Goal: Communication & Community: Answer question/provide support

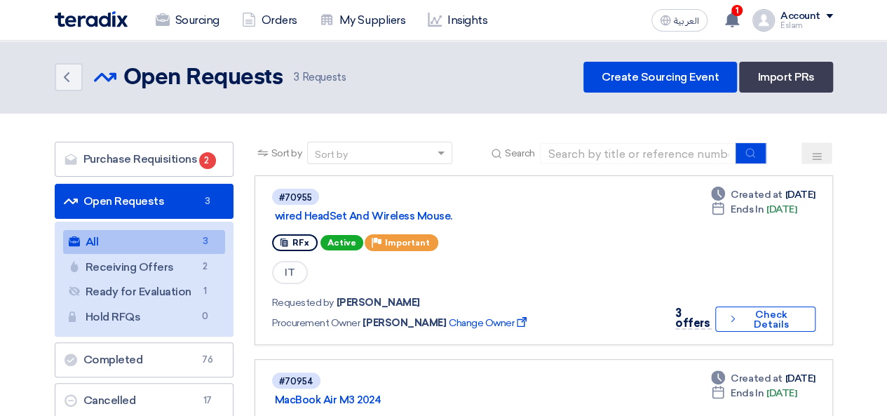
click at [738, 18] on use at bounding box center [732, 19] width 14 height 15
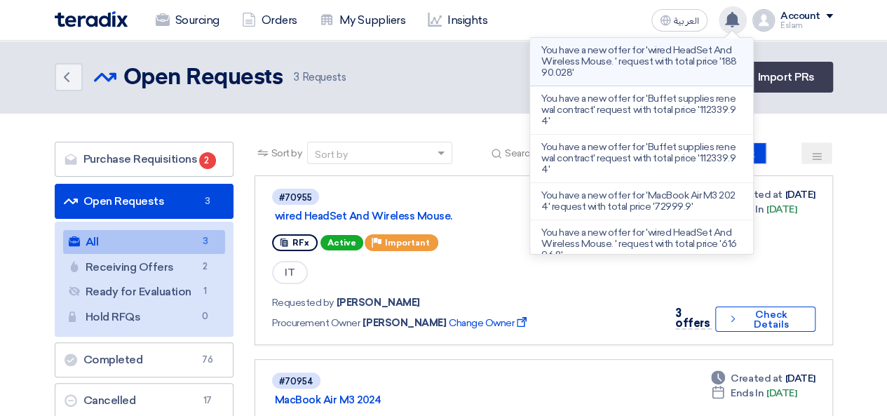
click at [686, 60] on p "You have a new offer for 'wired HeadSet And Wireless Mouse. ' request with tota…" at bounding box center [642, 62] width 201 height 34
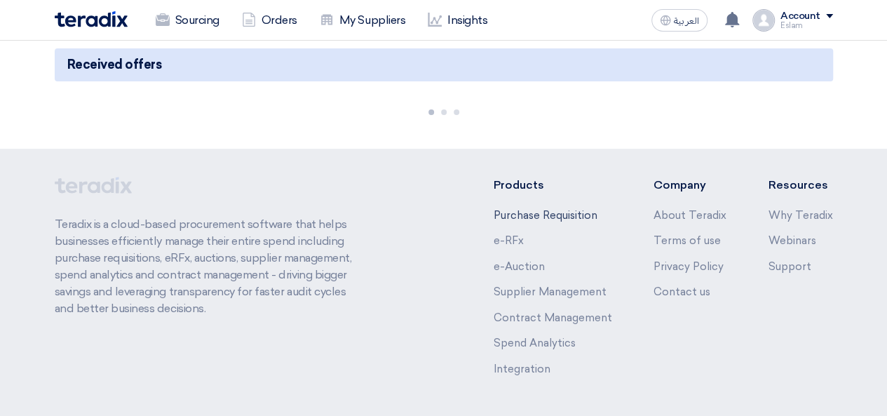
scroll to position [142, 0]
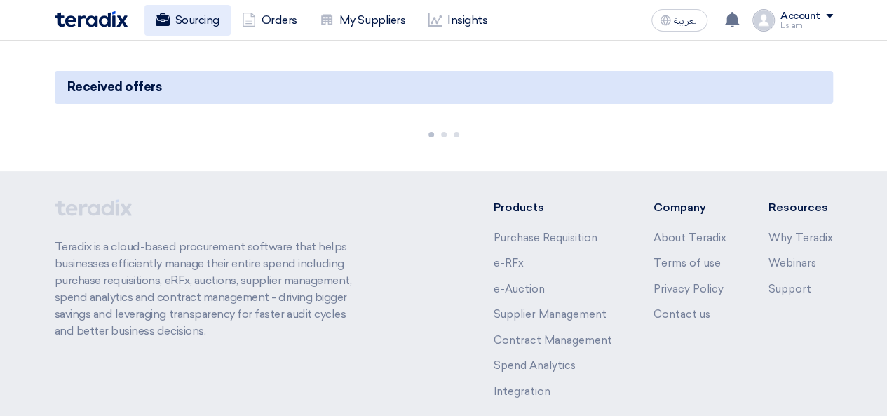
click at [182, 17] on link "Sourcing" at bounding box center [188, 20] width 86 height 31
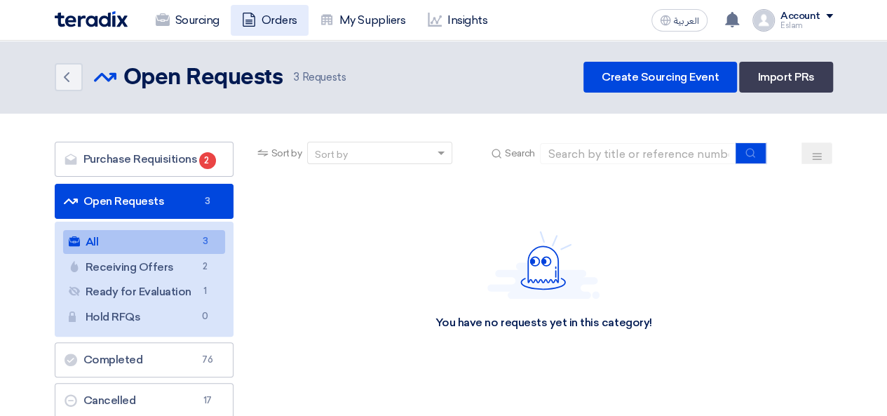
click at [257, 24] on link "Orders" at bounding box center [270, 20] width 78 height 31
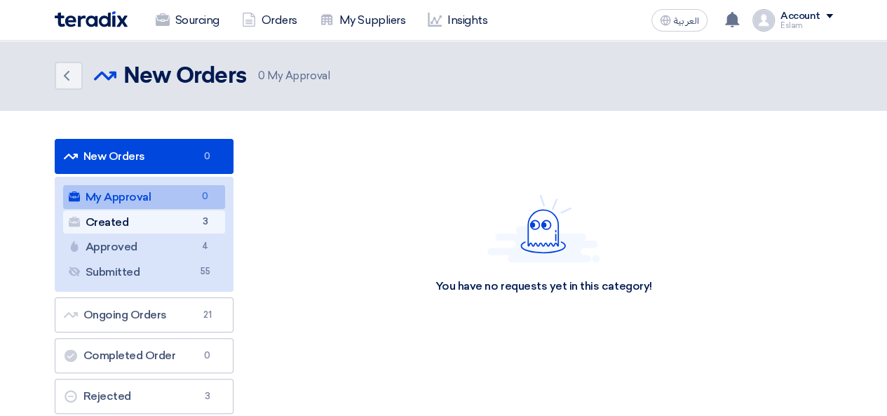
click at [167, 217] on link "Created Created 3" at bounding box center [144, 222] width 162 height 24
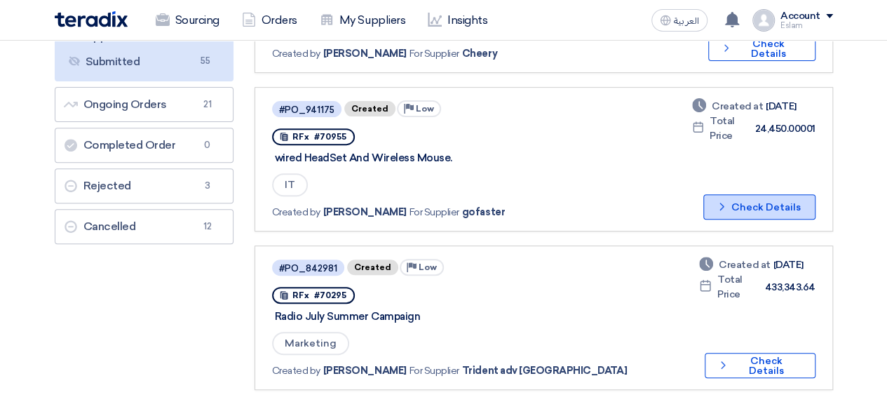
click at [781, 203] on button "Check details Check Details" at bounding box center [760, 206] width 112 height 25
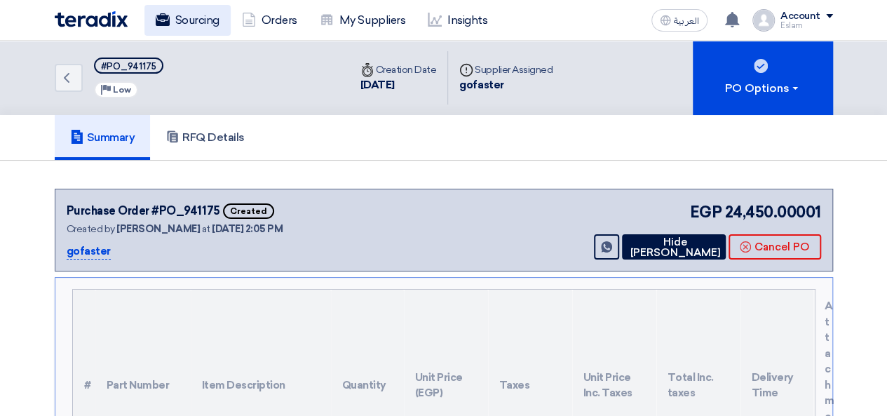
click at [192, 16] on link "Sourcing" at bounding box center [188, 20] width 86 height 31
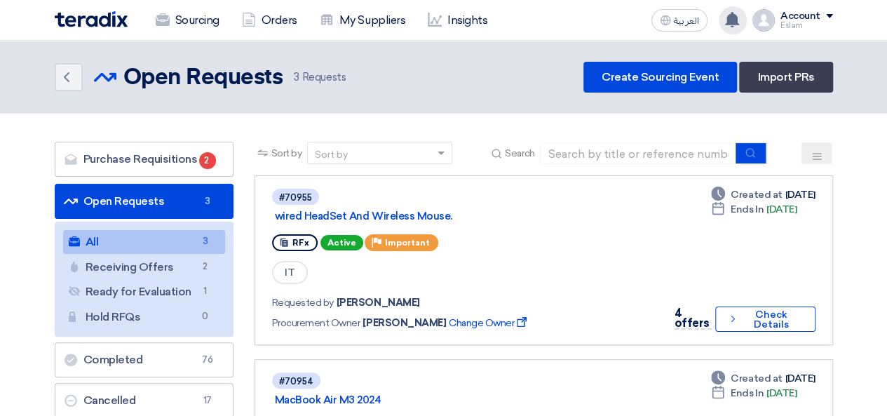
click at [739, 18] on use at bounding box center [732, 19] width 14 height 15
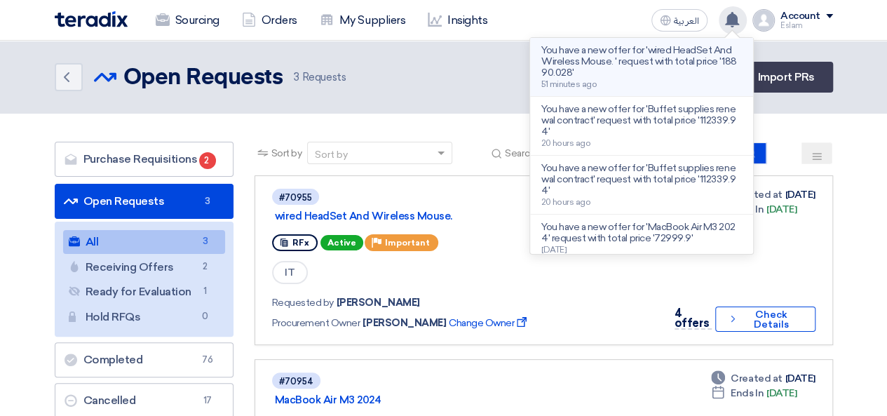
click at [668, 47] on p "You have a new offer for 'wired HeadSet And Wireless Mouse. ' request with tota…" at bounding box center [642, 62] width 201 height 34
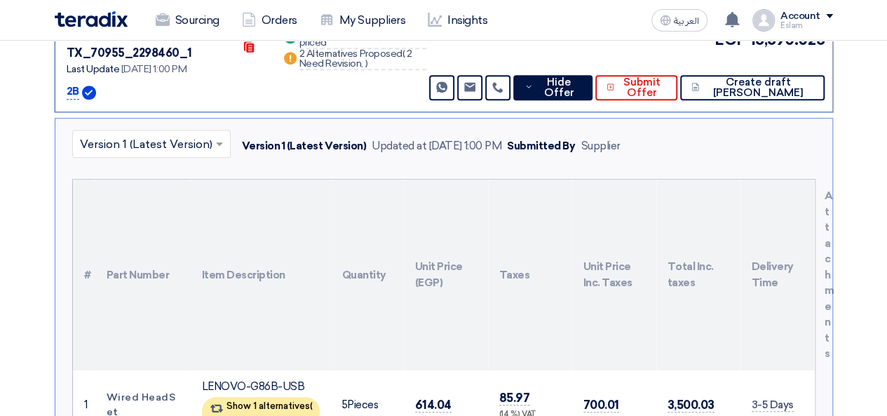
scroll to position [307, 0]
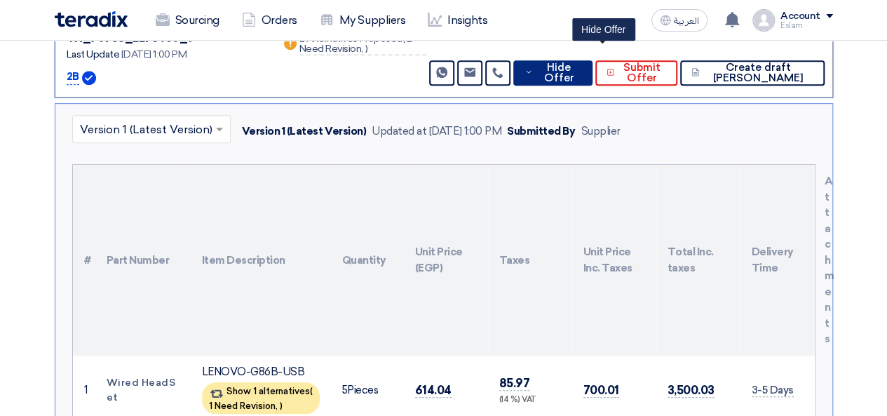
click at [582, 65] on span "Hide Offer" at bounding box center [559, 72] width 45 height 21
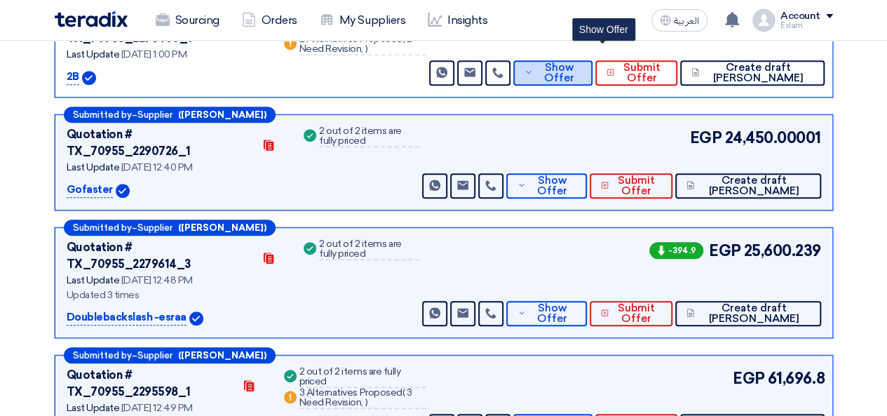
click at [582, 65] on span "Show Offer" at bounding box center [560, 72] width 46 height 21
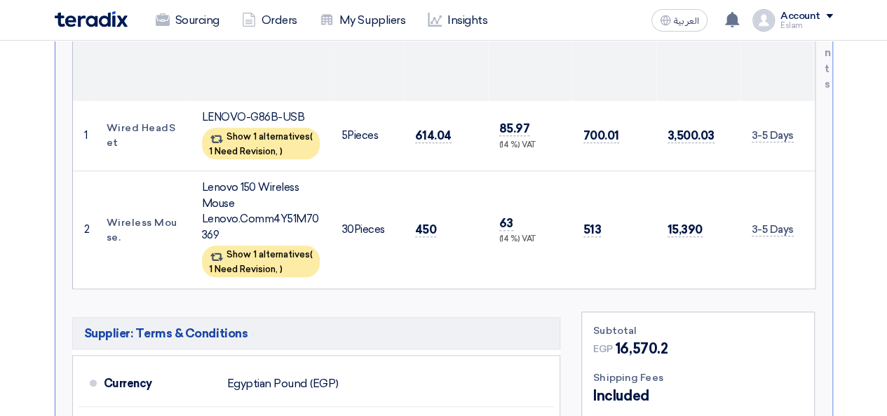
scroll to position [517, 0]
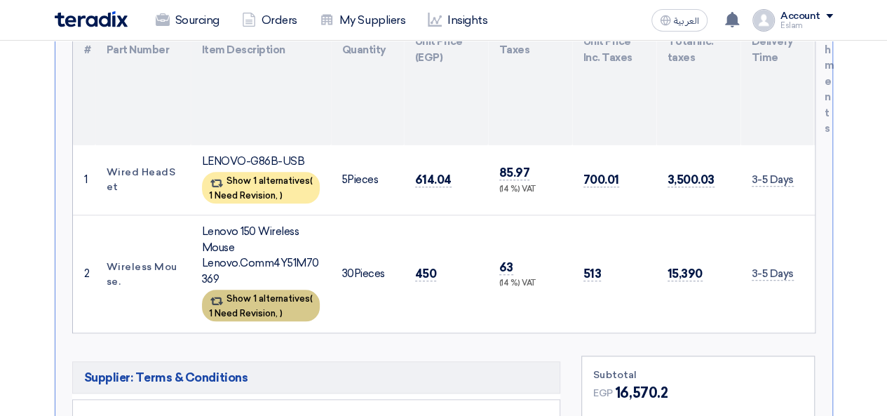
click at [261, 308] on span "1 Need Revision," at bounding box center [243, 313] width 69 height 11
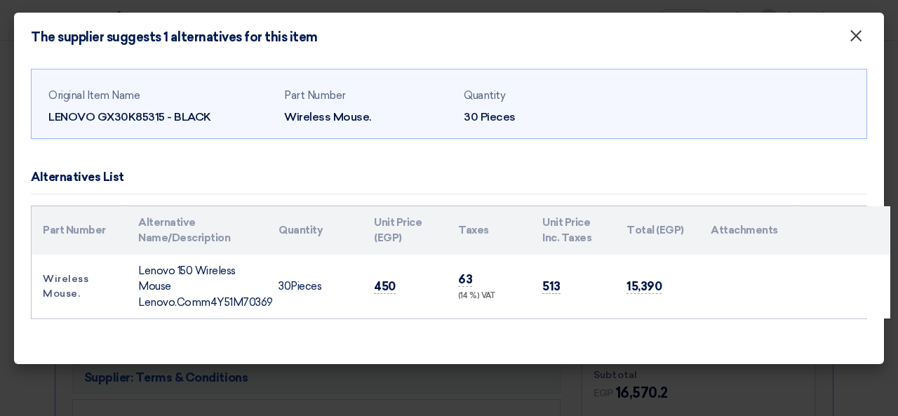
drag, startPoint x: 857, startPoint y: 36, endPoint x: 853, endPoint y: 43, distance: 7.6
click at [857, 36] on span "×" at bounding box center [856, 39] width 14 height 28
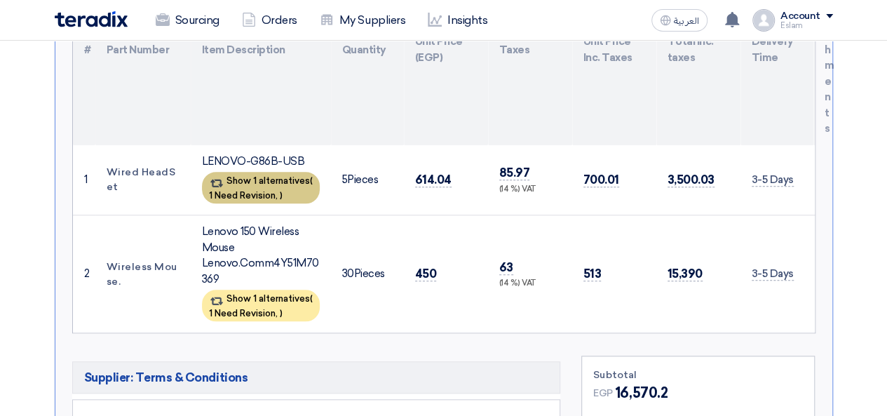
click at [274, 190] on span "1 Need Revision," at bounding box center [243, 195] width 69 height 11
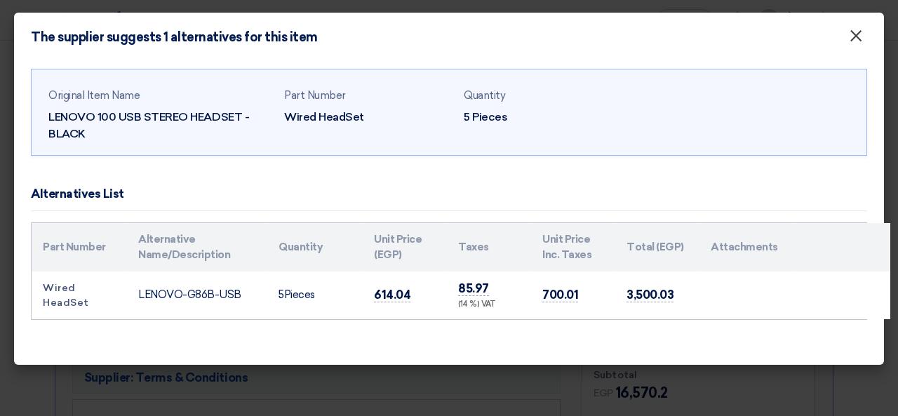
click at [846, 34] on button "×" at bounding box center [856, 36] width 36 height 28
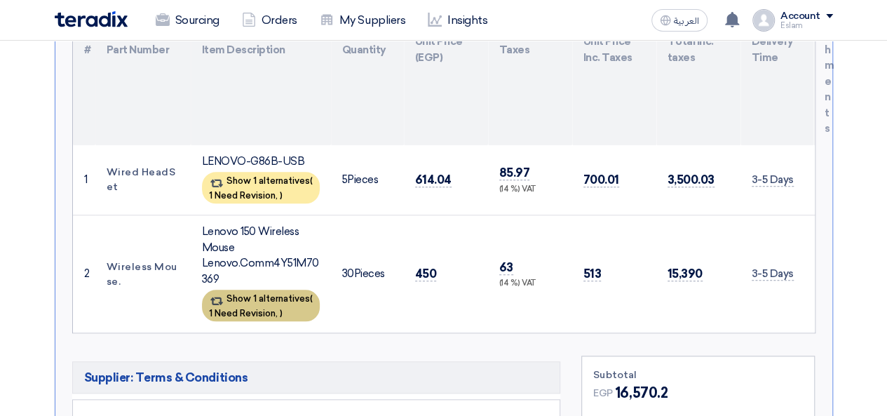
click at [247, 290] on div "Show 1 alternatives ( 1 Need Revision, )" at bounding box center [261, 306] width 118 height 32
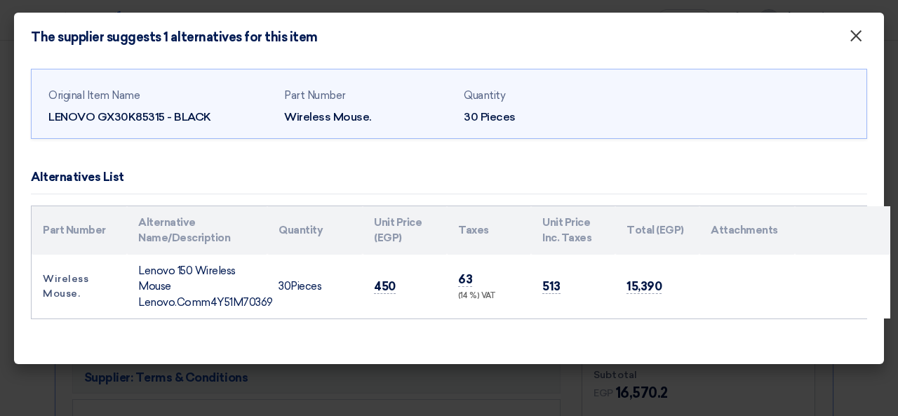
click at [868, 43] on button "×" at bounding box center [856, 36] width 36 height 28
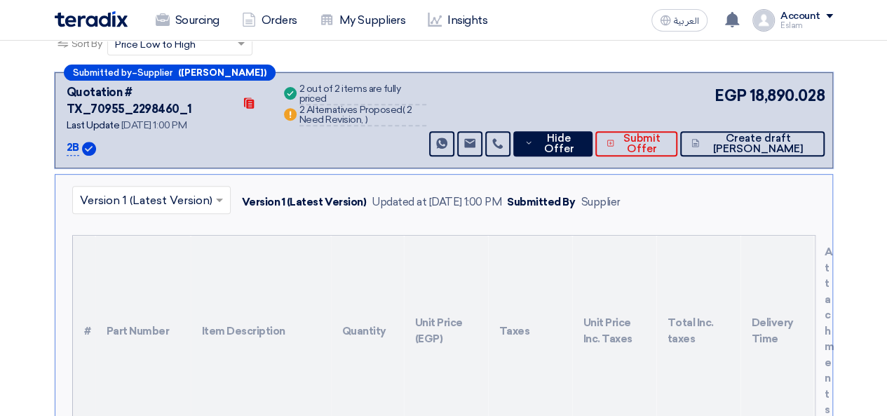
scroll to position [236, 0]
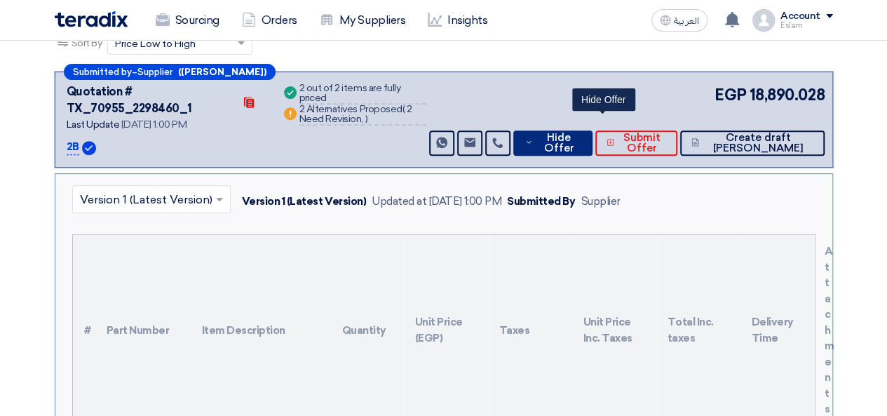
click at [582, 133] on span "Hide Offer" at bounding box center [559, 143] width 45 height 21
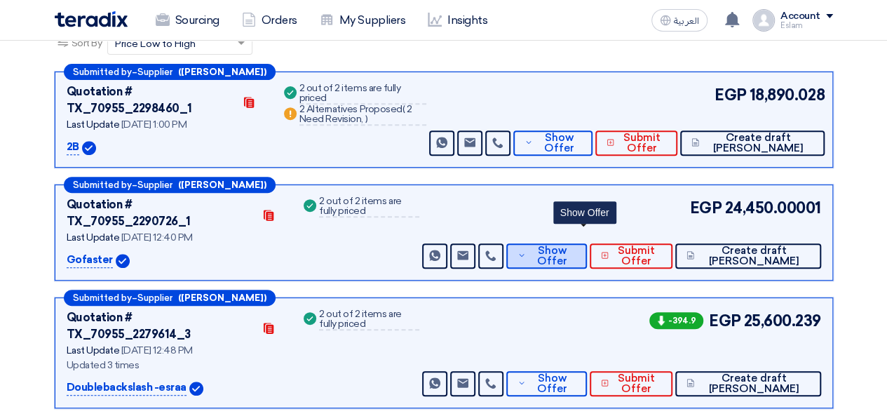
click at [562, 243] on button "Show Offer" at bounding box center [547, 255] width 81 height 25
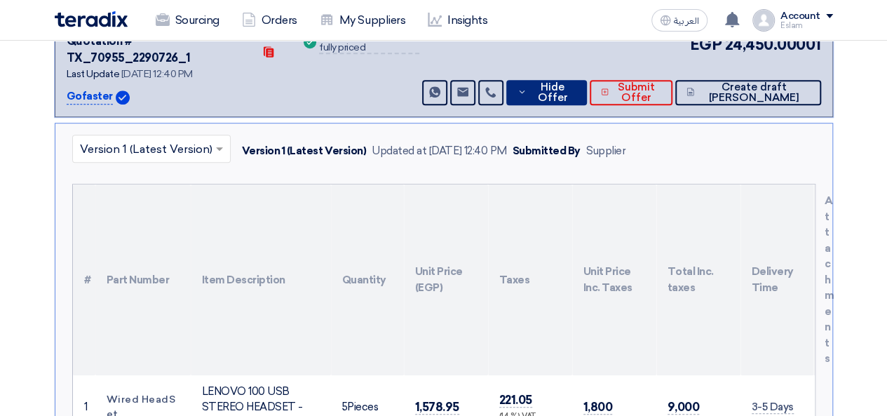
scroll to position [377, 0]
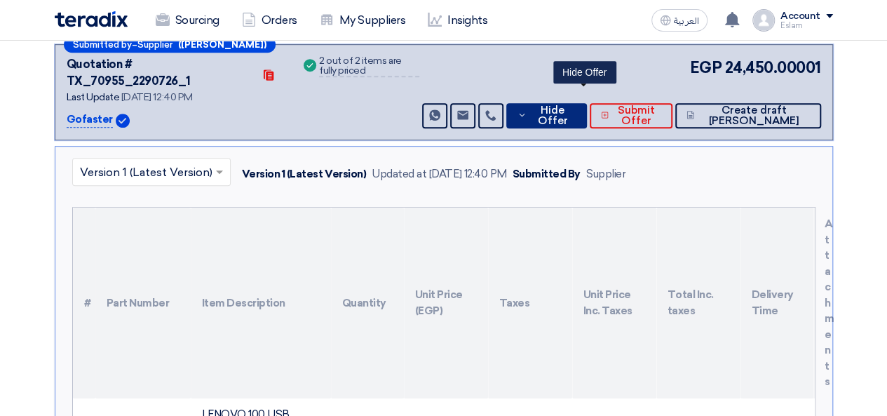
click at [576, 105] on span "Hide Offer" at bounding box center [553, 115] width 46 height 21
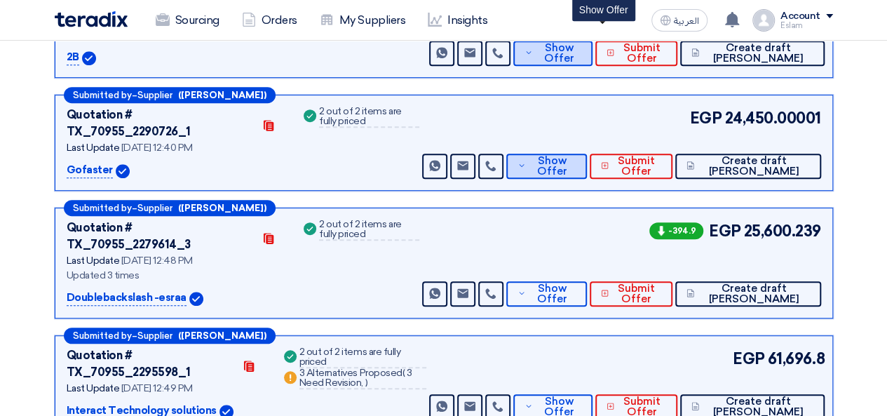
scroll to position [236, 0]
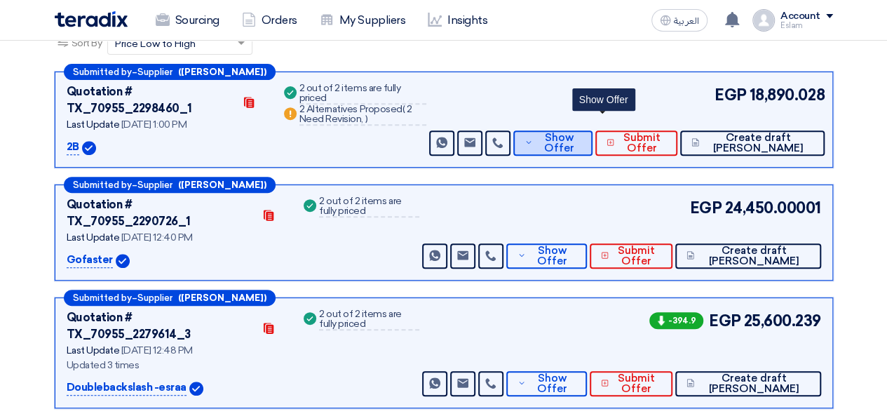
click at [582, 133] on span "Show Offer" at bounding box center [560, 143] width 46 height 21
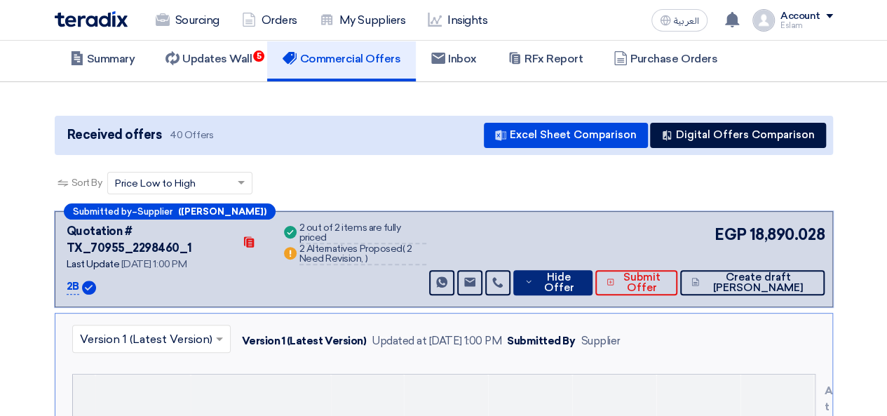
scroll to position [96, 0]
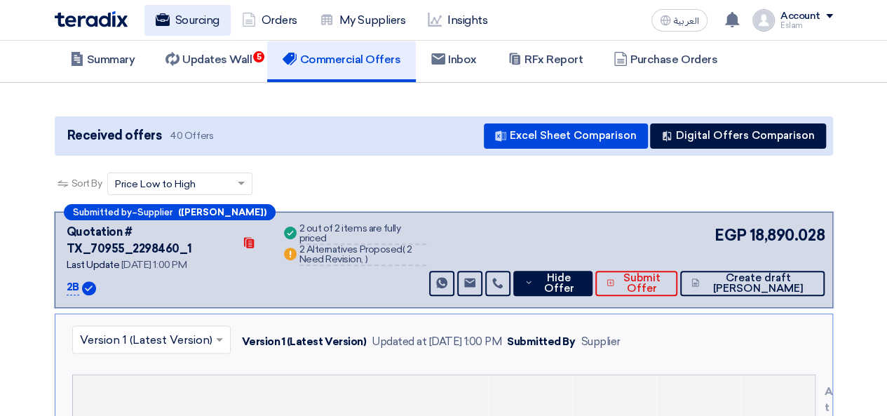
click at [173, 22] on link "Sourcing" at bounding box center [188, 20] width 86 height 31
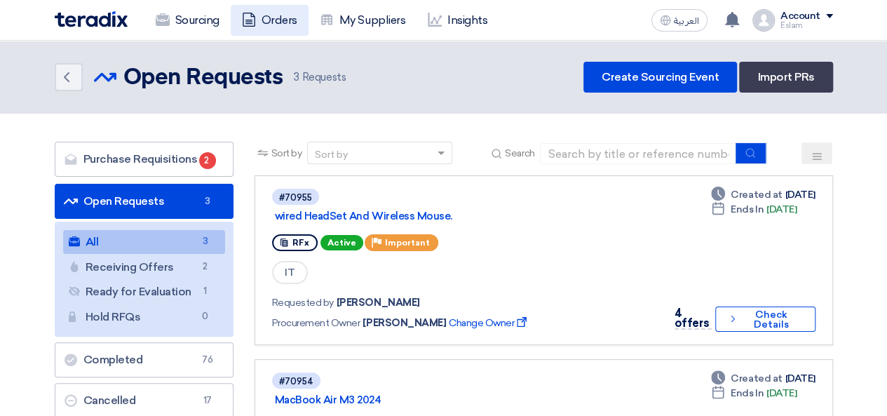
click at [286, 14] on link "Orders" at bounding box center [270, 20] width 78 height 31
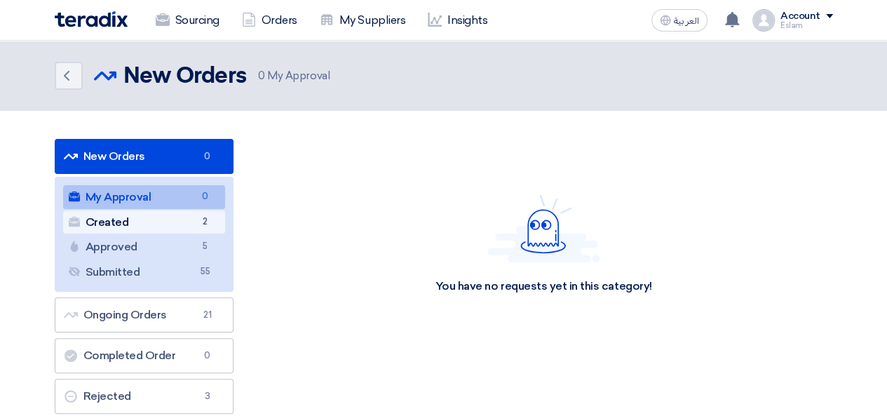
click at [147, 215] on link "Created Created 2" at bounding box center [144, 222] width 162 height 24
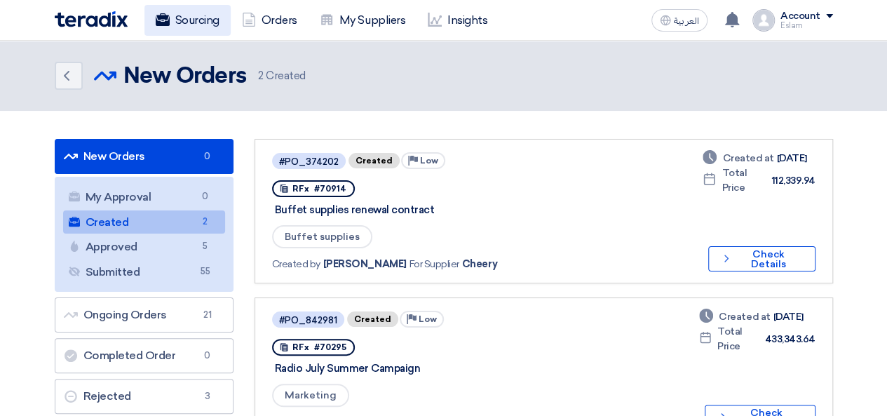
click at [178, 16] on link "Sourcing" at bounding box center [188, 20] width 86 height 31
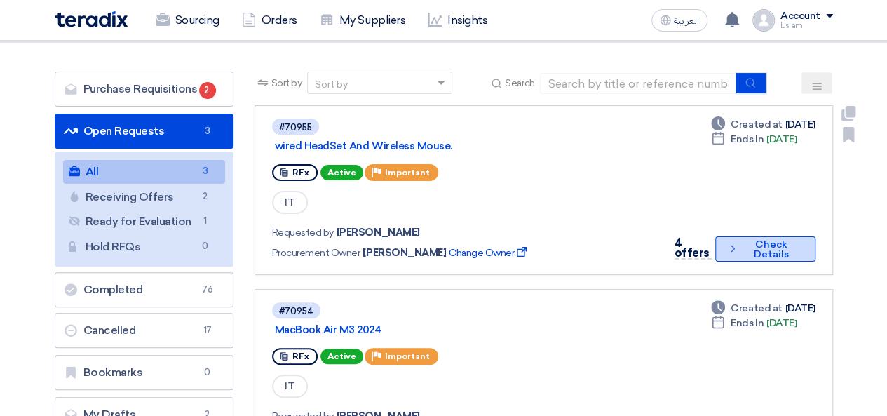
click at [744, 253] on button "Check details Check Details" at bounding box center [766, 248] width 100 height 25
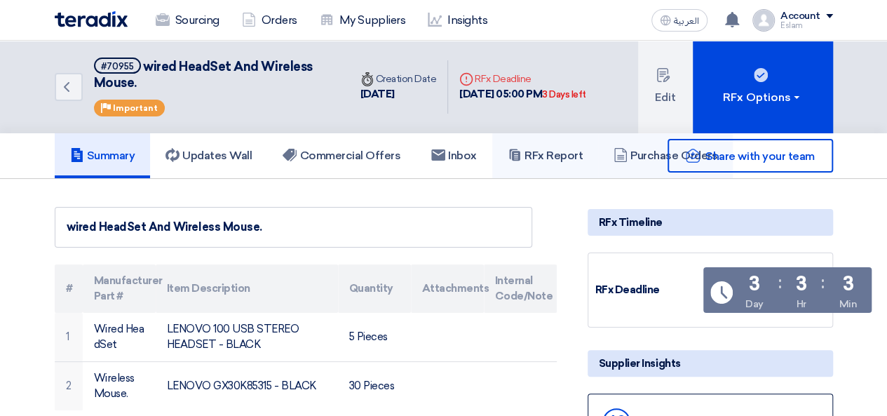
drag, startPoint x: 532, startPoint y: 151, endPoint x: 635, endPoint y: 156, distance: 103.3
click at [532, 150] on h5 "RFx Report" at bounding box center [545, 156] width 75 height 14
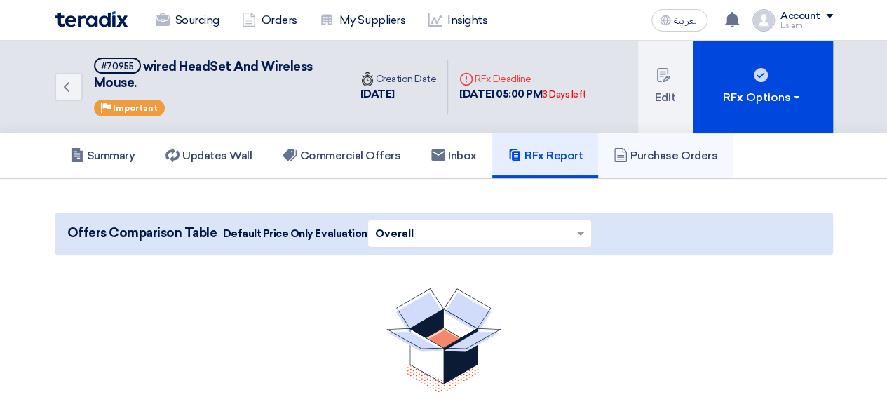
click at [655, 159] on h5 "Purchase Orders" at bounding box center [666, 156] width 104 height 14
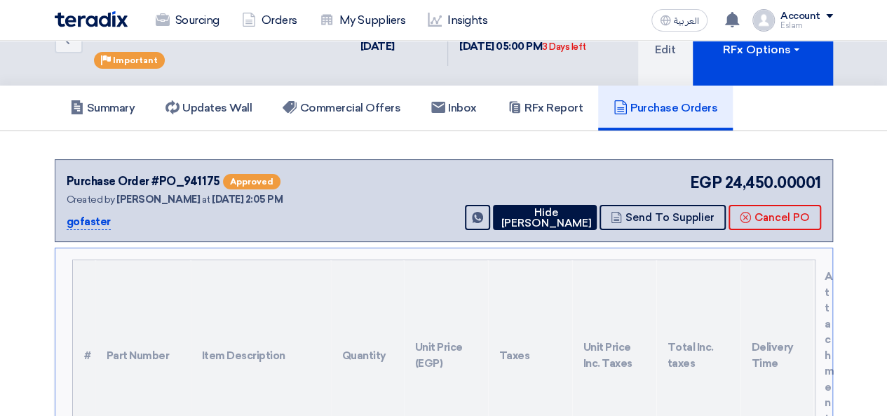
scroll to position [70, 0]
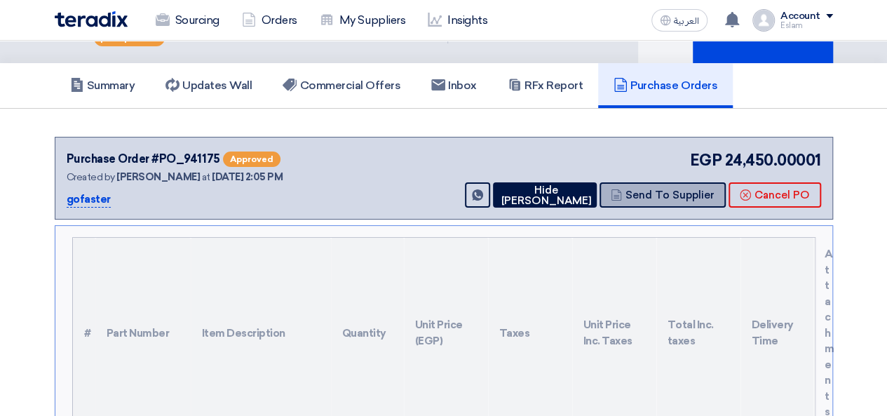
click at [655, 196] on button "Send To Supplier" at bounding box center [663, 194] width 126 height 25
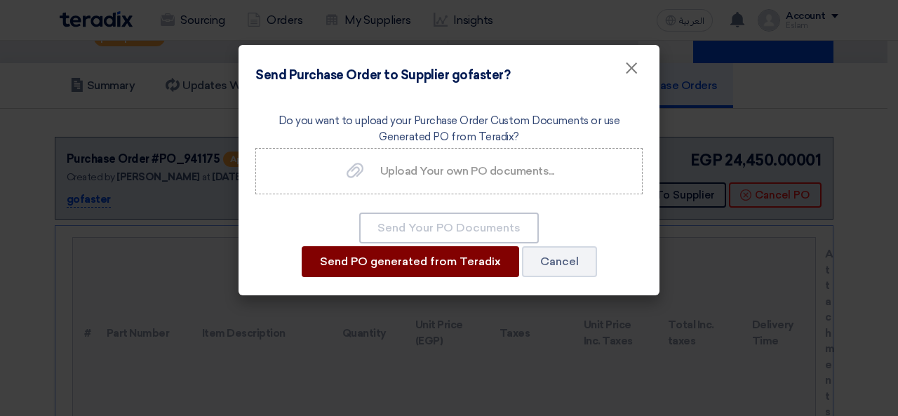
click at [418, 262] on button "Send PO generated from Teradix" at bounding box center [410, 261] width 217 height 31
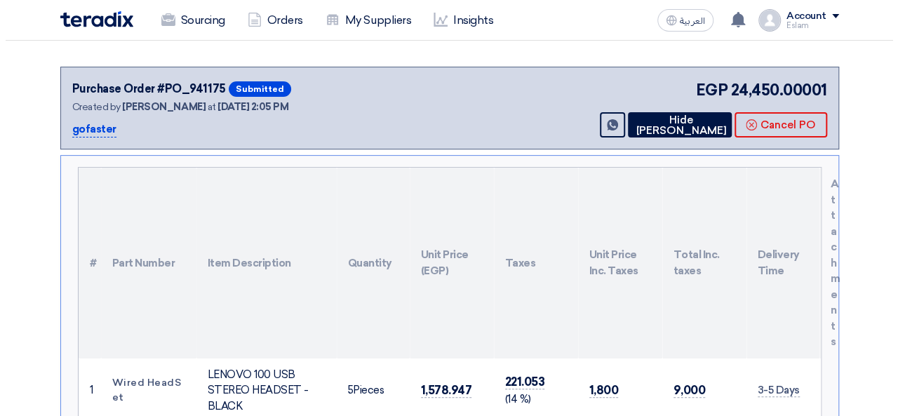
scroll to position [0, 0]
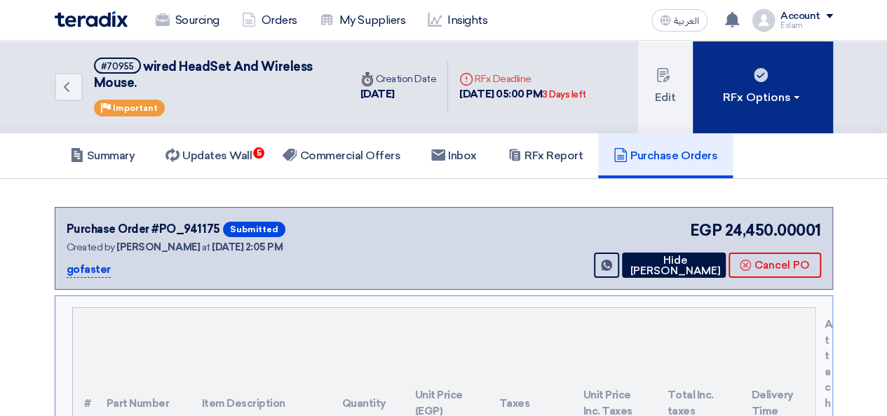
click at [765, 93] on div "RFx Options" at bounding box center [762, 97] width 79 height 17
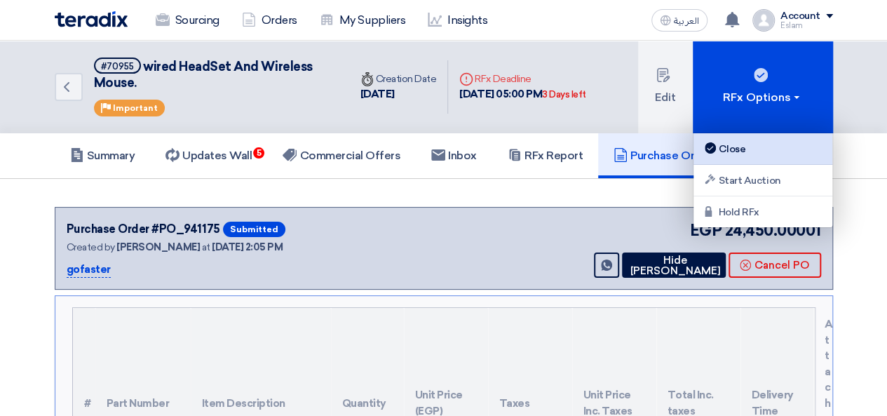
click at [724, 159] on link "Close" at bounding box center [763, 149] width 139 height 32
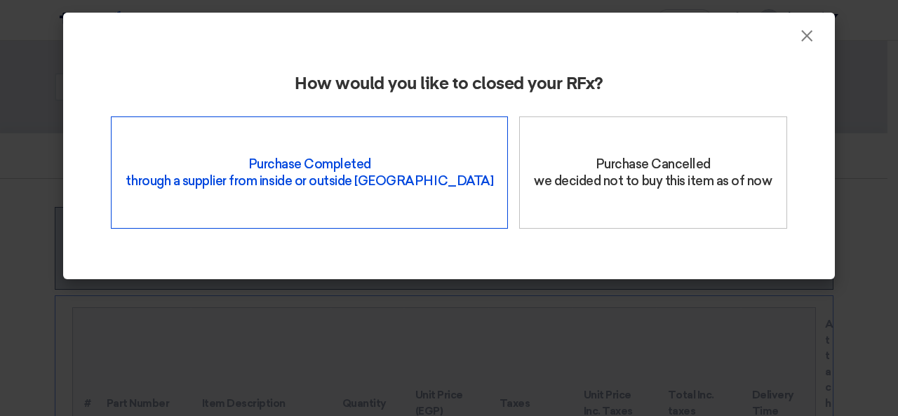
click at [279, 186] on div "Purchase Completed through a supplier from inside or outside Teradix" at bounding box center [309, 172] width 397 height 112
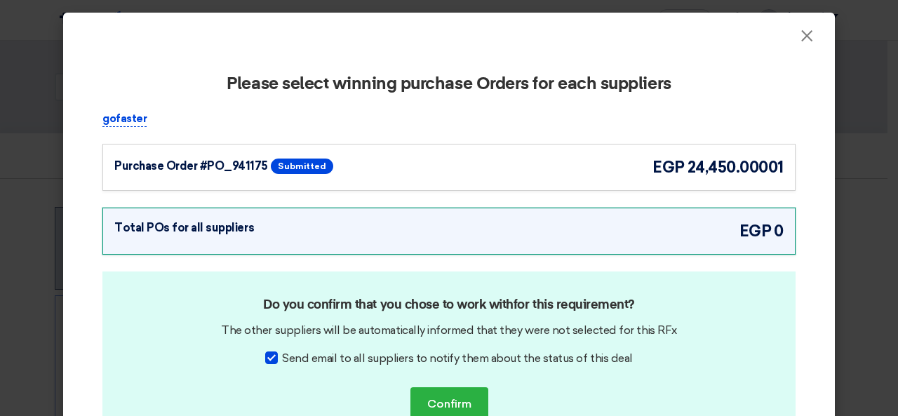
click at [447, 170] on div "Purchase Order #PO_941175 Submitted egp 24,450.00001" at bounding box center [448, 167] width 669 height 23
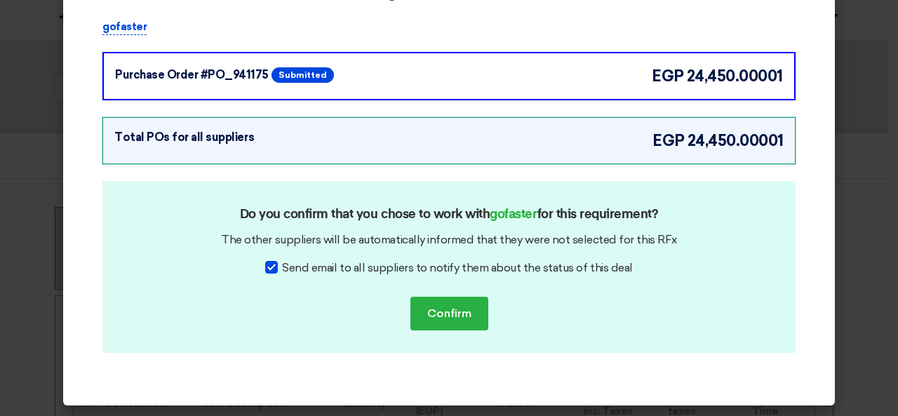
scroll to position [93, 0]
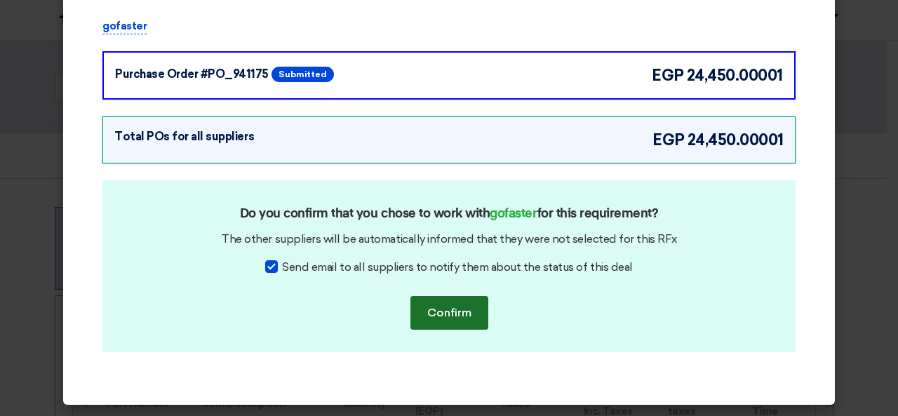
click at [452, 307] on button "Confirm" at bounding box center [449, 313] width 78 height 34
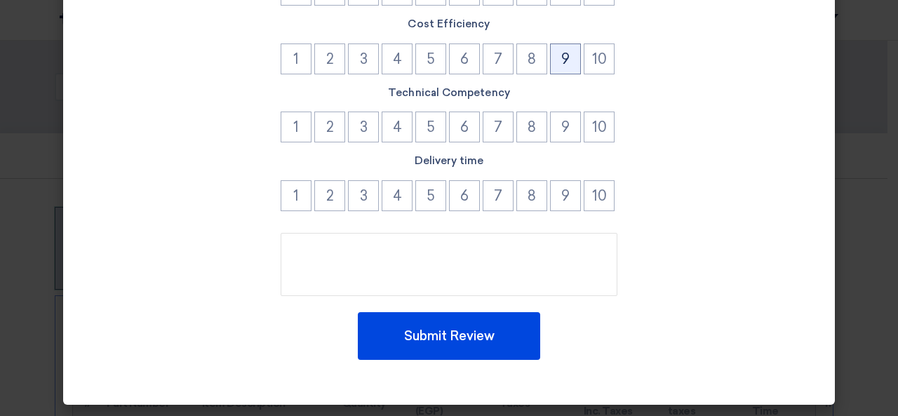
click at [564, 60] on button "9" at bounding box center [565, 58] width 31 height 31
click at [558, 131] on button "9" at bounding box center [565, 127] width 31 height 31
click at [561, 189] on button "9" at bounding box center [565, 195] width 31 height 31
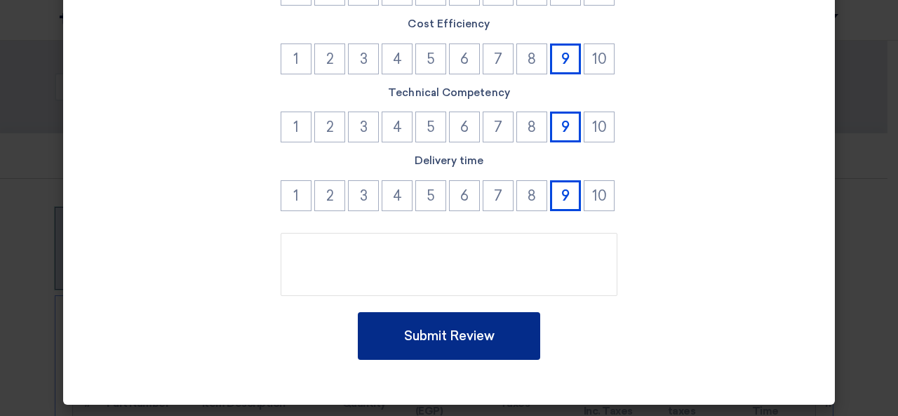
click at [509, 322] on button "Submit Review" at bounding box center [449, 336] width 182 height 48
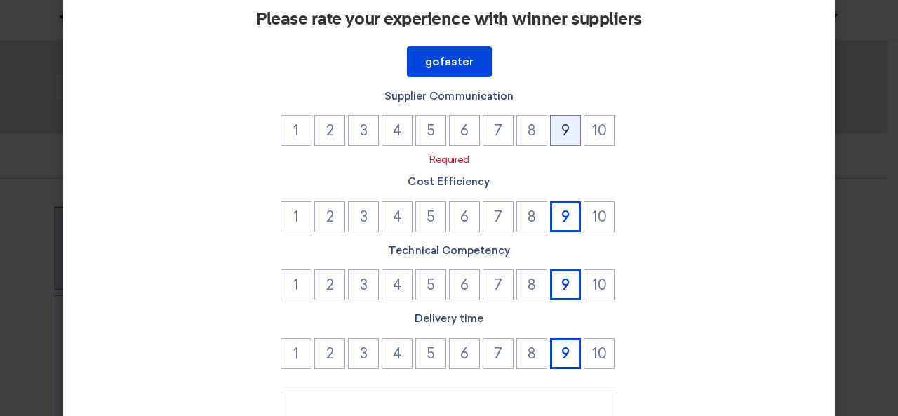
click at [555, 131] on button "9" at bounding box center [565, 130] width 31 height 31
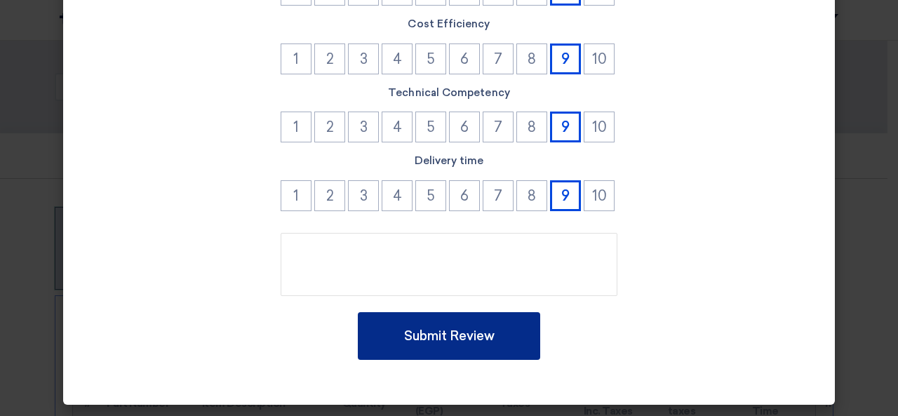
click at [501, 325] on button "Submit Review" at bounding box center [449, 336] width 182 height 48
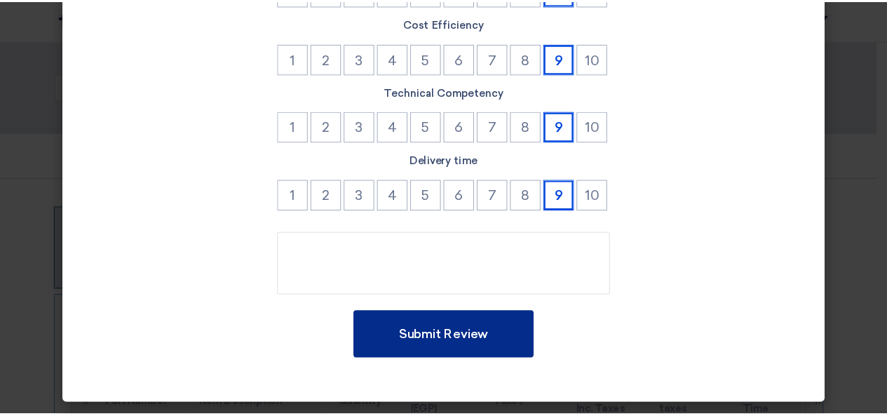
scroll to position [0, 0]
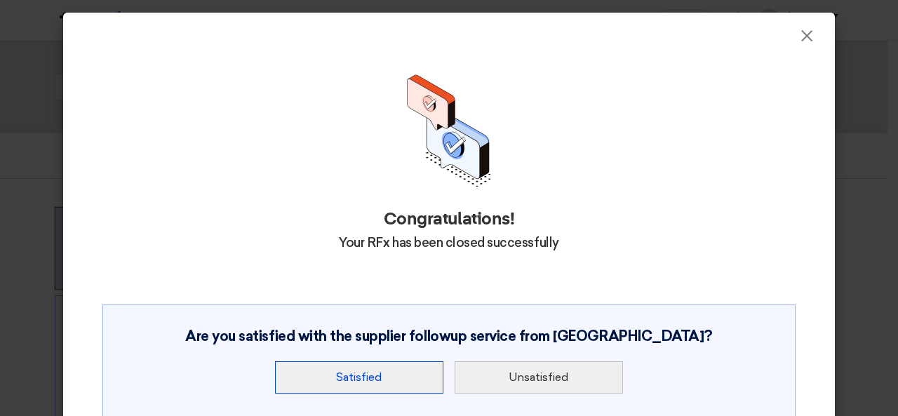
click at [372, 387] on button "Satisfied" at bounding box center [359, 377] width 168 height 32
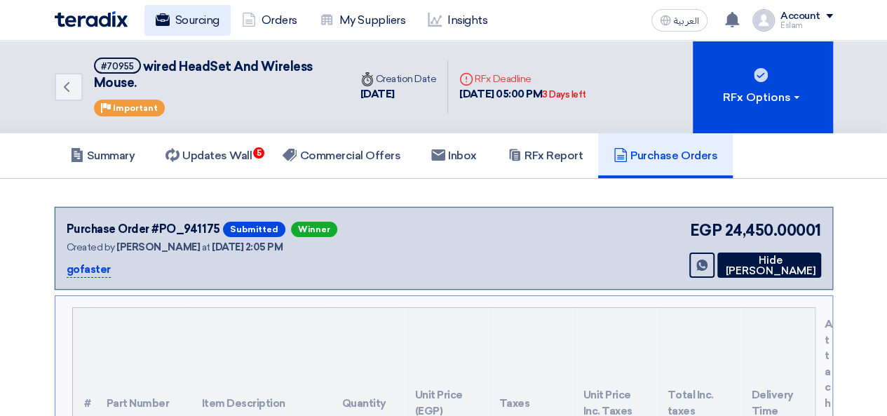
click at [203, 25] on link "Sourcing" at bounding box center [188, 20] width 86 height 31
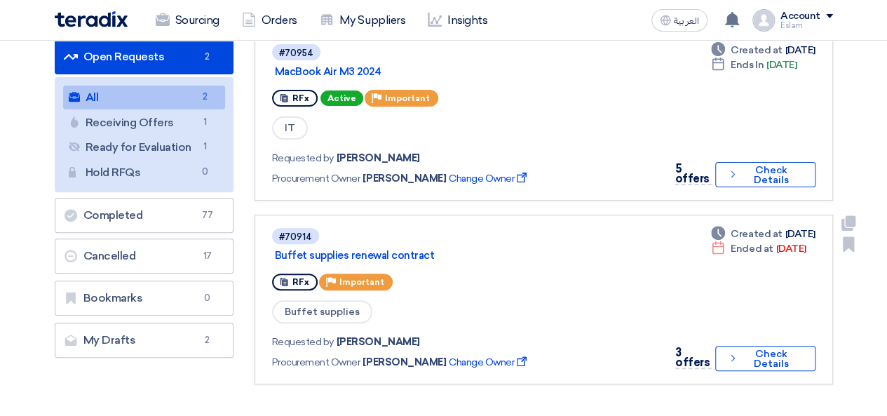
scroll to position [210, 0]
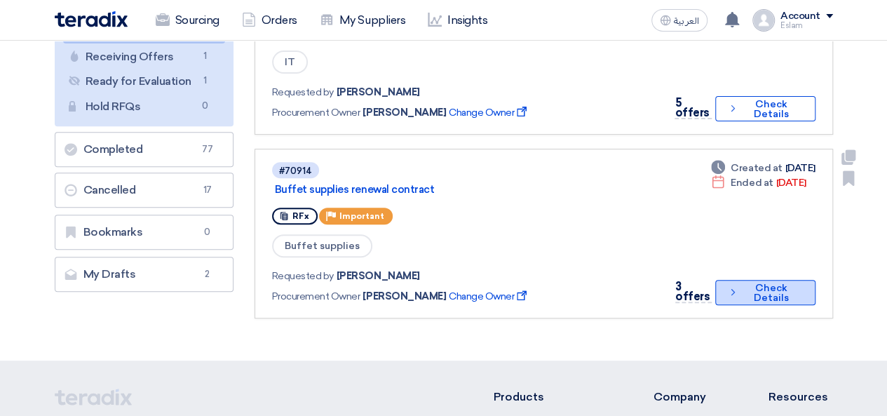
click at [737, 290] on icon "Check details" at bounding box center [732, 292] width 11 height 13
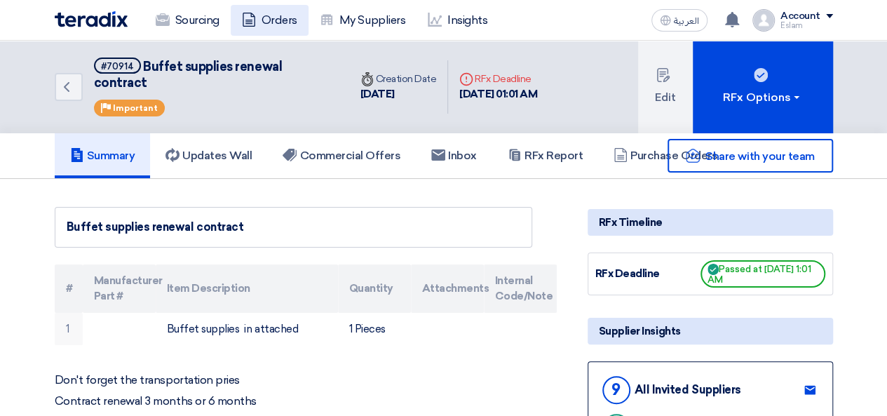
click at [286, 21] on link "Orders" at bounding box center [270, 20] width 78 height 31
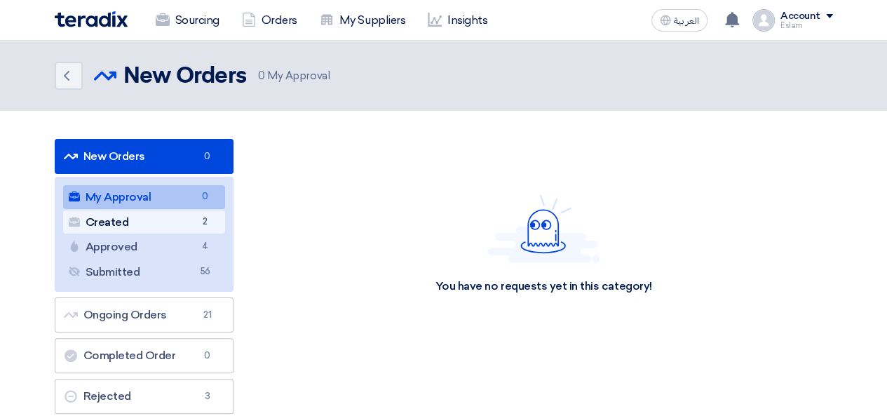
click at [130, 215] on link "Created Created 2" at bounding box center [144, 222] width 162 height 24
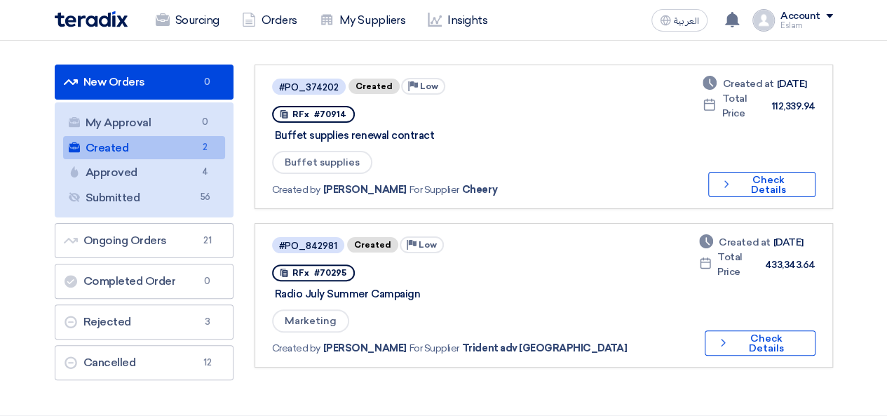
scroll to position [140, 0]
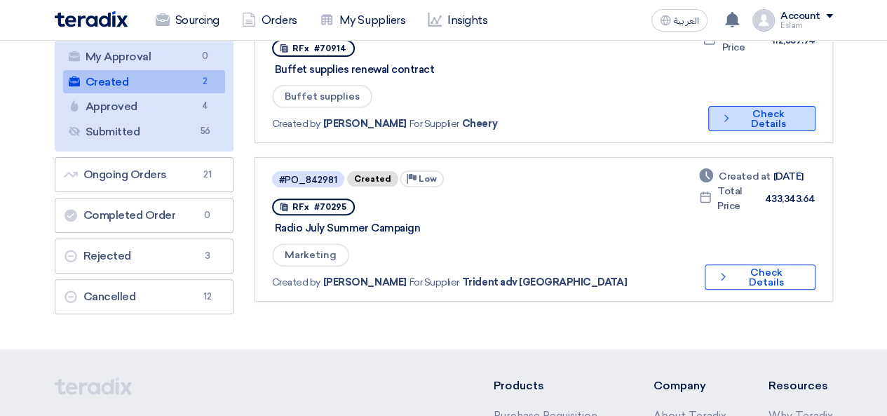
click at [727, 116] on icon "Check details" at bounding box center [727, 118] width 12 height 13
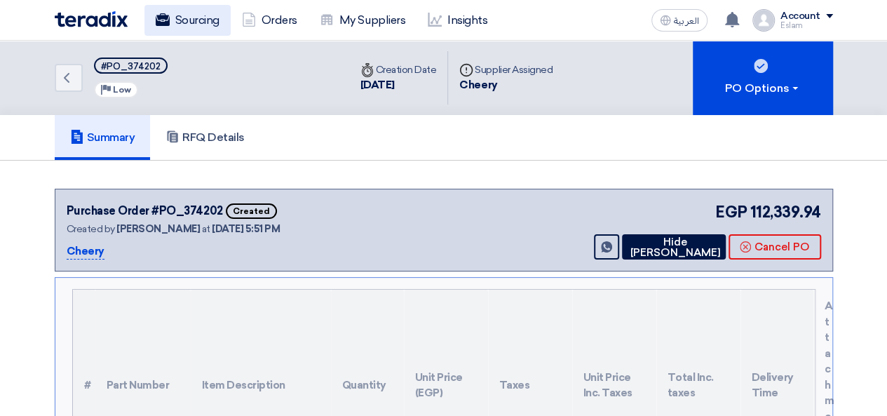
click at [181, 8] on link "Sourcing" at bounding box center [188, 20] width 86 height 31
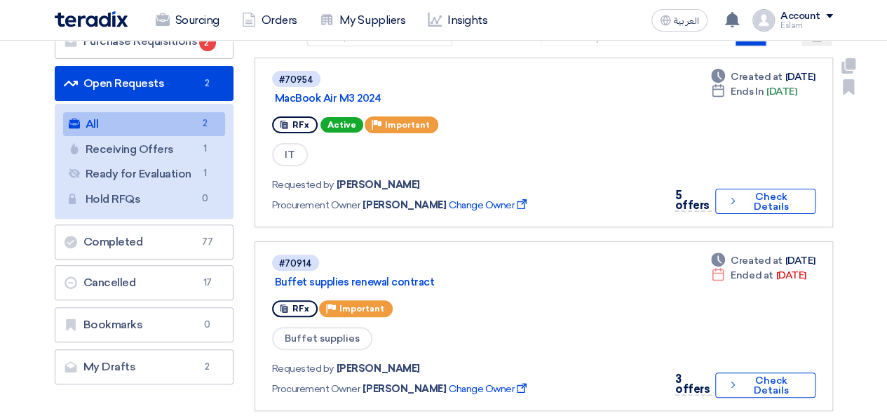
scroll to position [140, 0]
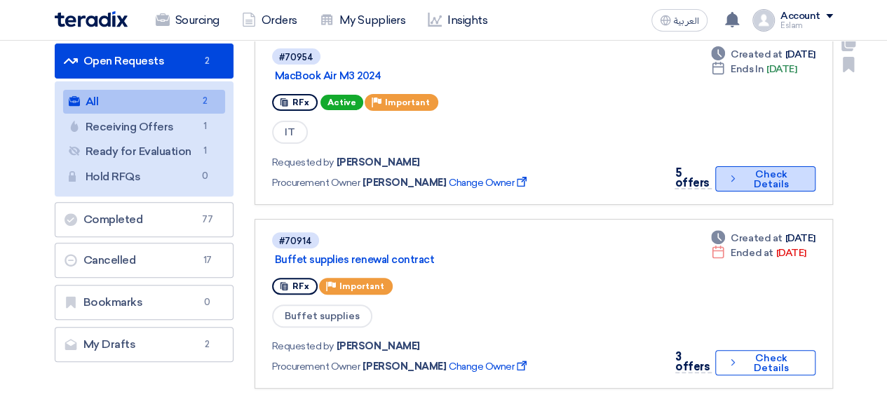
click at [767, 175] on button "Check details Check Details" at bounding box center [766, 178] width 100 height 25
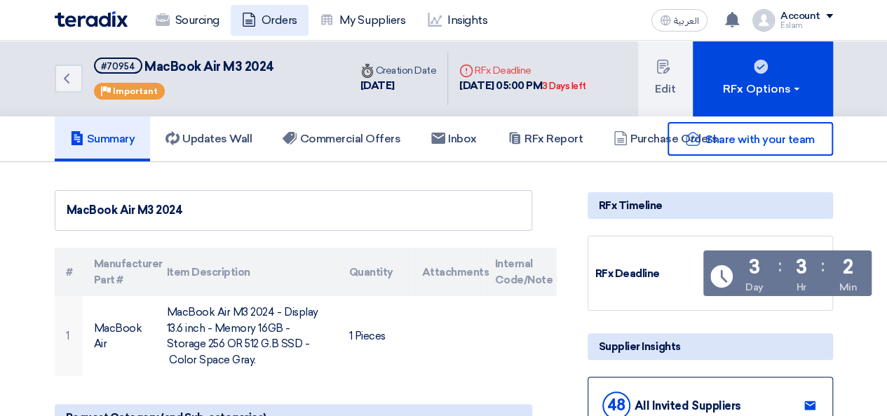
click at [277, 22] on link "Orders" at bounding box center [270, 20] width 78 height 31
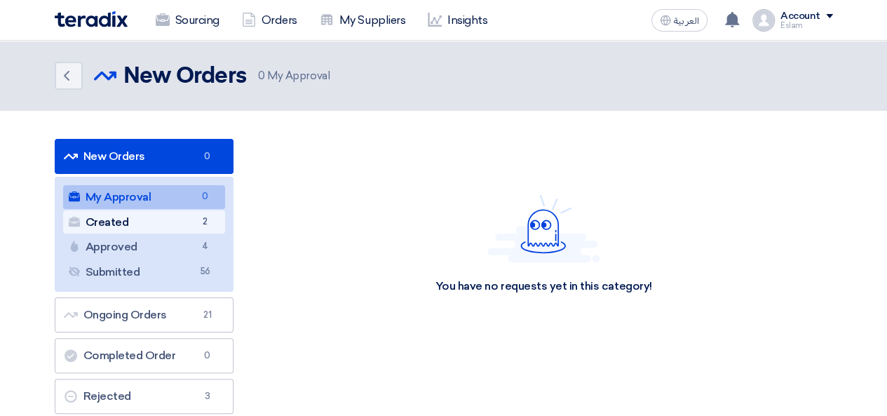
click at [181, 215] on link "Created Created 2" at bounding box center [144, 222] width 162 height 24
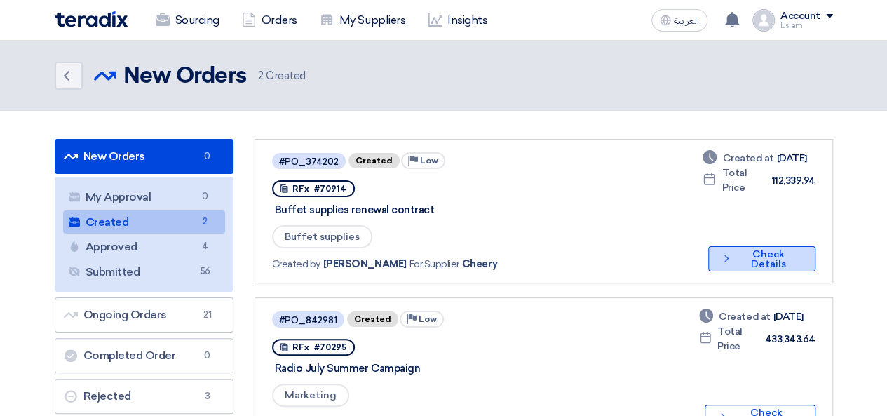
click at [752, 259] on button "Check details Check Details" at bounding box center [762, 258] width 107 height 25
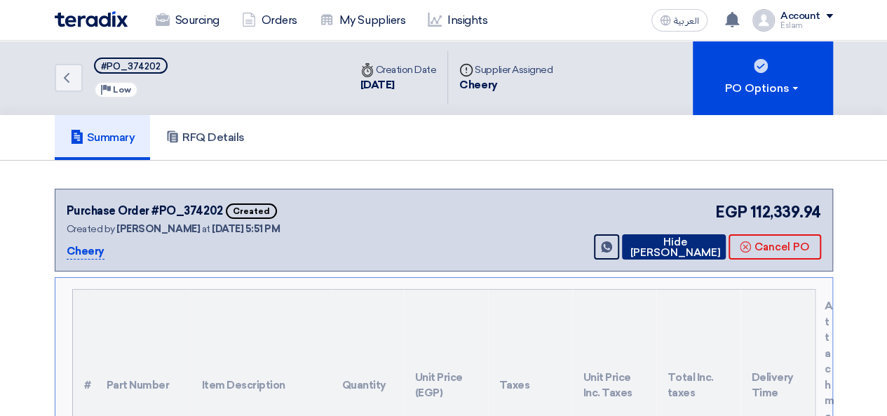
click at [660, 235] on button "Hide [PERSON_NAME]" at bounding box center [674, 246] width 104 height 25
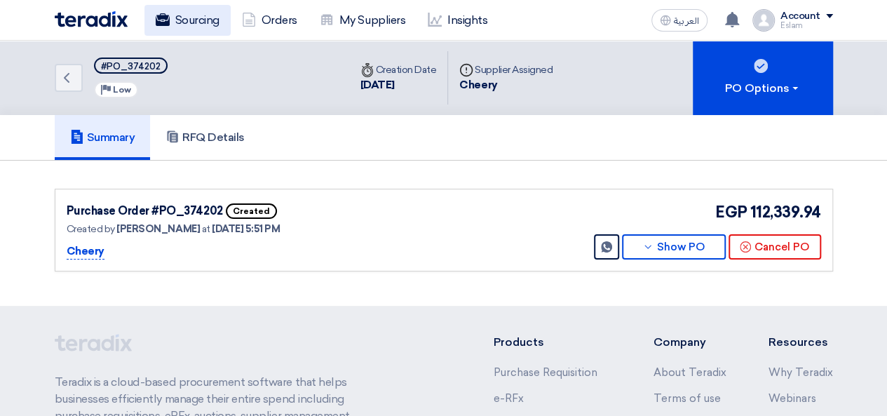
click at [189, 16] on link "Sourcing" at bounding box center [188, 20] width 86 height 31
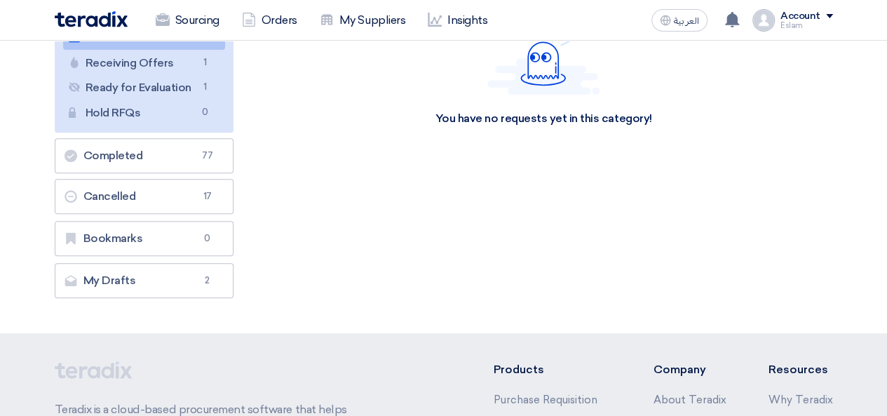
scroll to position [210, 0]
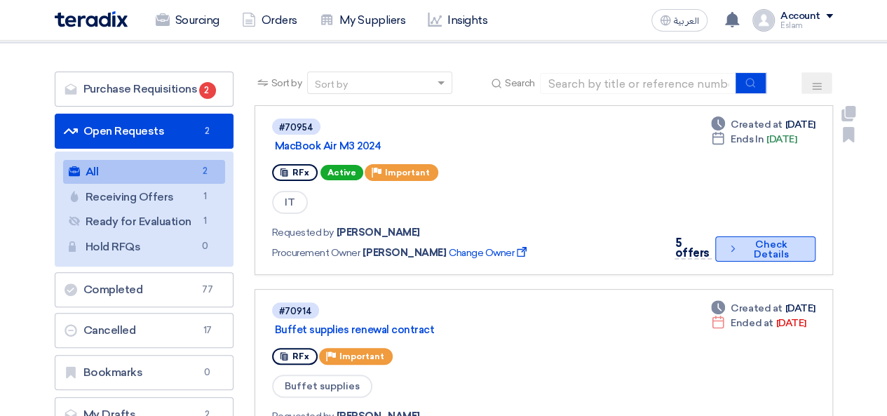
click at [777, 254] on button "Check details Check Details" at bounding box center [766, 248] width 100 height 25
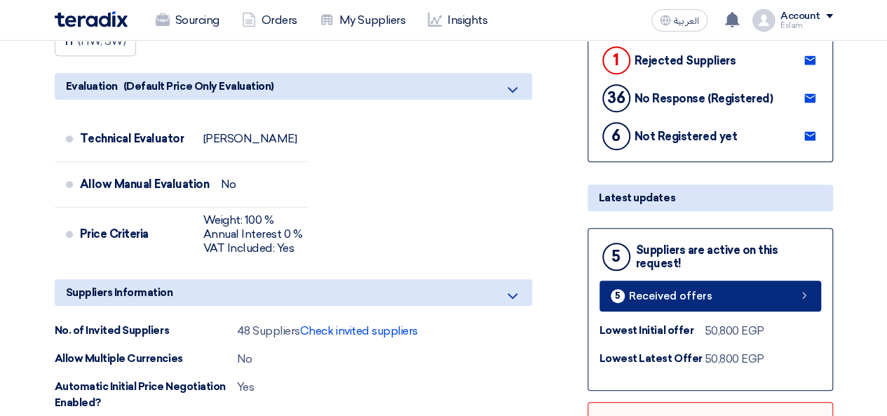
click at [734, 291] on link "5 Received offers" at bounding box center [711, 296] width 222 height 31
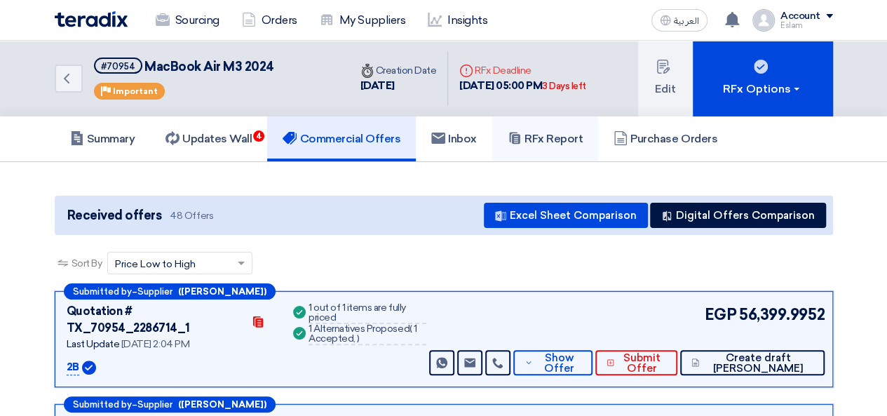
click at [582, 142] on h5 "RFx Report" at bounding box center [545, 139] width 75 height 14
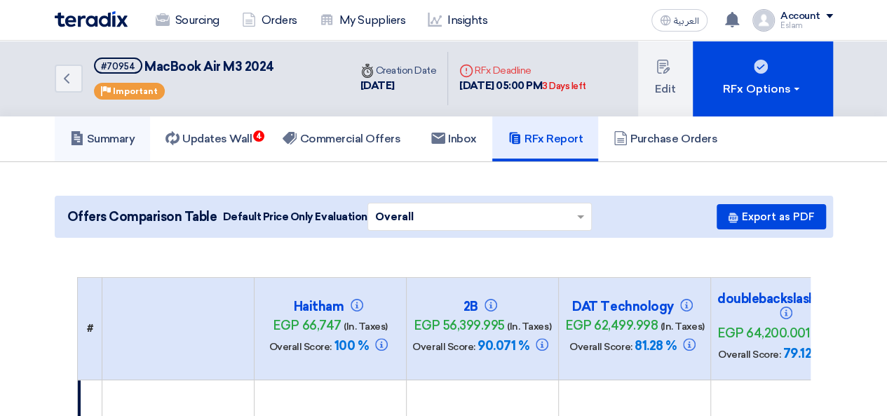
click at [133, 132] on h5 "Summary" at bounding box center [102, 139] width 65 height 14
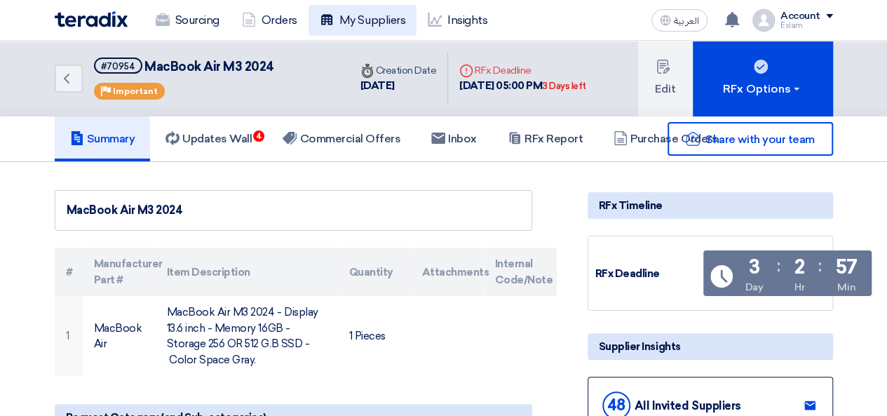
click at [326, 13] on icon at bounding box center [327, 20] width 14 height 14
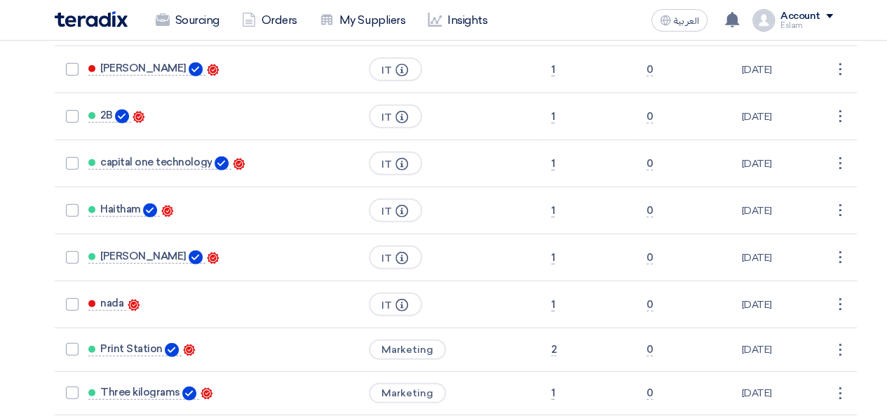
scroll to position [1754, 0]
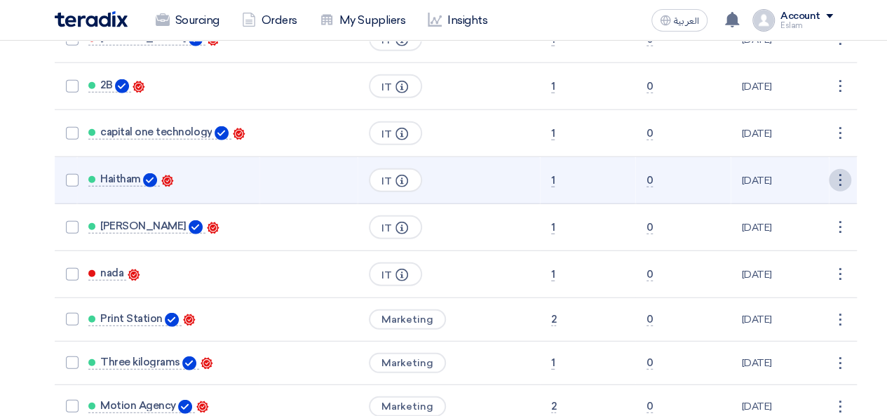
click at [802, 196] on link "Edit" at bounding box center [816, 206] width 69 height 20
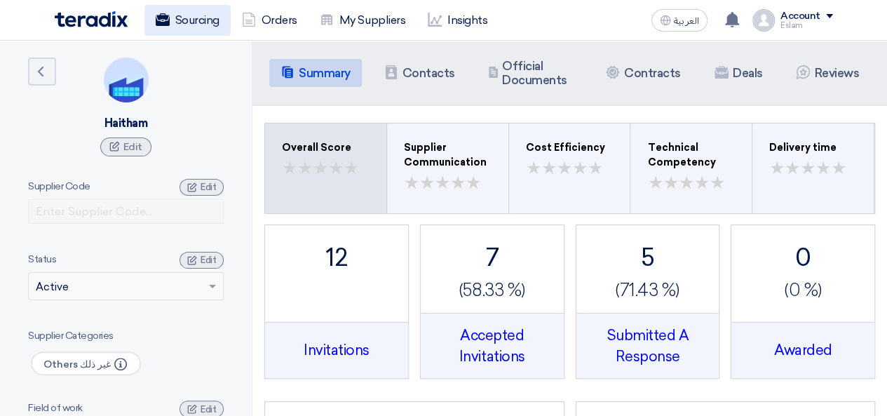
click at [157, 13] on icon at bounding box center [163, 20] width 14 height 14
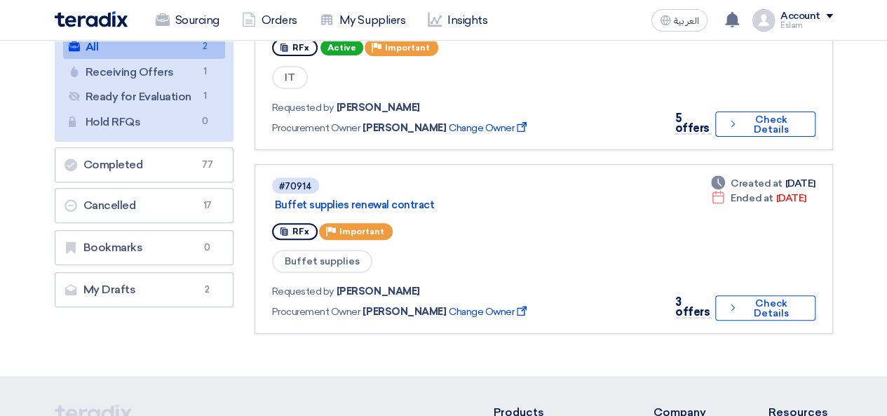
scroll to position [210, 0]
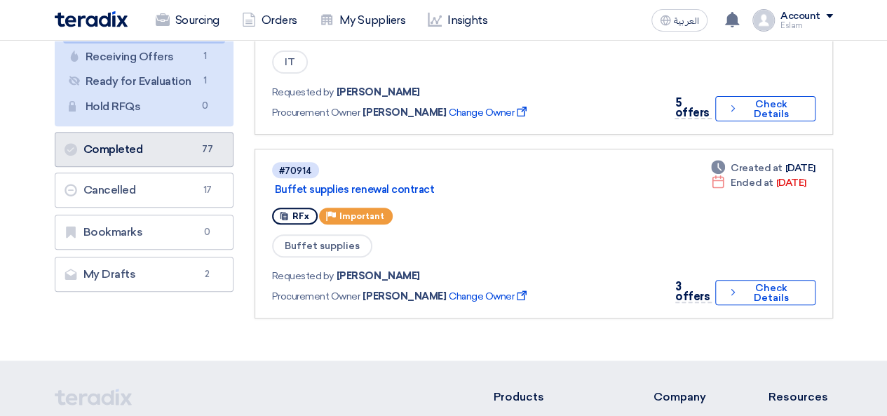
click at [174, 135] on link "Completed Completed 77" at bounding box center [144, 149] width 179 height 35
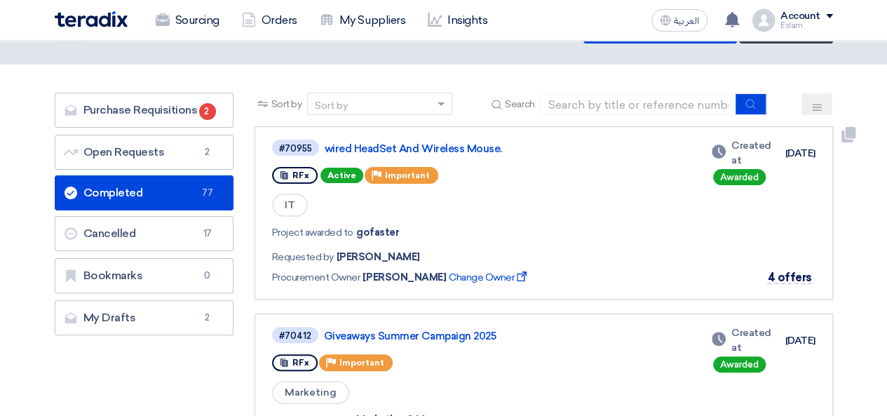
scroll to position [140, 0]
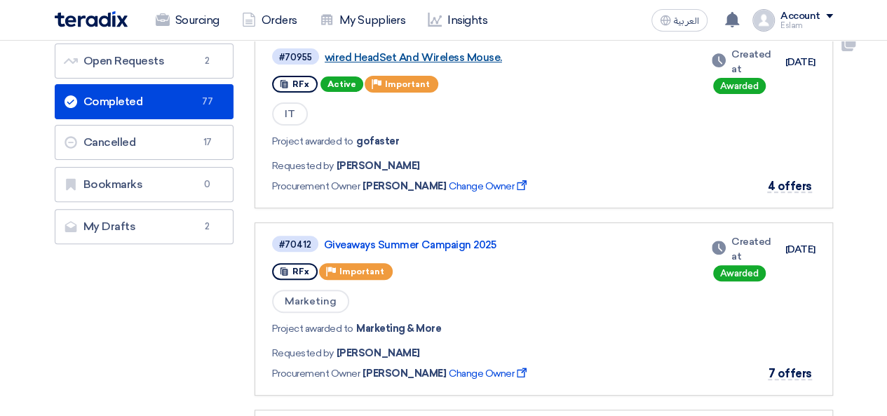
click at [383, 54] on link "wired HeadSet And Wireless Mouse." at bounding box center [500, 57] width 351 height 13
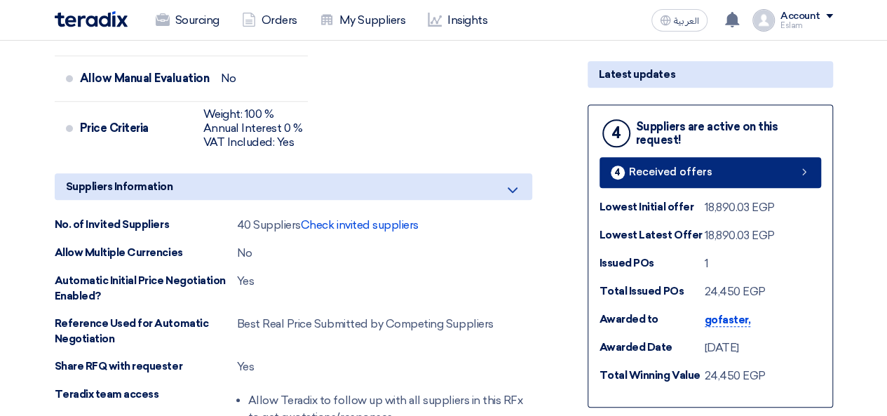
click at [709, 177] on link "4 Received offers" at bounding box center [711, 172] width 222 height 31
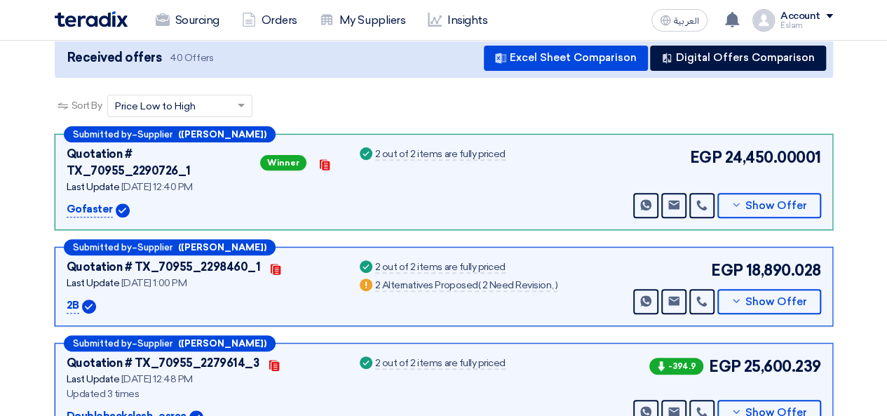
scroll to position [216, 0]
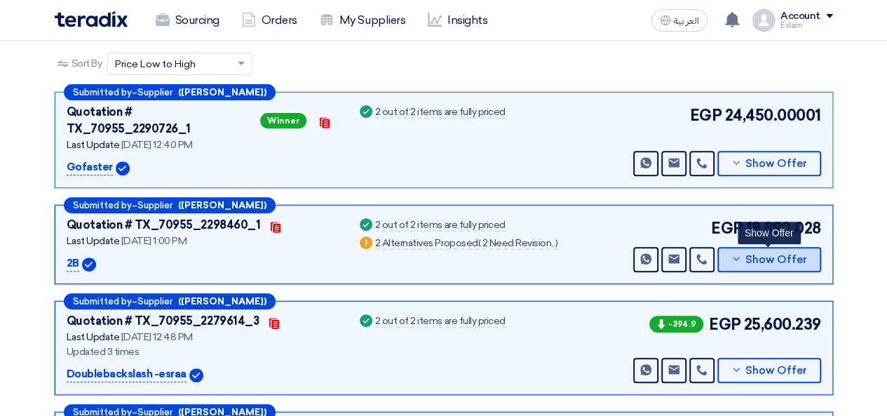
click at [754, 247] on button "Show Offer" at bounding box center [770, 259] width 104 height 25
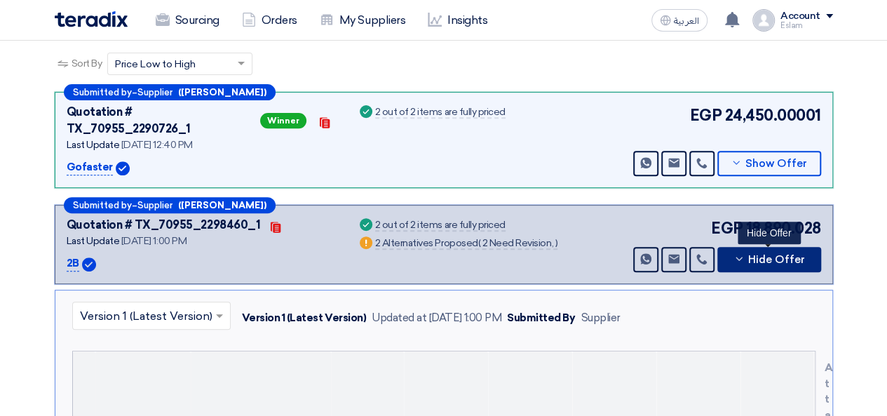
click at [741, 253] on icon at bounding box center [739, 258] width 11 height 11
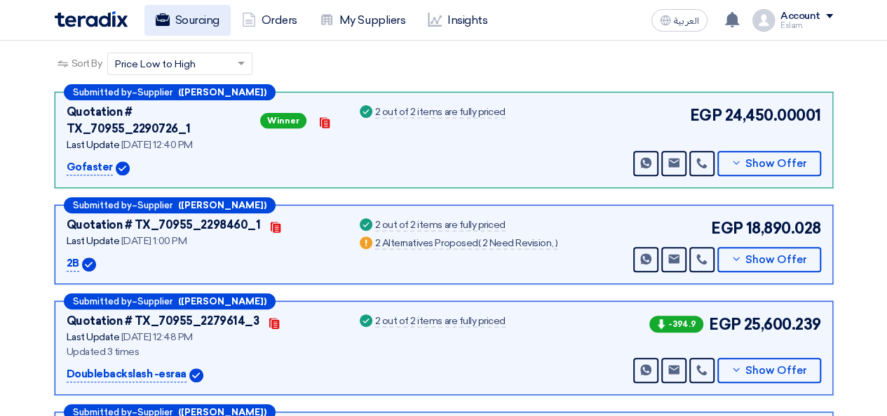
click at [178, 22] on link "Sourcing" at bounding box center [188, 20] width 86 height 31
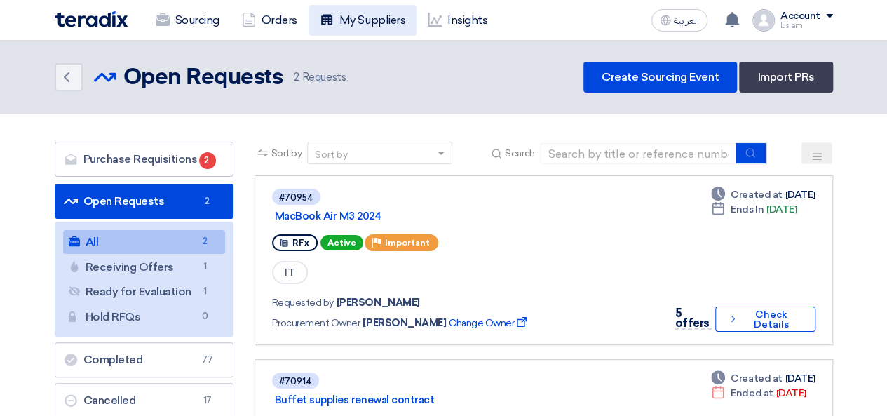
click at [376, 15] on link "My Suppliers" at bounding box center [363, 20] width 108 height 31
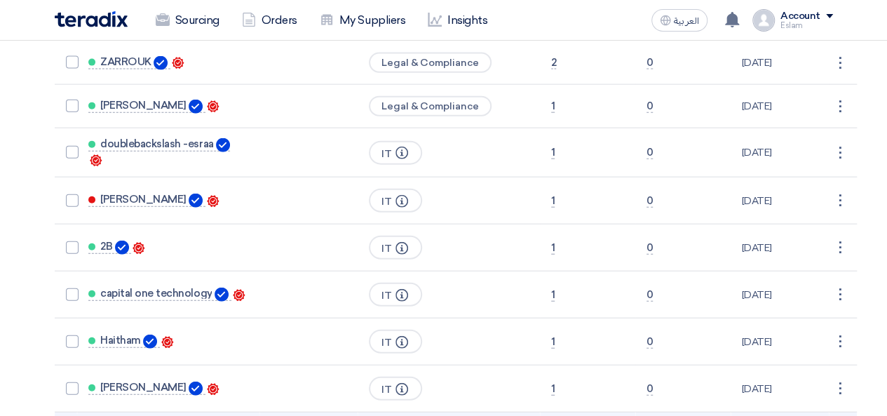
scroll to position [1684, 0]
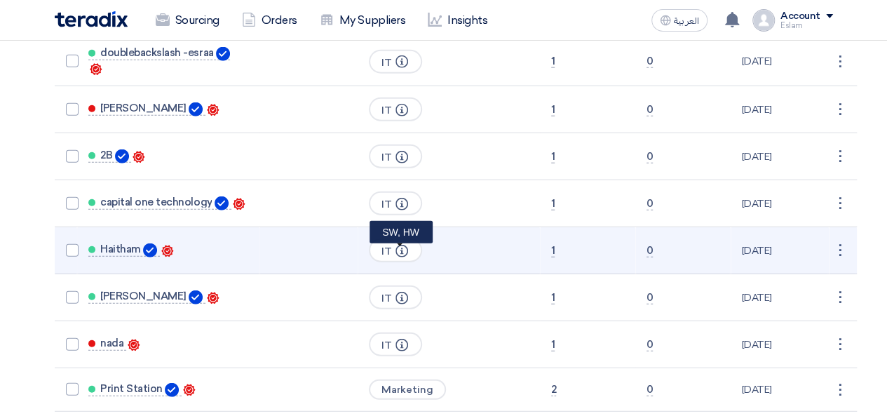
click at [405, 245] on icon "Info" at bounding box center [402, 251] width 13 height 13
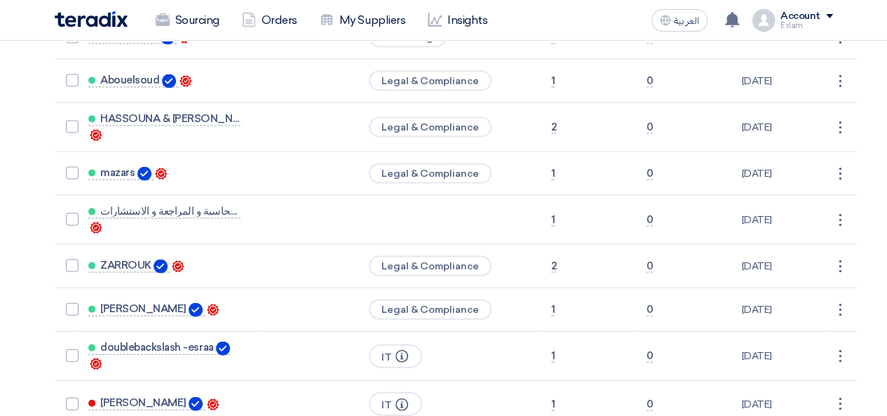
scroll to position [1614, 0]
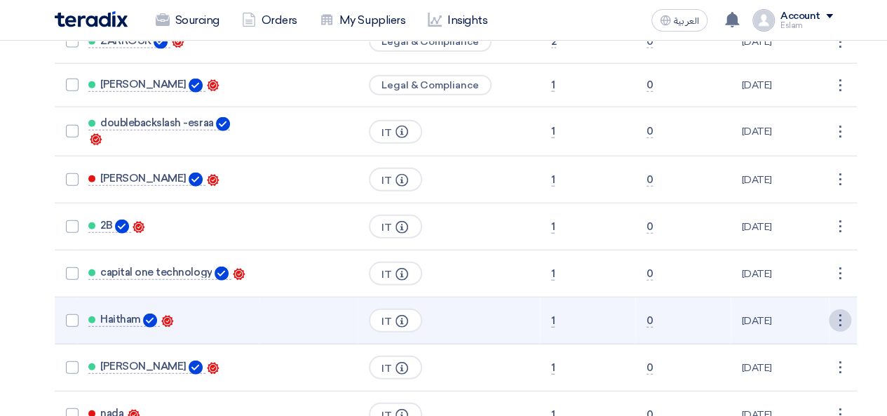
click at [827, 337] on link "Edit" at bounding box center [816, 347] width 69 height 20
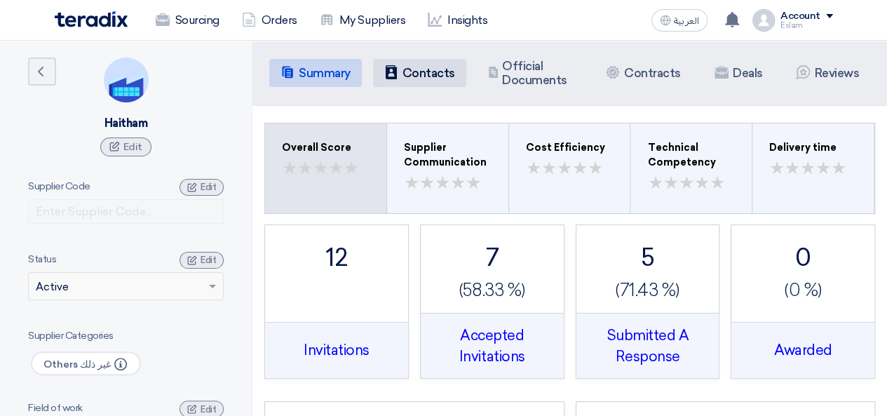
click at [445, 73] on h5 "Contacts" at bounding box center [429, 73] width 53 height 14
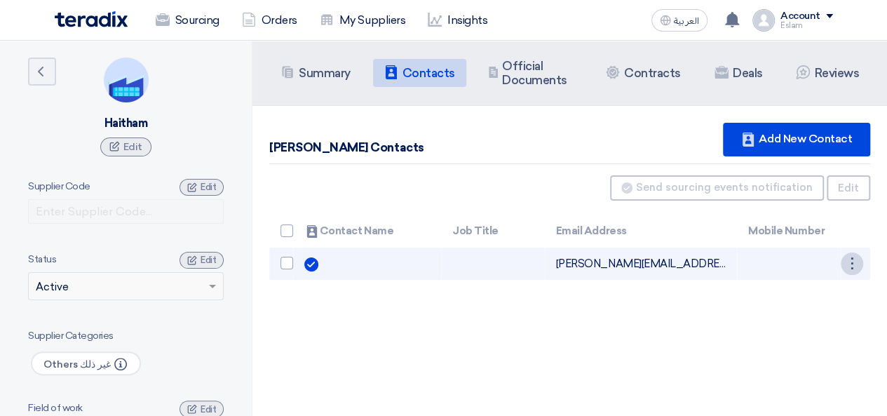
click at [849, 260] on div "⋮" at bounding box center [852, 264] width 22 height 22
click at [845, 295] on link "Edit" at bounding box center [828, 290] width 69 height 20
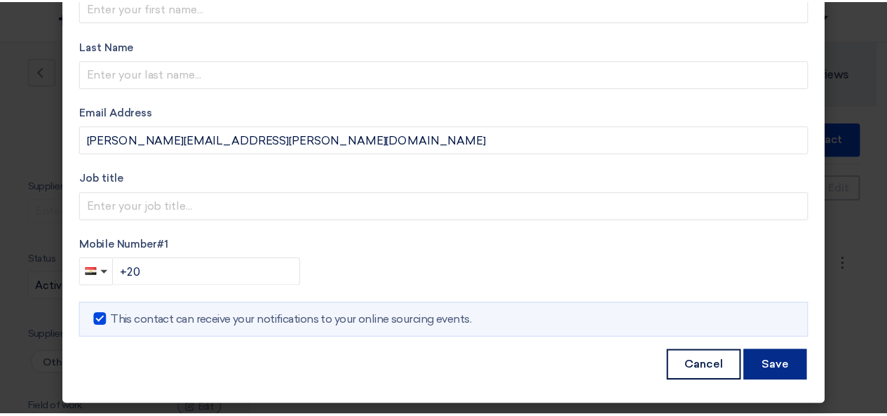
scroll to position [98, 0]
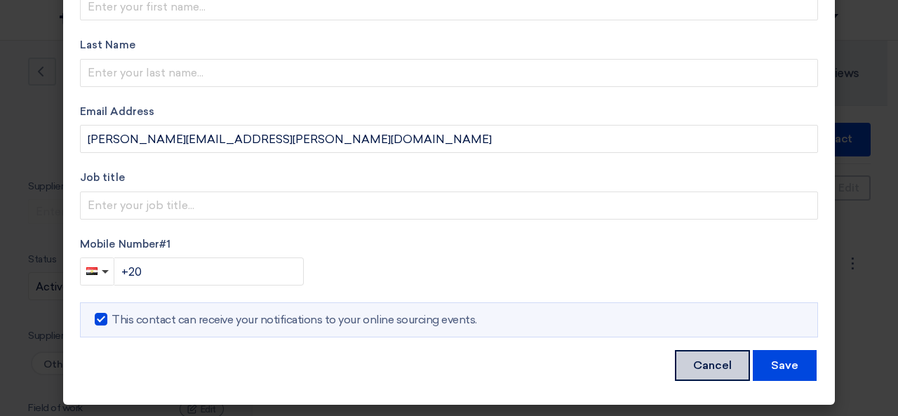
click at [700, 358] on button "Cancel" at bounding box center [712, 365] width 75 height 31
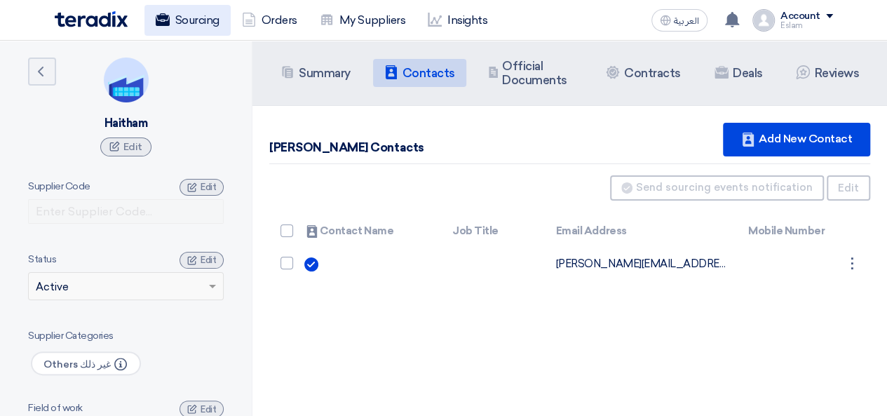
click at [206, 25] on link "Sourcing" at bounding box center [188, 20] width 86 height 31
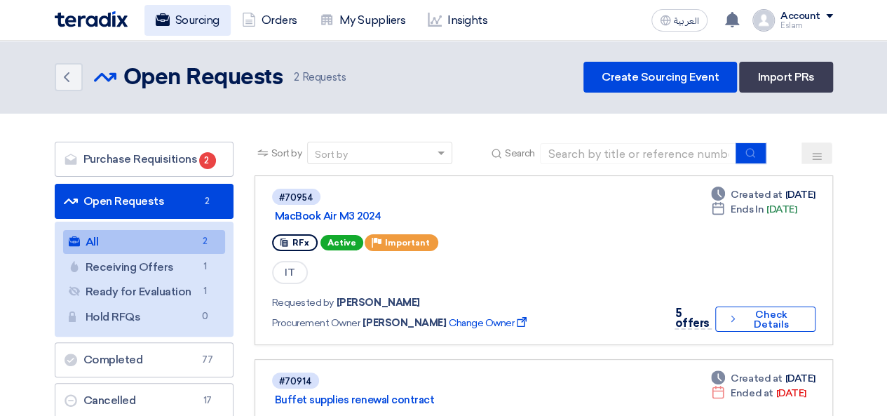
click at [177, 31] on link "Sourcing" at bounding box center [188, 20] width 86 height 31
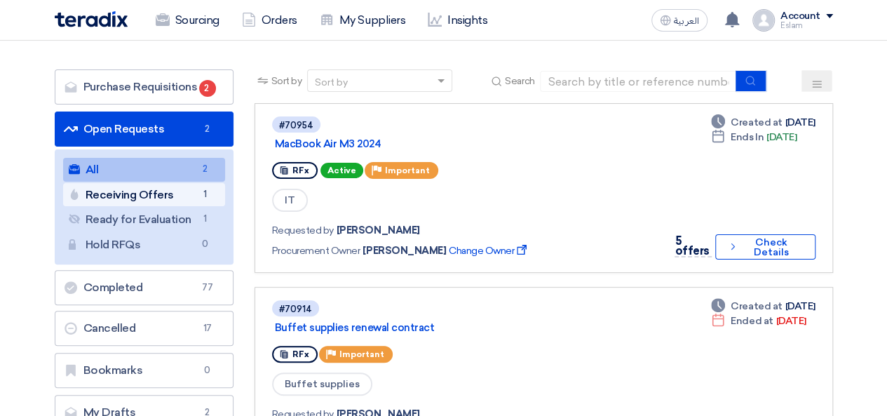
scroll to position [140, 0]
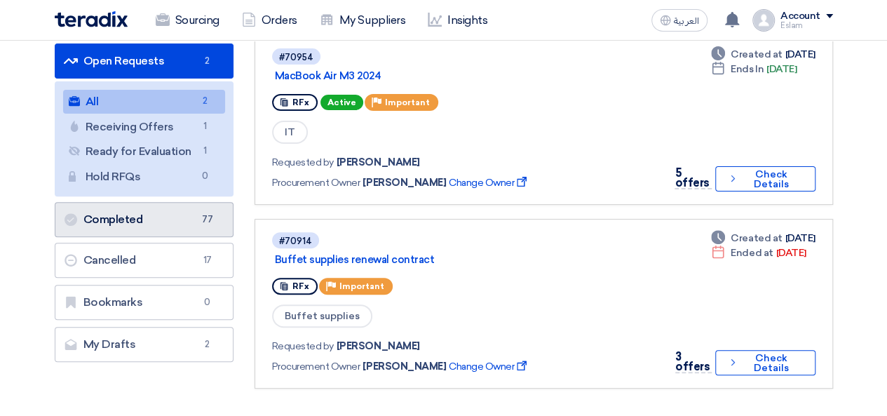
click at [161, 220] on link "Completed Completed 77" at bounding box center [144, 219] width 179 height 35
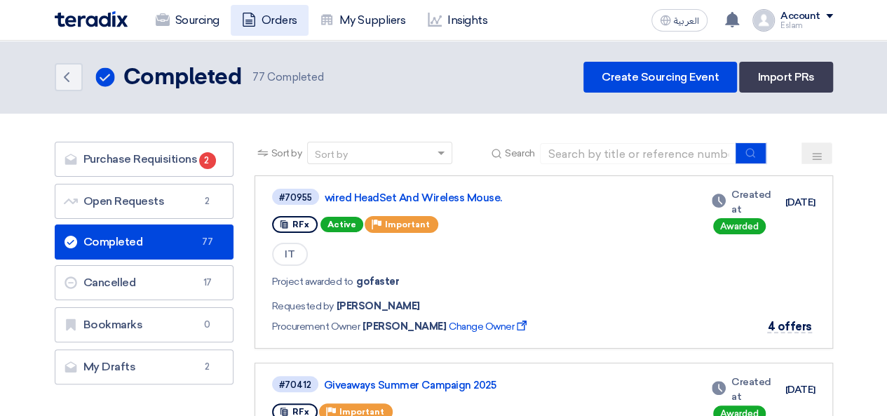
click at [253, 25] on icon at bounding box center [249, 20] width 14 height 14
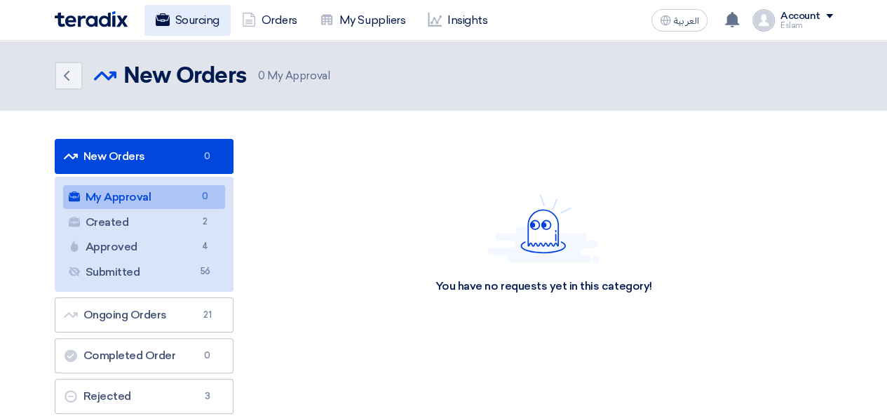
click at [192, 14] on link "Sourcing" at bounding box center [188, 20] width 86 height 31
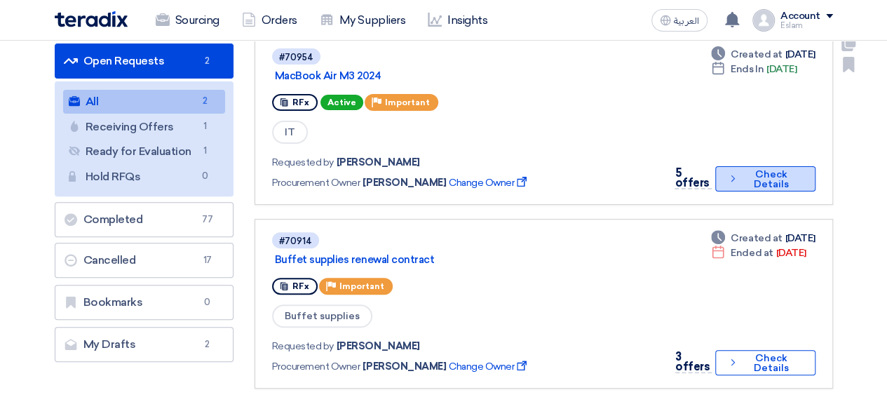
click at [806, 183] on button "Check details Check Details" at bounding box center [766, 178] width 100 height 25
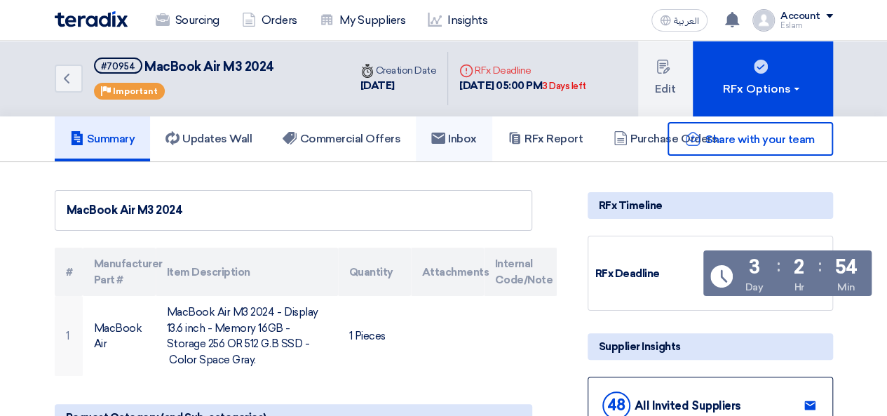
click at [454, 135] on h5 "Inbox" at bounding box center [454, 139] width 46 height 14
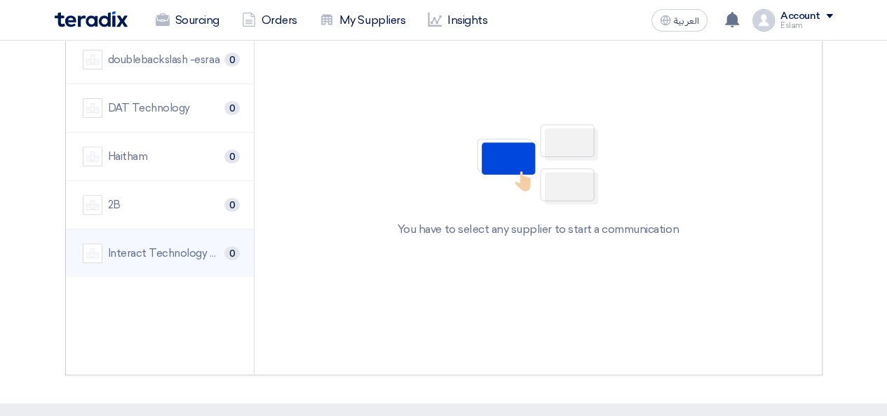
scroll to position [140, 0]
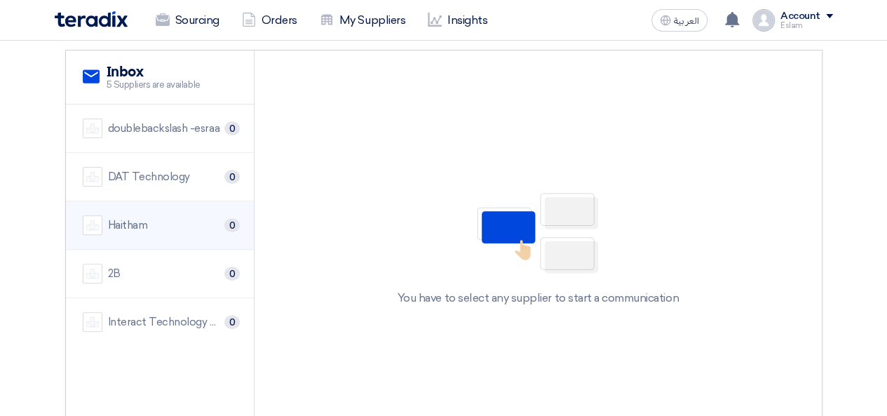
click at [178, 224] on div "[PERSON_NAME] 0" at bounding box center [160, 225] width 155 height 20
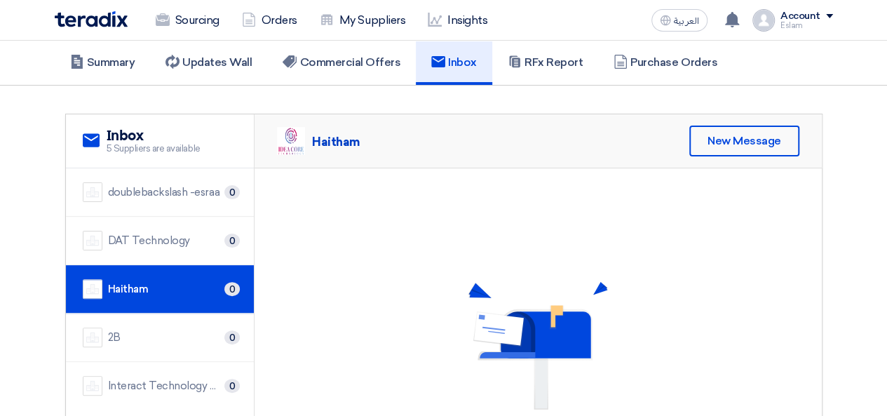
scroll to position [70, 0]
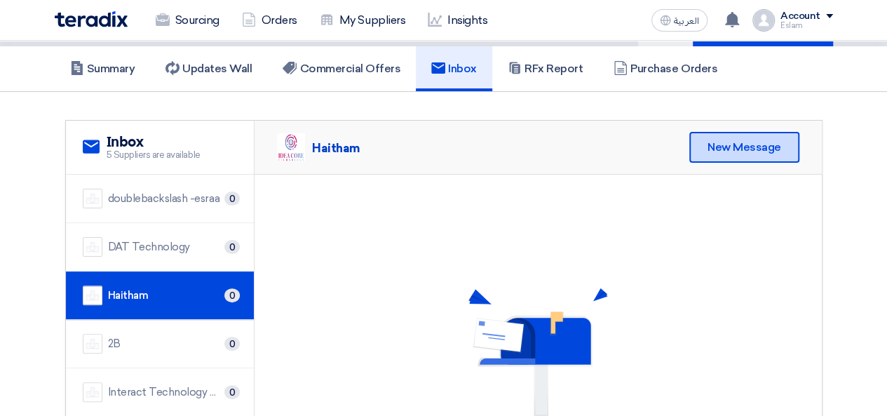
click at [767, 149] on div "New Message" at bounding box center [745, 147] width 110 height 31
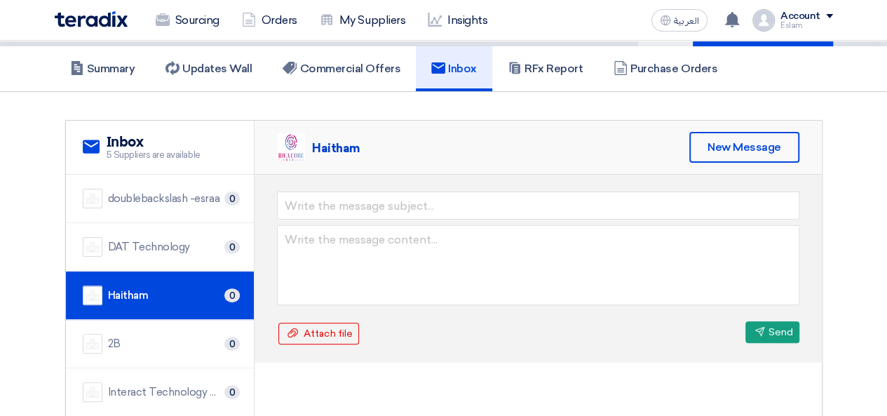
click at [293, 149] on img at bounding box center [291, 147] width 28 height 28
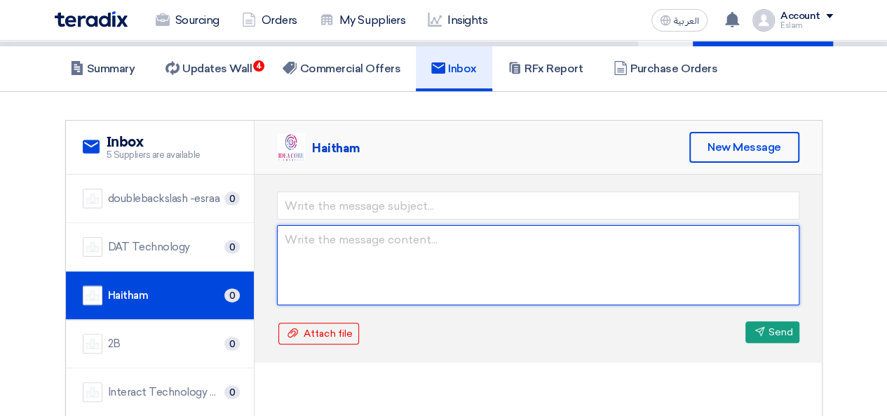
click at [387, 250] on textarea at bounding box center [538, 265] width 523 height 80
type textarea "l"
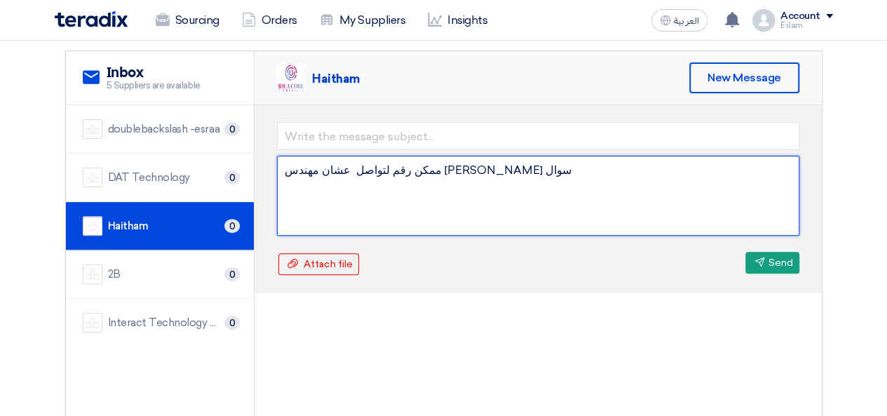
scroll to position [140, 0]
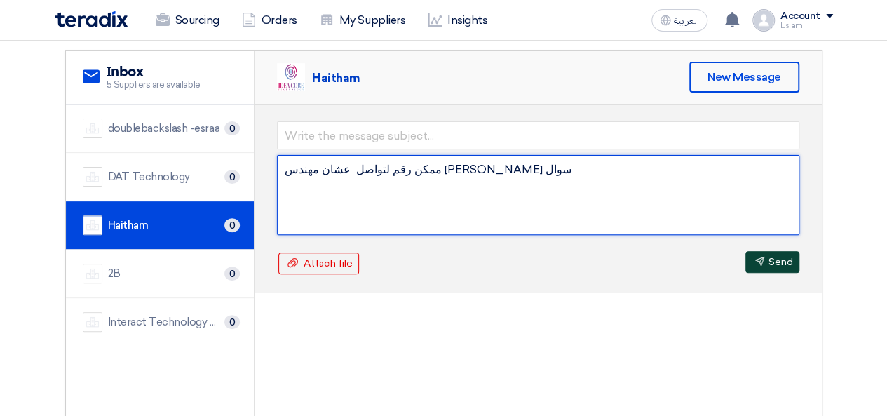
type textarea "ممكن رقم لتواصل عشان مهندس [PERSON_NAME] سوال"
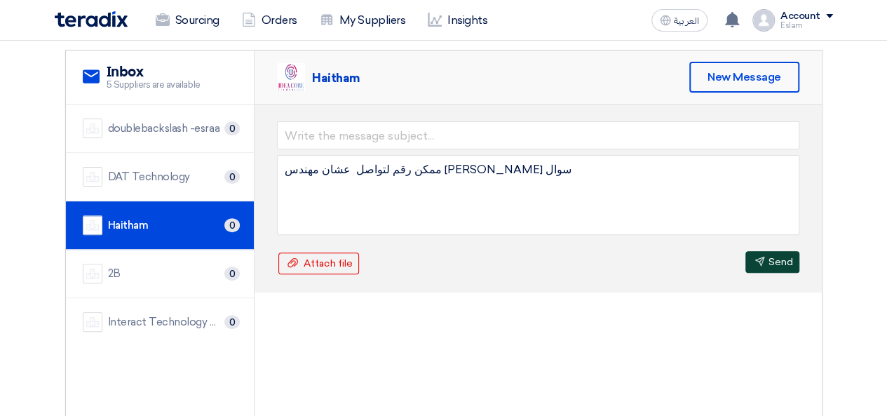
click at [762, 264] on button "Send Send" at bounding box center [773, 262] width 54 height 22
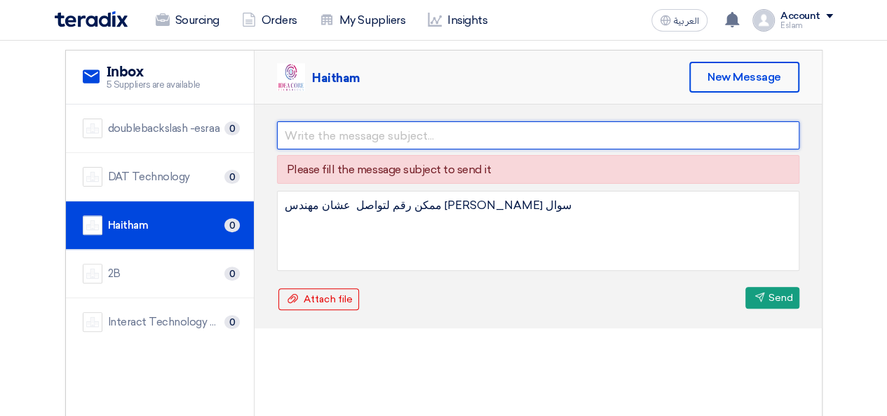
click at [327, 137] on input "text" at bounding box center [538, 135] width 523 height 28
click at [303, 130] on input "text" at bounding box center [538, 135] width 523 height 28
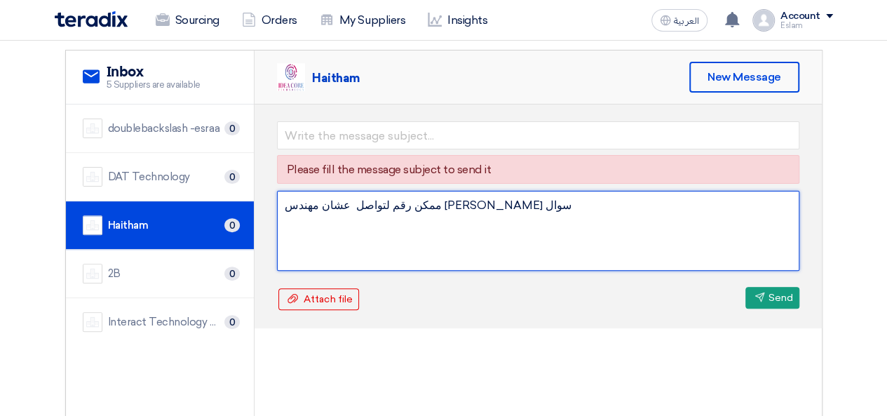
click at [572, 202] on textarea "ممكن رقم لتواصل عشان مهندس [PERSON_NAME] سوال" at bounding box center [538, 231] width 523 height 80
drag, startPoint x: 443, startPoint y: 206, endPoint x: 481, endPoint y: 204, distance: 37.9
click at [481, 204] on textarea "ممكن رقم لتواصل عشان مهندس [PERSON_NAME] سوال" at bounding box center [538, 231] width 523 height 80
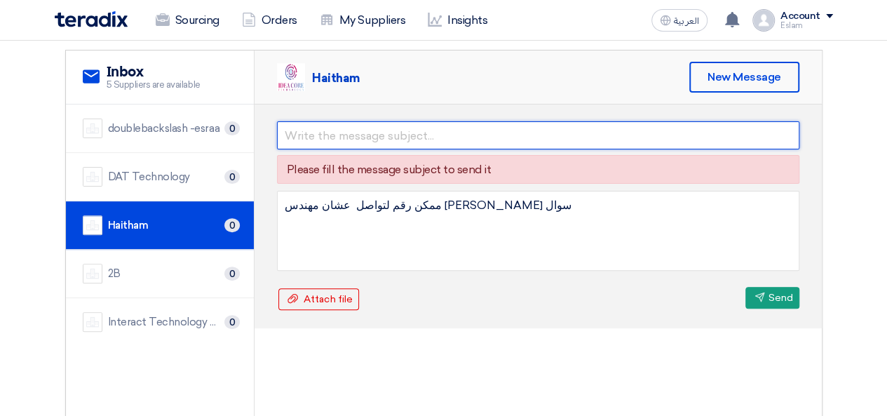
click at [299, 141] on input "text" at bounding box center [538, 135] width 523 height 28
paste input "رقم لتواصل"
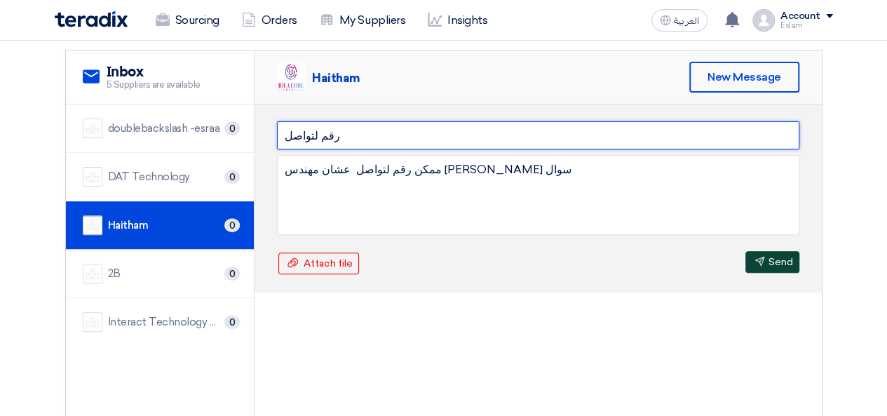
type input "رقم لتواصل"
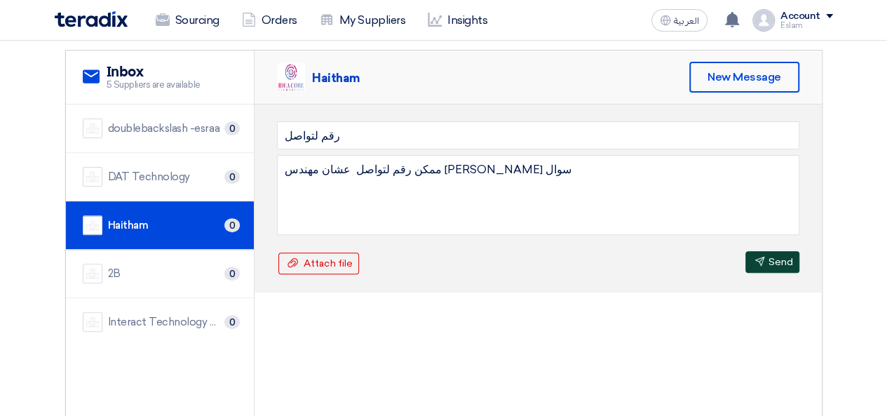
click at [779, 262] on button "Send Send" at bounding box center [773, 262] width 54 height 22
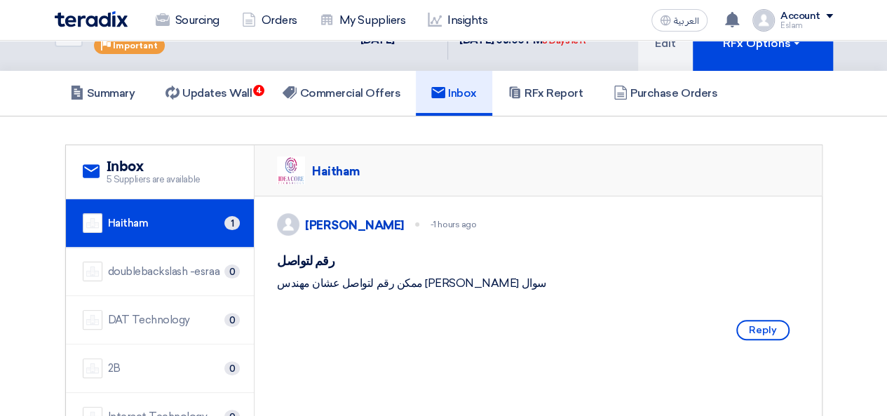
scroll to position [0, 0]
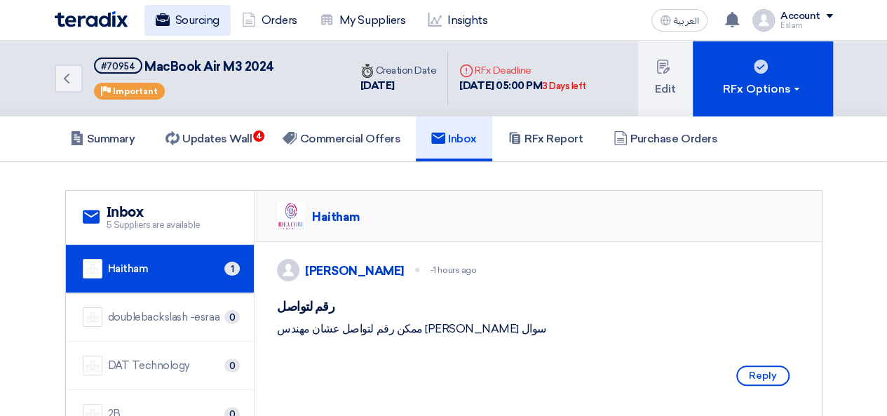
click at [198, 18] on link "Sourcing" at bounding box center [188, 20] width 86 height 31
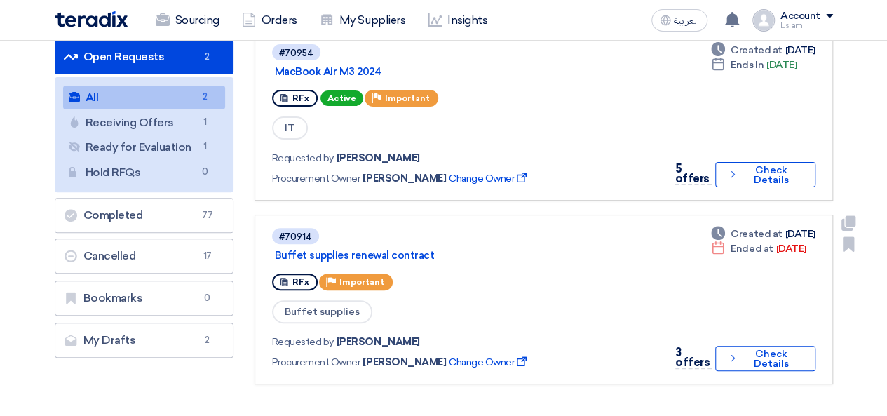
scroll to position [70, 0]
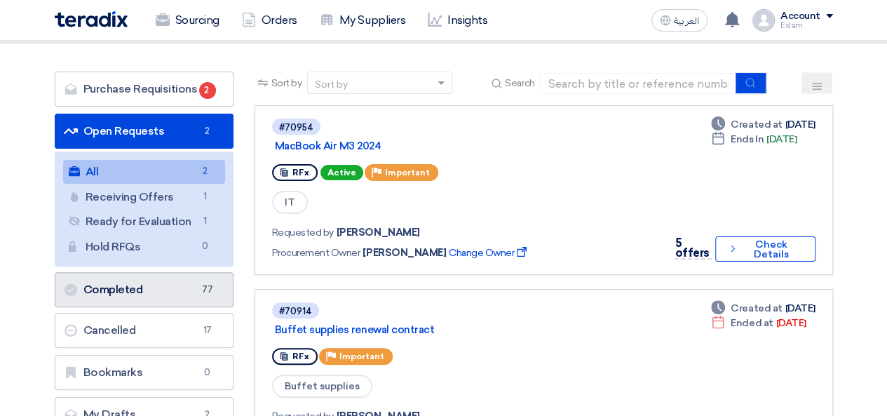
click at [182, 285] on link "Completed Completed 77" at bounding box center [144, 289] width 179 height 35
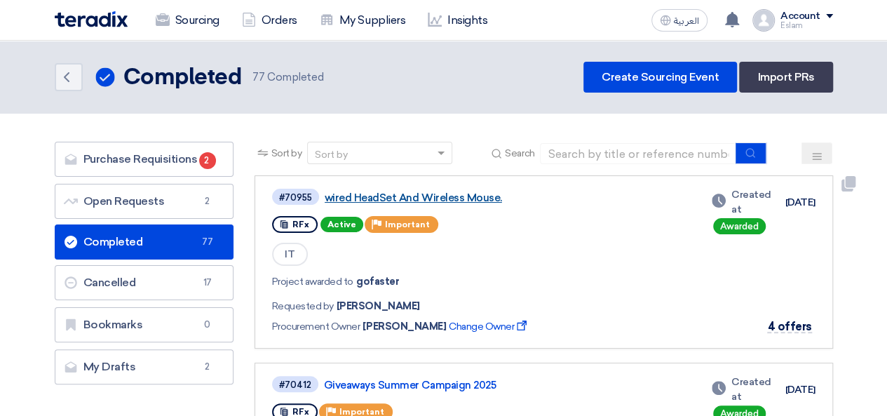
click at [420, 194] on link "wired HeadSet And Wireless Mouse." at bounding box center [500, 198] width 351 height 13
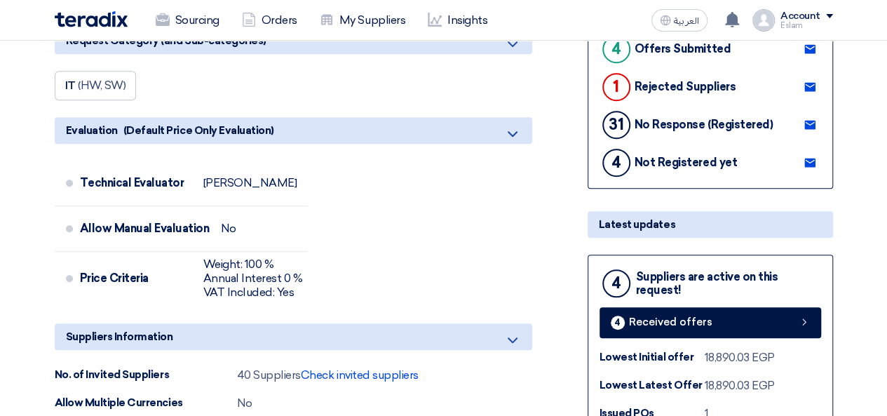
scroll to position [491, 0]
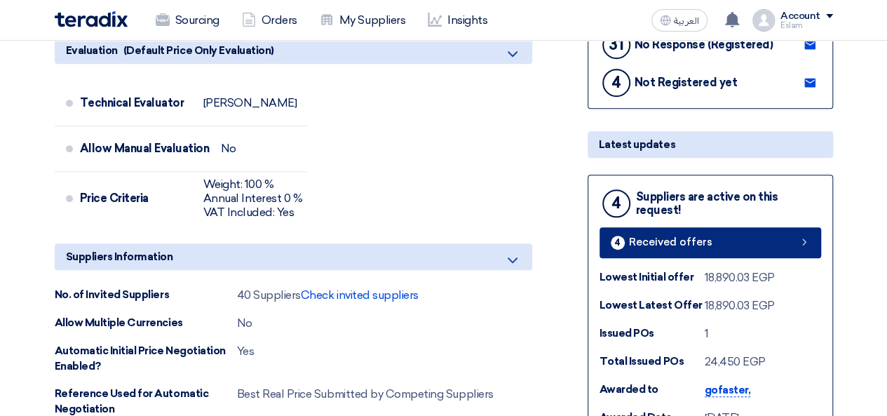
click at [659, 237] on span "Received offers" at bounding box center [670, 242] width 83 height 11
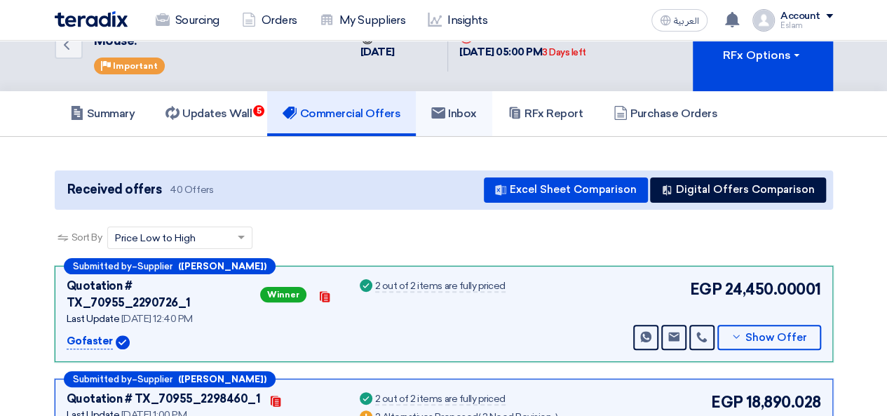
scroll to position [72, 0]
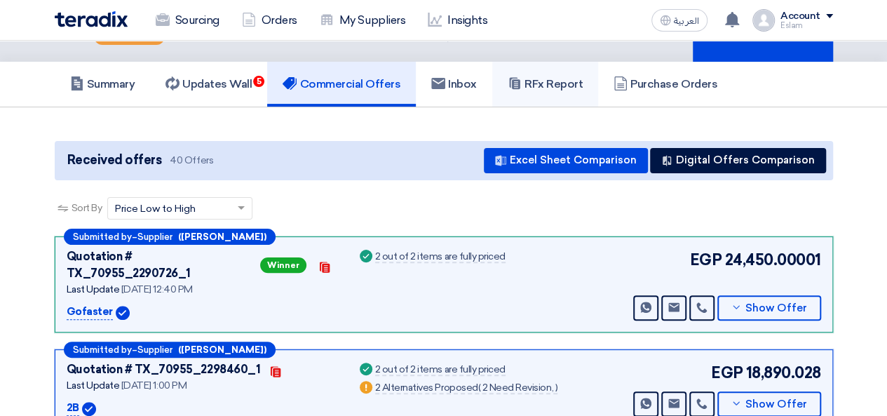
click at [537, 81] on h5 "RFx Report" at bounding box center [545, 84] width 75 height 14
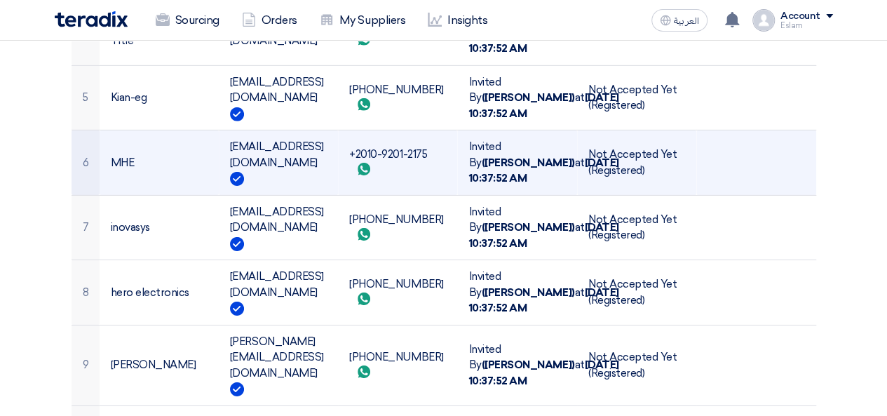
scroll to position [2483, 0]
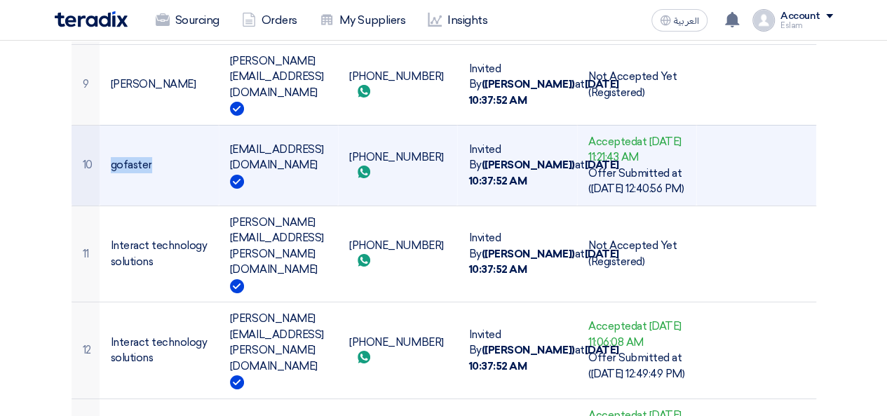
drag, startPoint x: 108, startPoint y: 152, endPoint x: 154, endPoint y: 152, distance: 46.3
click at [154, 152] on td "gofaster" at bounding box center [159, 165] width 119 height 81
copy td "gofaster"
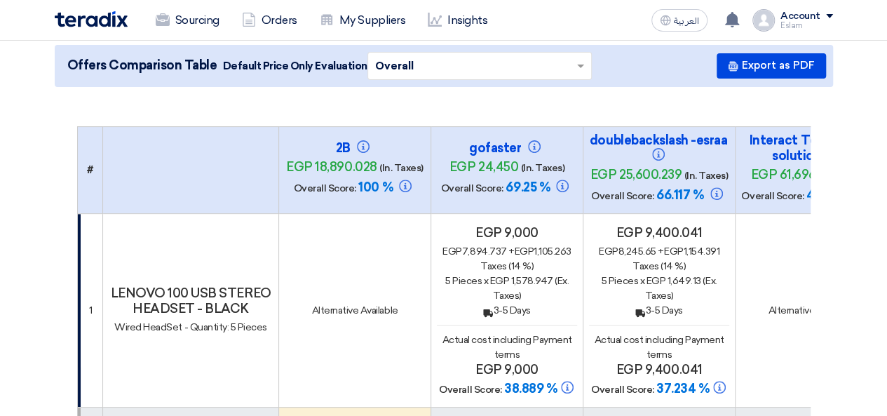
scroll to position [0, 0]
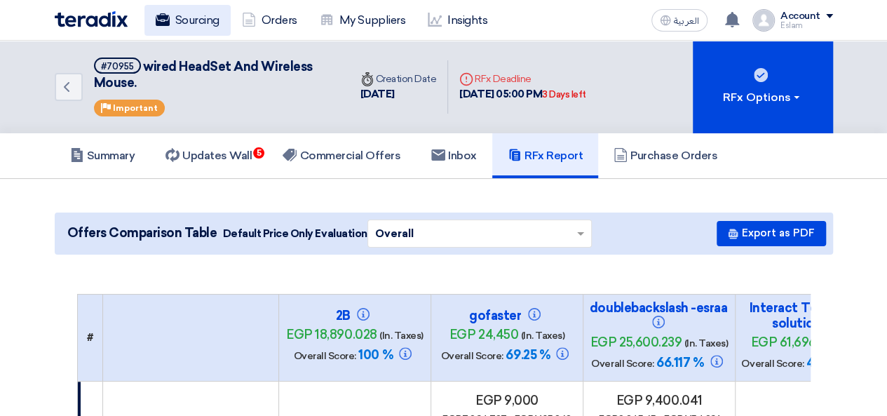
click at [183, 13] on link "Sourcing" at bounding box center [188, 20] width 86 height 31
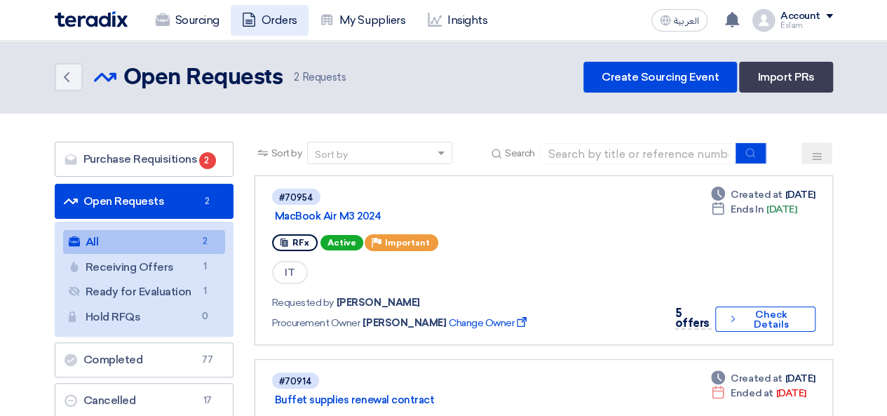
click at [288, 21] on link "Orders" at bounding box center [270, 20] width 78 height 31
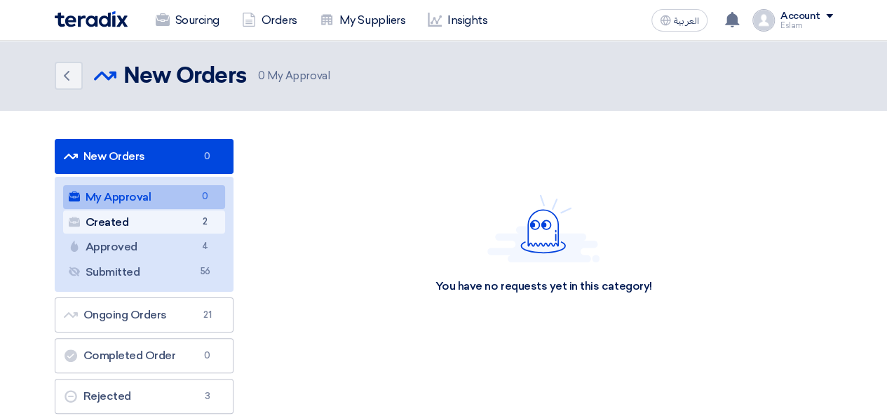
click at [196, 224] on link "Created Created 2" at bounding box center [144, 222] width 162 height 24
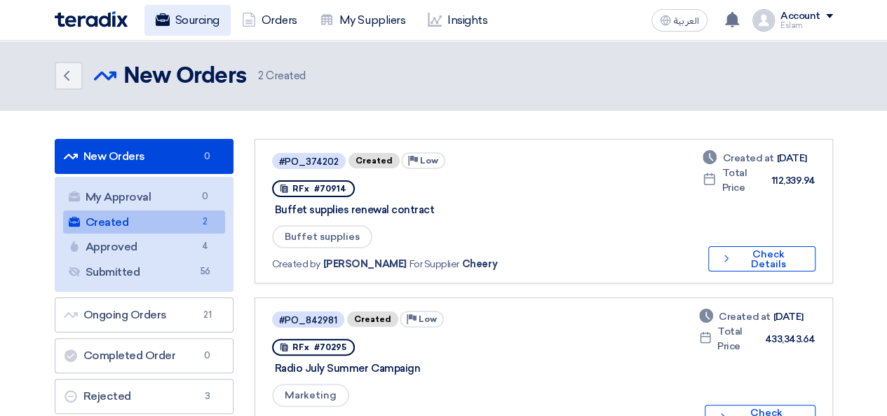
click at [202, 27] on link "Sourcing" at bounding box center [188, 20] width 86 height 31
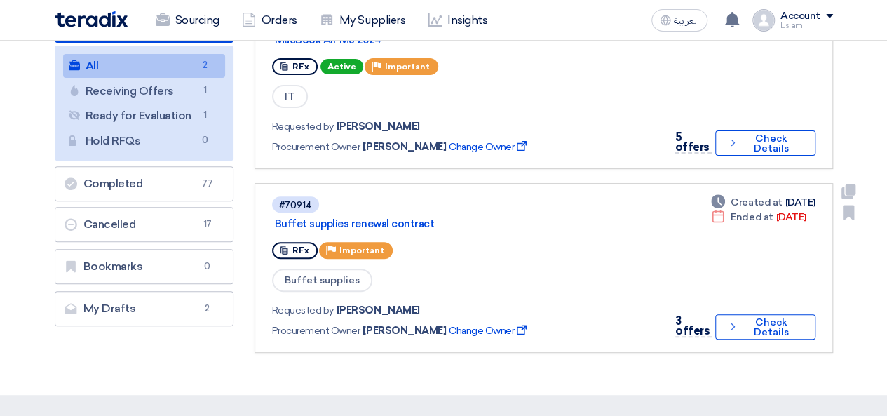
scroll to position [70, 0]
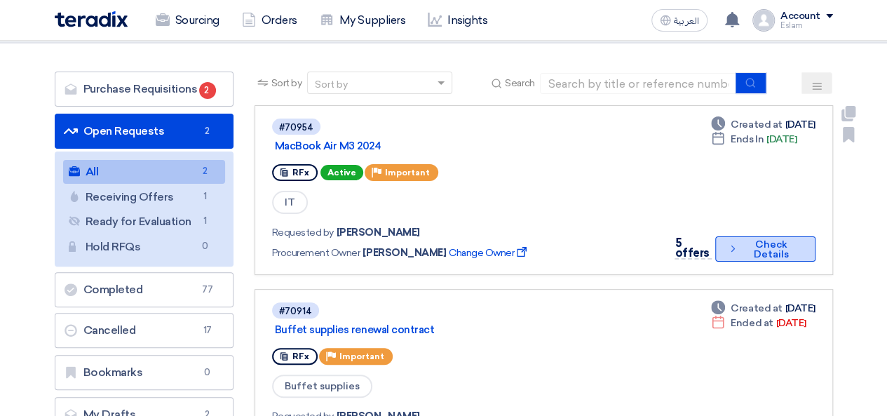
click at [720, 257] on button "Check details Check Details" at bounding box center [766, 248] width 100 height 25
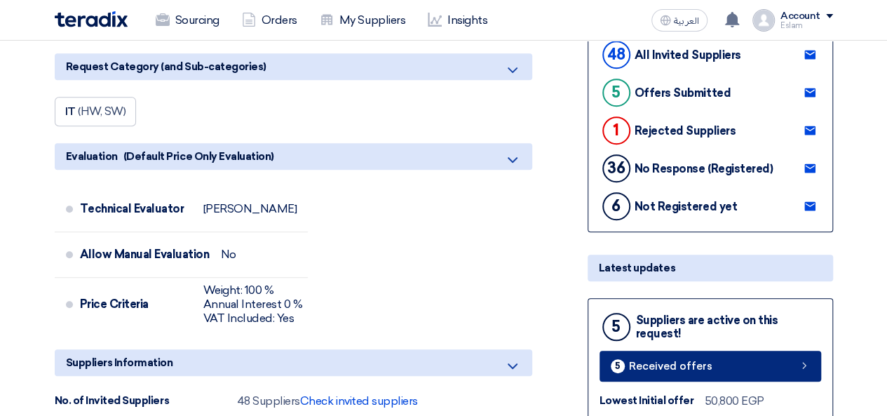
click at [723, 363] on link "5 Received offers" at bounding box center [711, 366] width 222 height 31
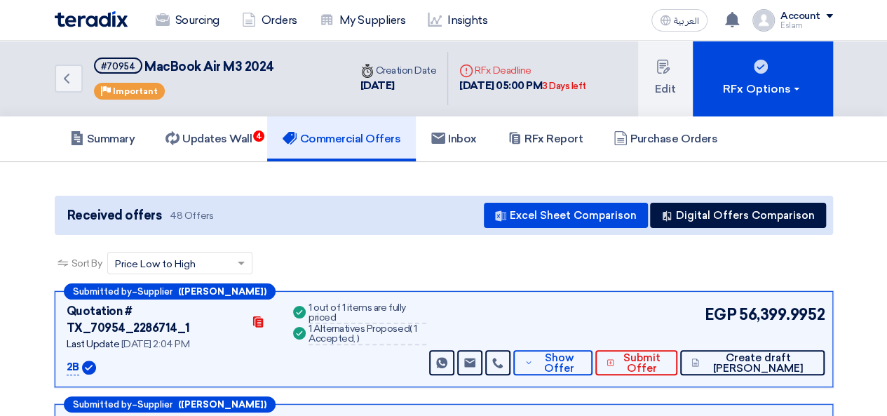
drag, startPoint x: 146, startPoint y: 68, endPoint x: 250, endPoint y: 78, distance: 105.0
click at [250, 78] on div "#70954 MacBook Air M3 2024 Priority Important" at bounding box center [184, 79] width 180 height 42
click at [250, 83] on div "#70954 MacBook Air M3 2024 Priority Important" at bounding box center [184, 79] width 180 height 42
drag, startPoint x: 145, startPoint y: 67, endPoint x: 295, endPoint y: 68, distance: 150.8
click at [295, 68] on div "Back #70954 MacBook Air M3 2024 Priority Important" at bounding box center [202, 79] width 295 height 76
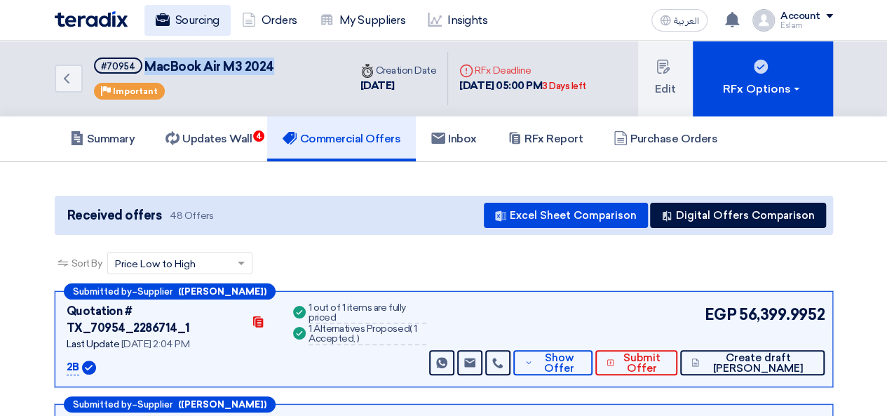
click at [181, 22] on link "Sourcing" at bounding box center [188, 20] width 86 height 31
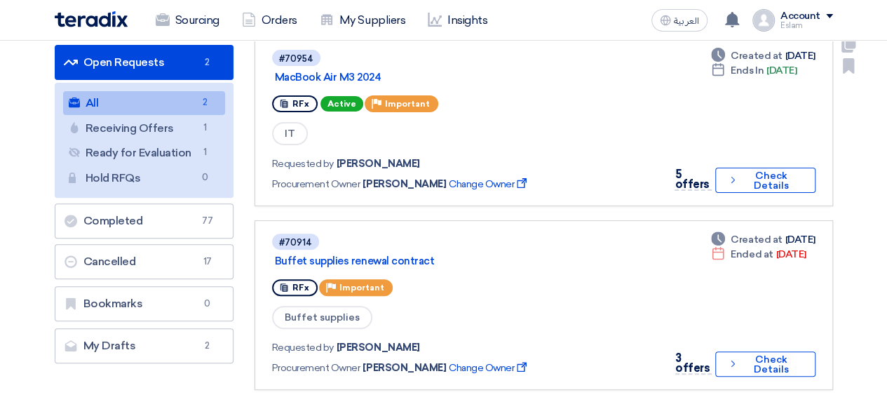
scroll to position [140, 0]
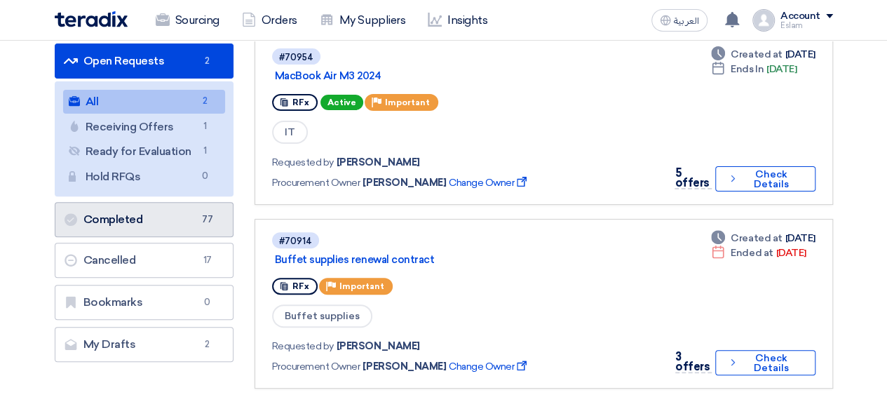
click at [167, 222] on link "Completed Completed 77" at bounding box center [144, 219] width 179 height 35
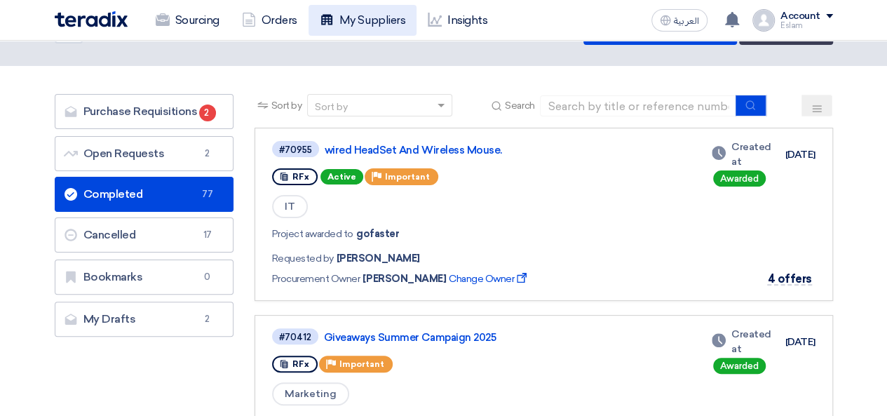
scroll to position [70, 0]
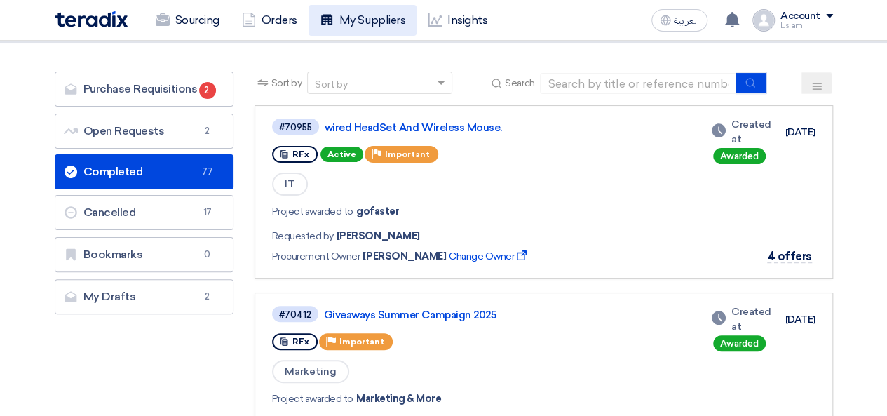
click at [349, 23] on link "My Suppliers" at bounding box center [363, 20] width 108 height 31
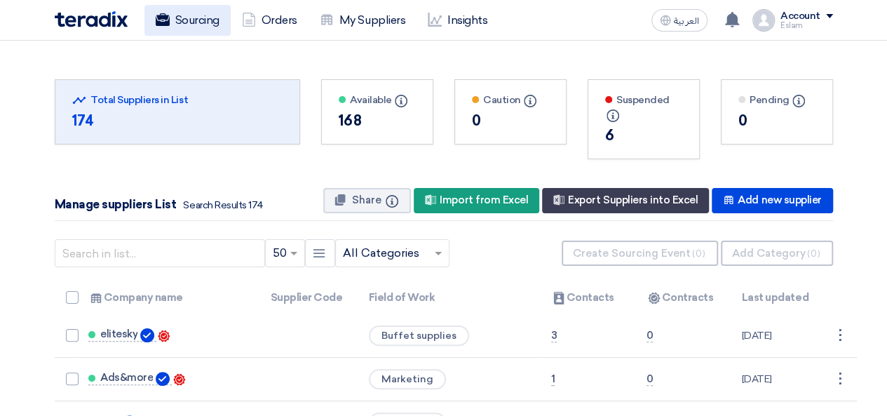
click at [159, 13] on icon at bounding box center [163, 20] width 14 height 14
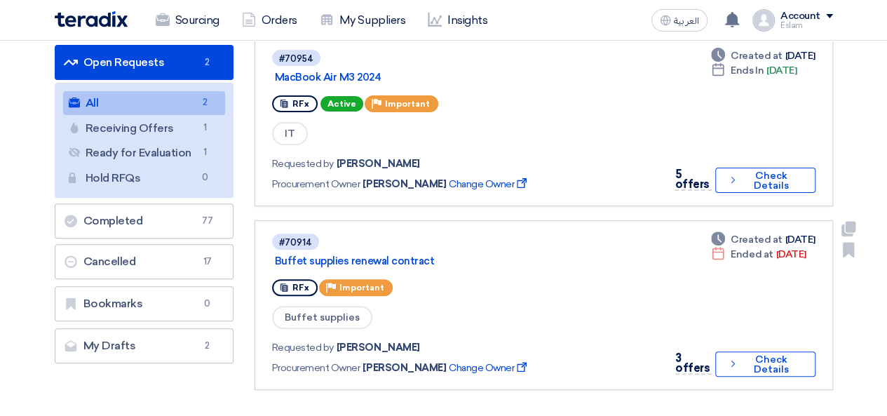
scroll to position [70, 0]
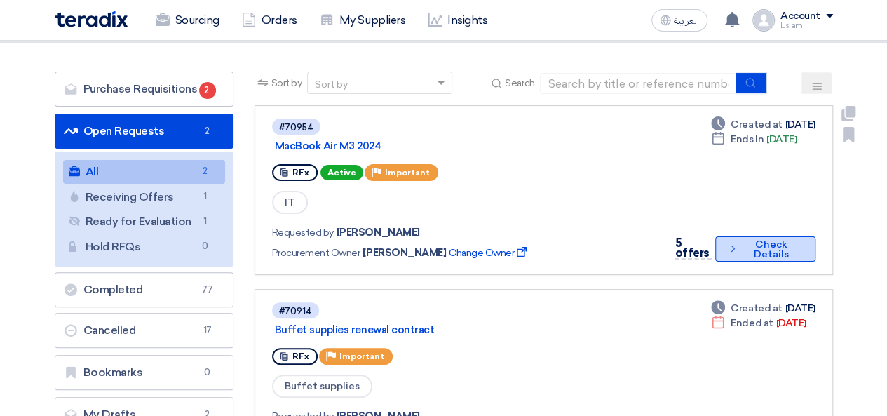
click at [774, 248] on button "Check details Check Details" at bounding box center [766, 248] width 100 height 25
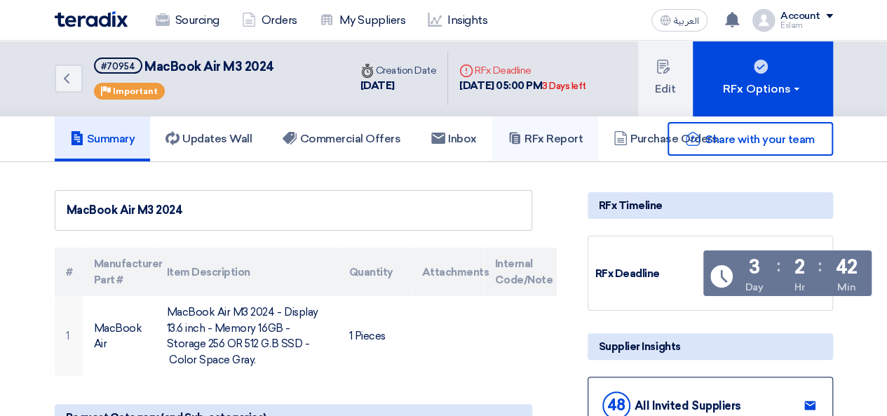
click at [549, 138] on h5 "RFx Report" at bounding box center [545, 139] width 75 height 14
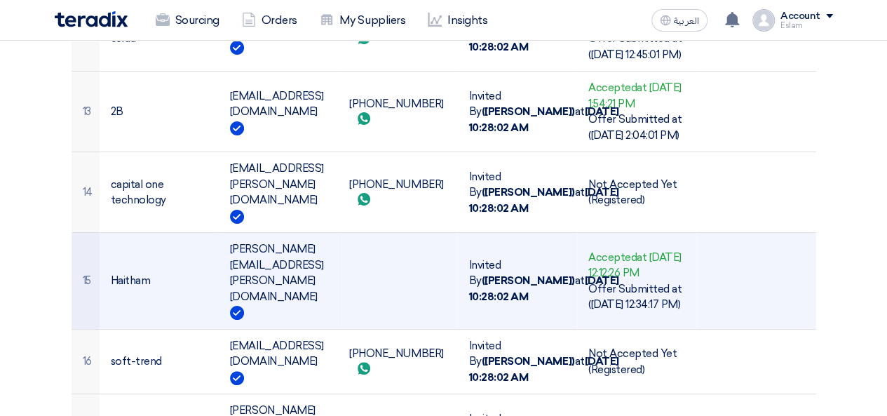
scroll to position [2668, 0]
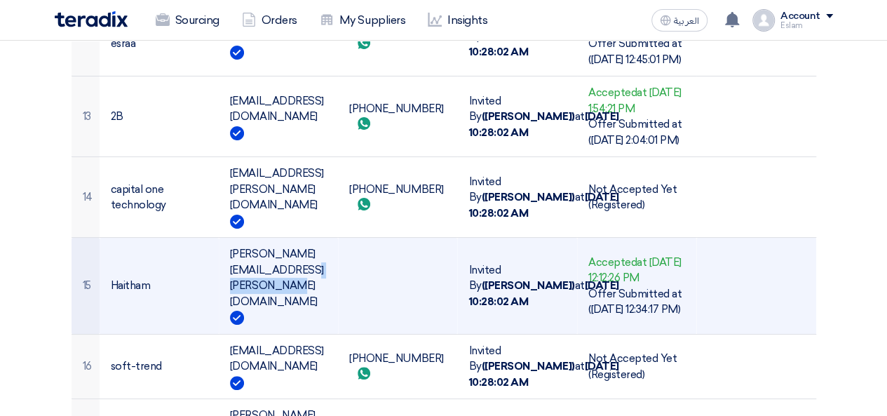
drag, startPoint x: 326, startPoint y: 199, endPoint x: 377, endPoint y: 201, distance: 51.3
click at [338, 238] on td "[PERSON_NAME][EMAIL_ADDRESS][PERSON_NAME][DOMAIN_NAME]" at bounding box center [278, 286] width 119 height 97
copy td "[DOMAIN_NAME]."
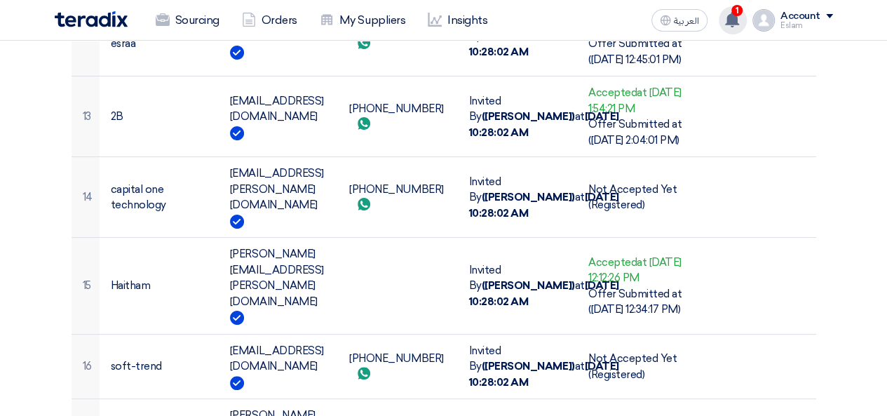
click at [731, 16] on use at bounding box center [732, 19] width 14 height 15
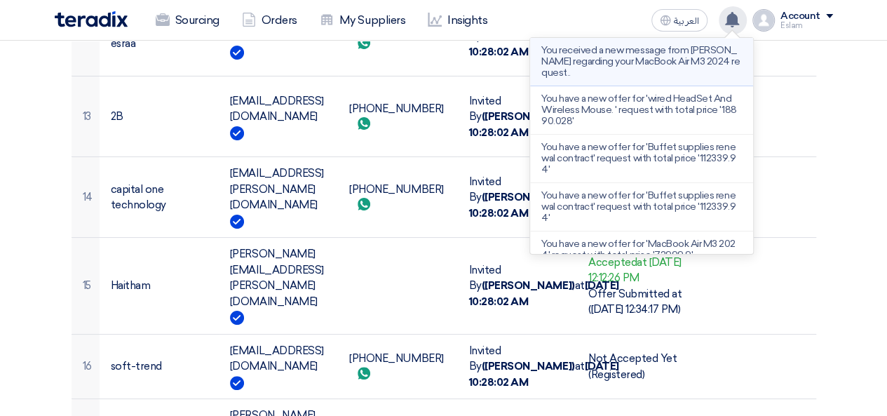
click at [601, 60] on p "You received a new message from [PERSON_NAME] regarding your MacBook Air M3 202…" at bounding box center [642, 62] width 201 height 34
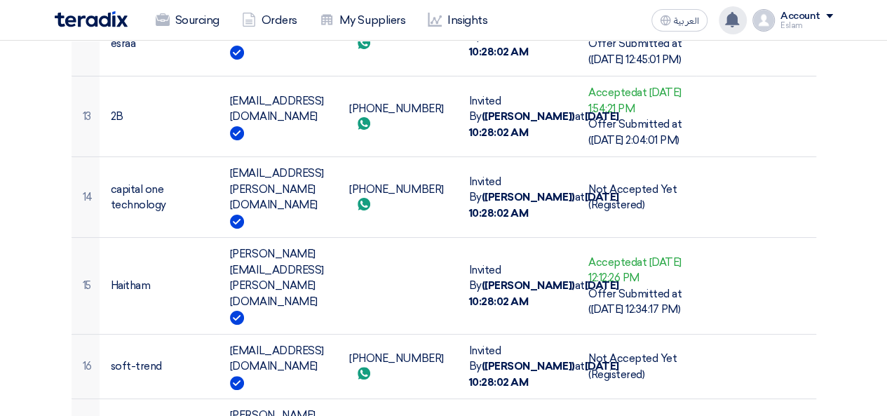
scroll to position [1202, 0]
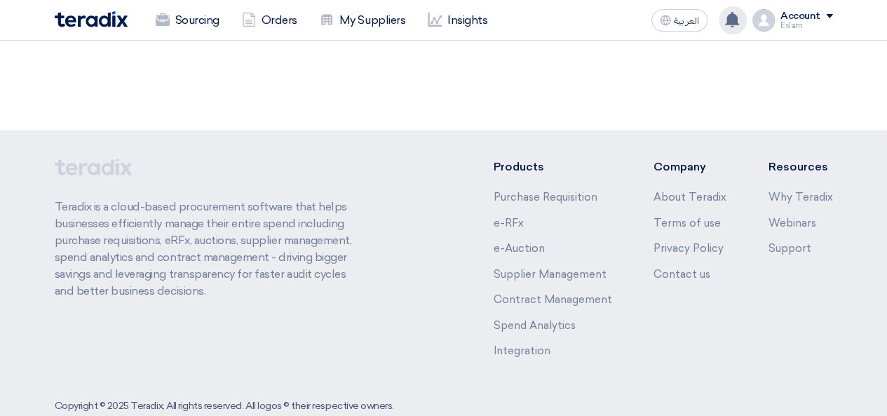
click at [730, 19] on use at bounding box center [732, 19] width 14 height 15
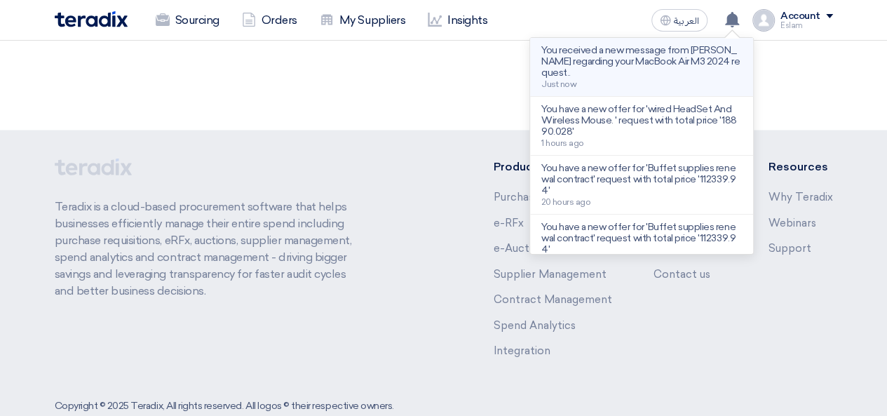
click at [635, 64] on p "You received a new message from [PERSON_NAME] regarding your MacBook Air M3 202…" at bounding box center [642, 62] width 201 height 34
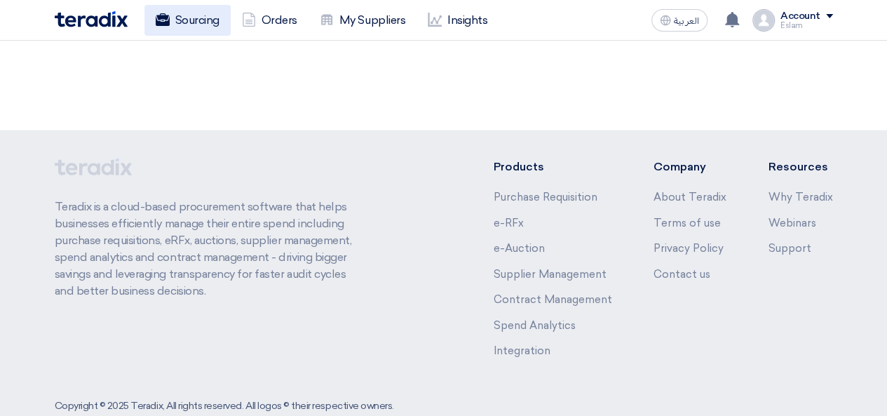
click at [160, 11] on link "Sourcing" at bounding box center [188, 20] width 86 height 31
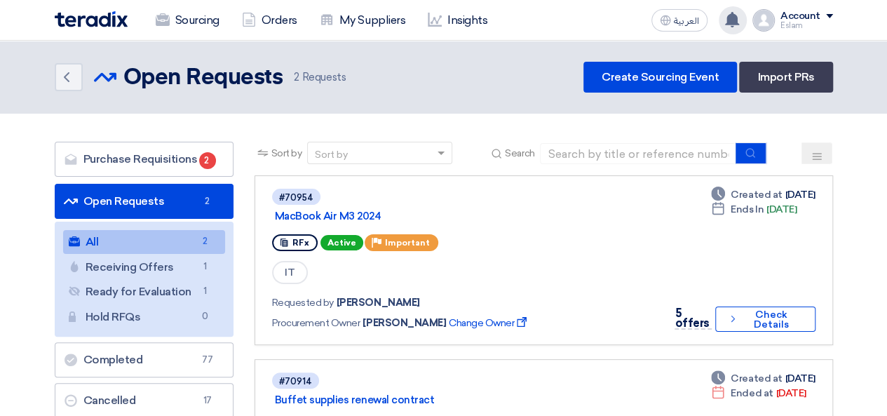
click at [732, 25] on icon at bounding box center [732, 19] width 15 height 15
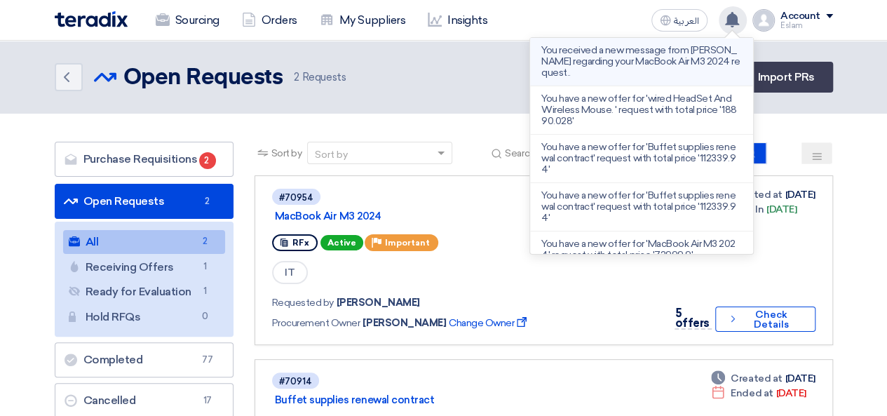
click at [615, 67] on p "You received a new message from [PERSON_NAME] regarding your MacBook Air M3 202…" at bounding box center [642, 62] width 201 height 34
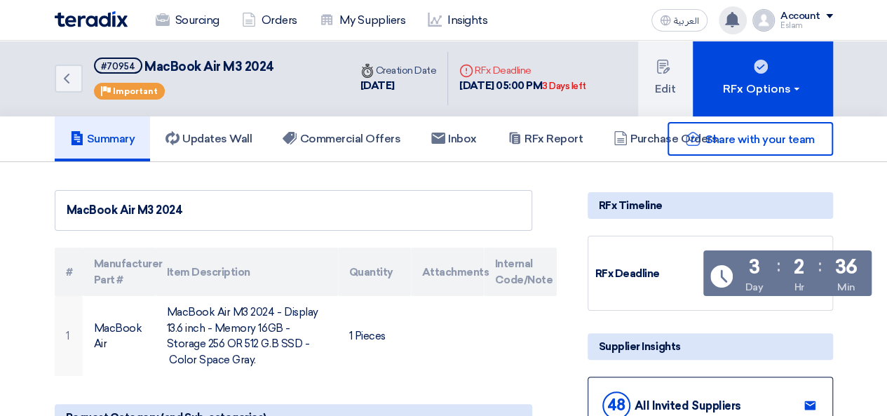
click at [731, 18] on use at bounding box center [732, 19] width 14 height 15
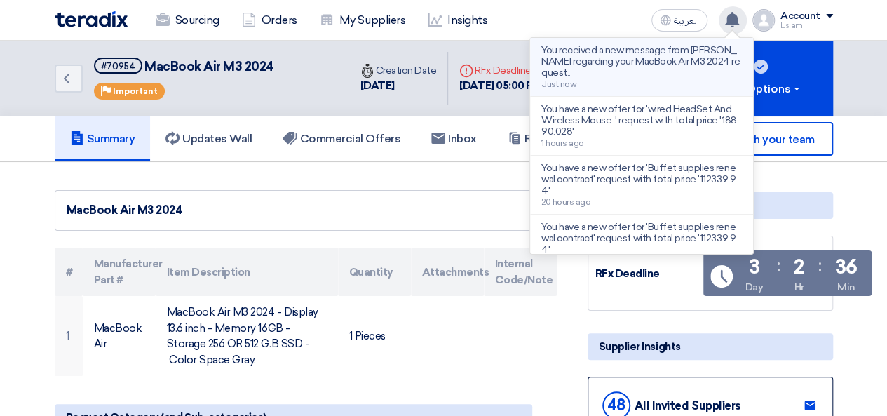
click at [655, 57] on p "You received a new message from [PERSON_NAME] regarding your MacBook Air M3 202…" at bounding box center [642, 62] width 201 height 34
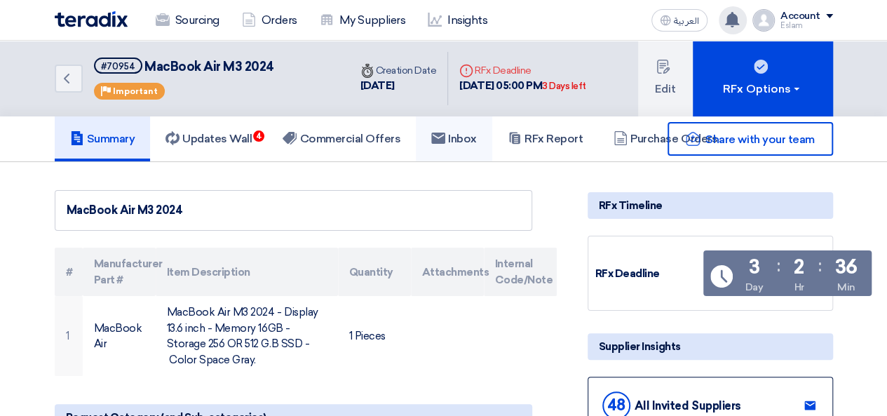
click at [459, 133] on h5 "Inbox" at bounding box center [454, 139] width 46 height 14
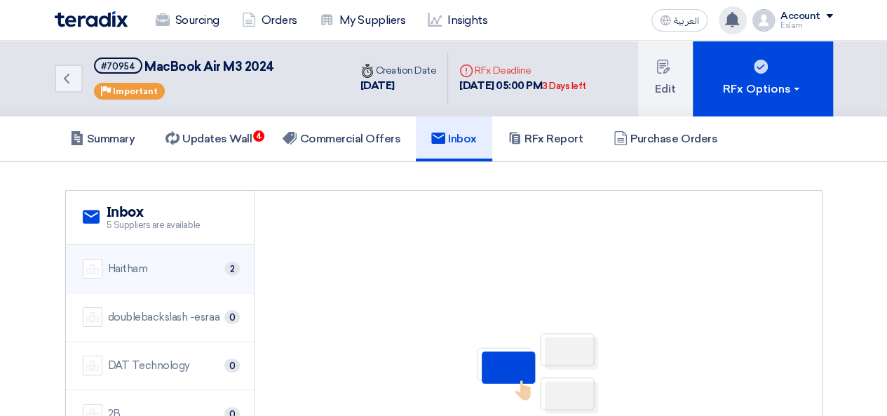
click at [198, 267] on div "[PERSON_NAME] 2" at bounding box center [160, 269] width 155 height 20
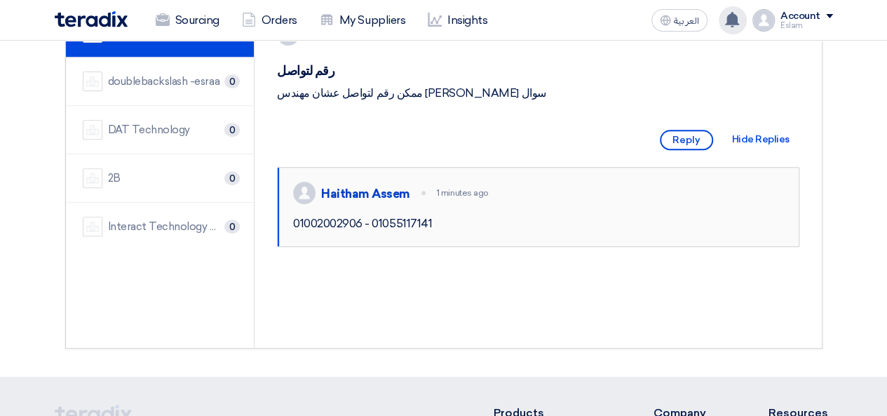
scroll to position [281, 0]
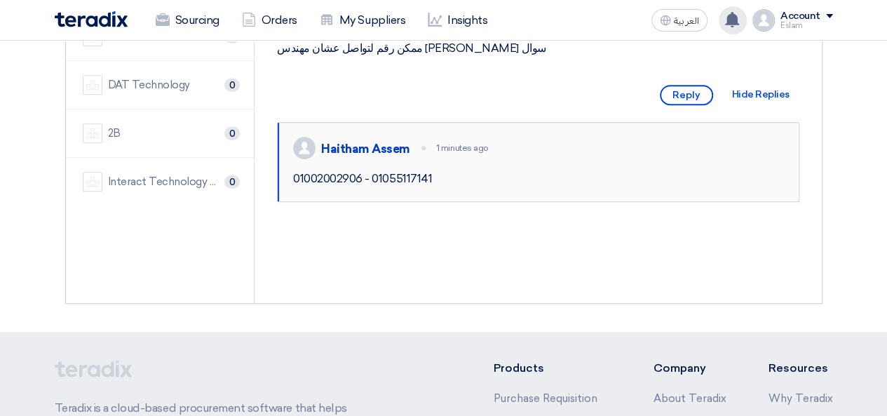
drag, startPoint x: 290, startPoint y: 210, endPoint x: 453, endPoint y: 213, distance: 162.8
click at [453, 201] on div "[PERSON_NAME] 1 minutes ago 01002002906 - 01055117141" at bounding box center [538, 162] width 521 height 79
copy div "01002002906 - 01055117141"
drag, startPoint x: 323, startPoint y: 163, endPoint x: 407, endPoint y: 161, distance: 84.2
click at [407, 156] on div "Haitham Assem" at bounding box center [365, 148] width 89 height 15
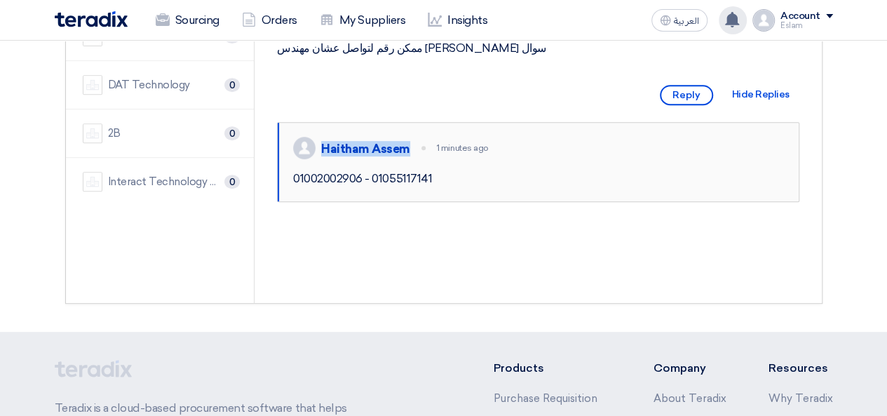
copy div "Haitham Assem"
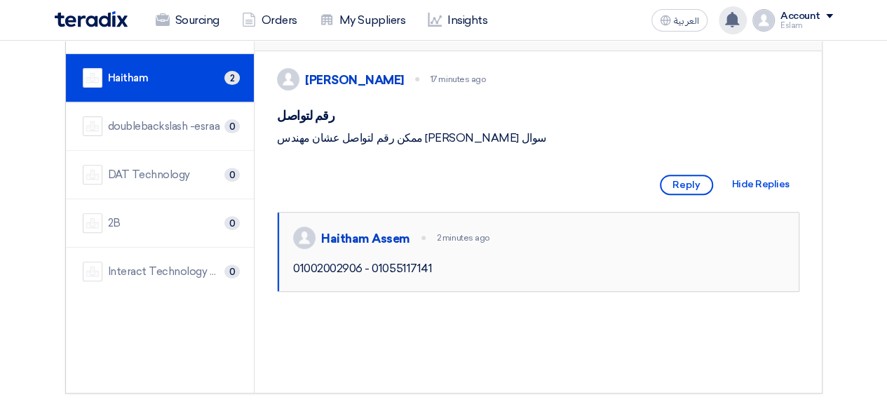
scroll to position [0, 0]
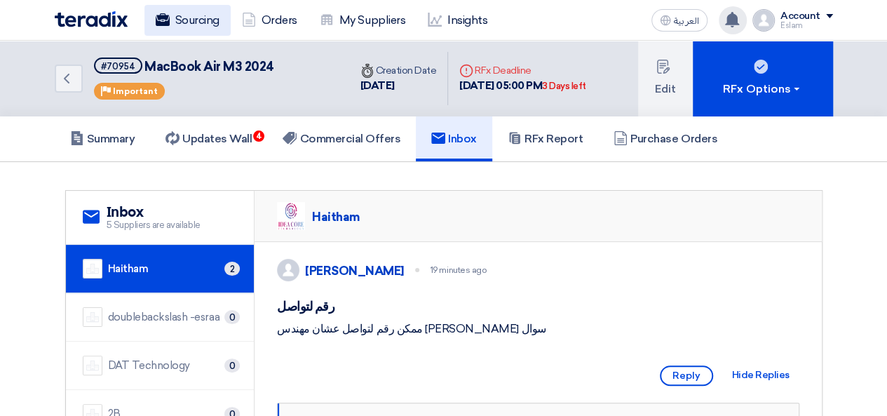
click at [173, 22] on link "Sourcing" at bounding box center [188, 20] width 86 height 31
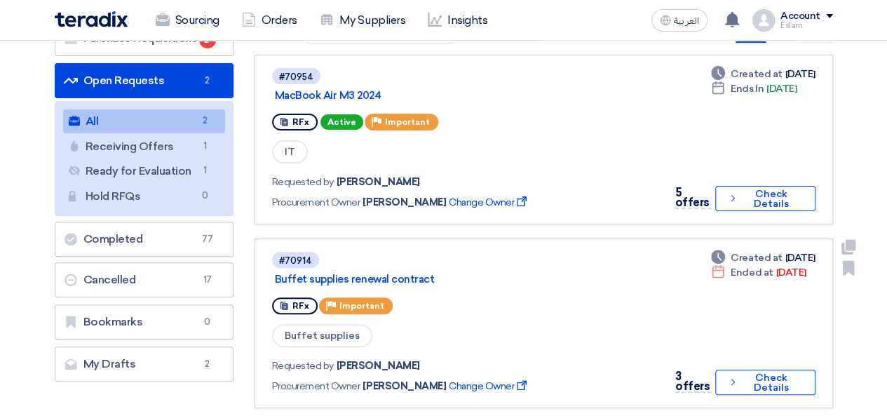
scroll to position [70, 0]
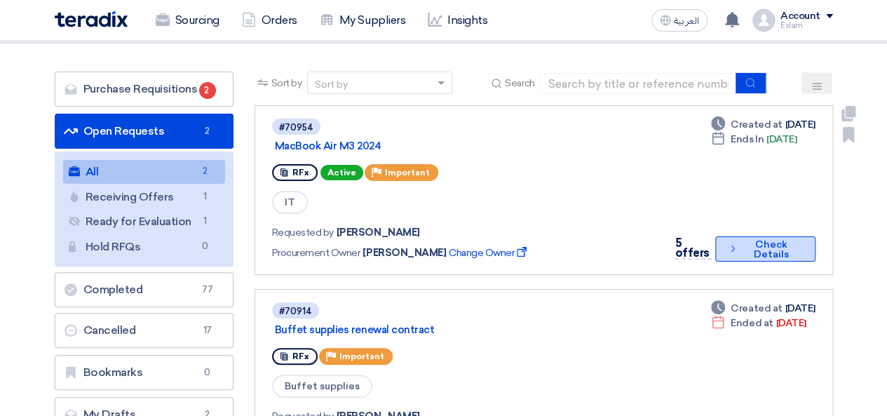
click at [777, 250] on button "Check details Check Details" at bounding box center [766, 248] width 100 height 25
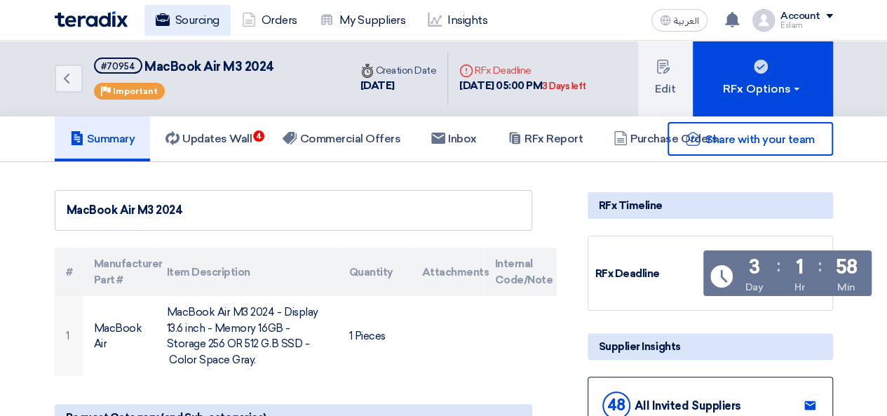
click at [187, 11] on link "Sourcing" at bounding box center [188, 20] width 86 height 31
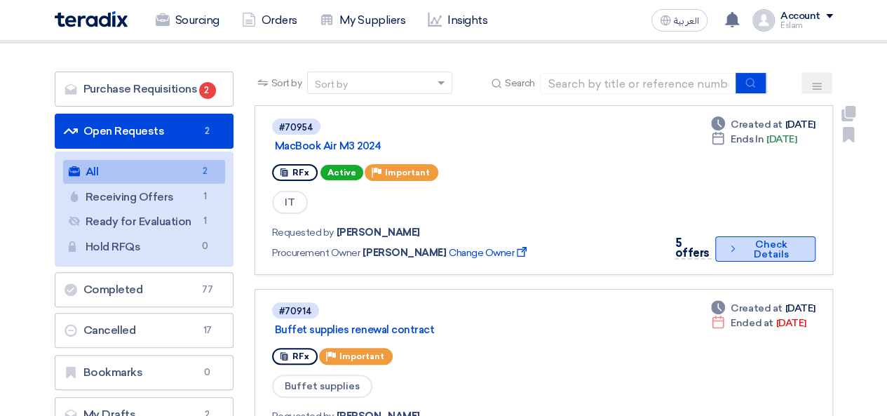
click at [751, 236] on button "Check details Check Details" at bounding box center [766, 248] width 100 height 25
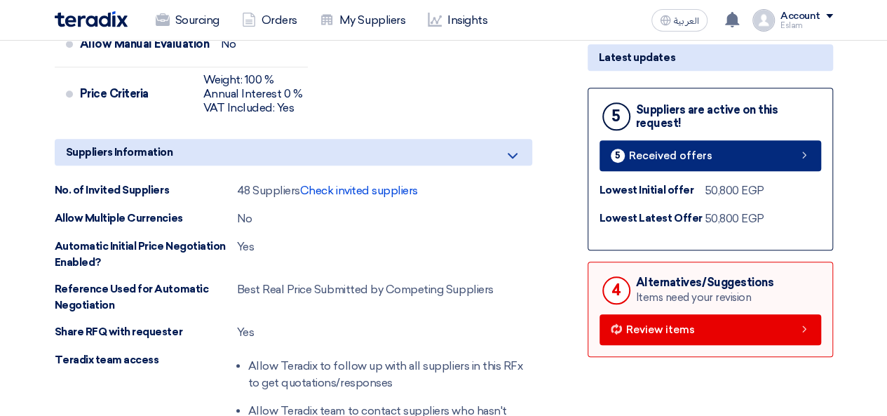
click at [689, 151] on span "Received offers" at bounding box center [670, 156] width 83 height 11
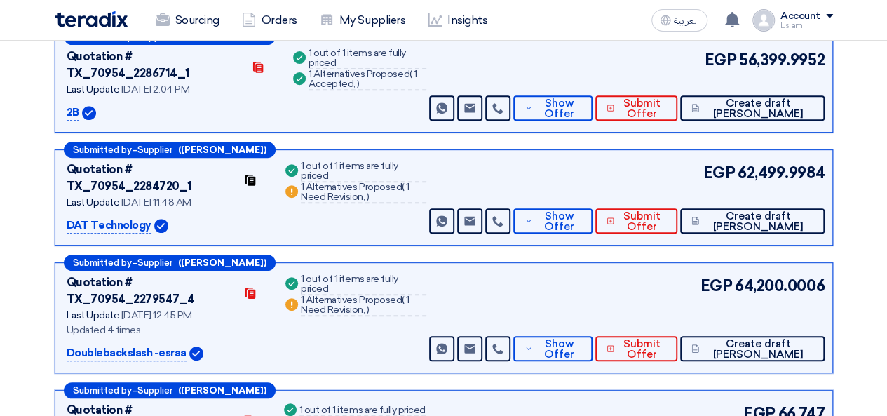
scroll to position [216, 0]
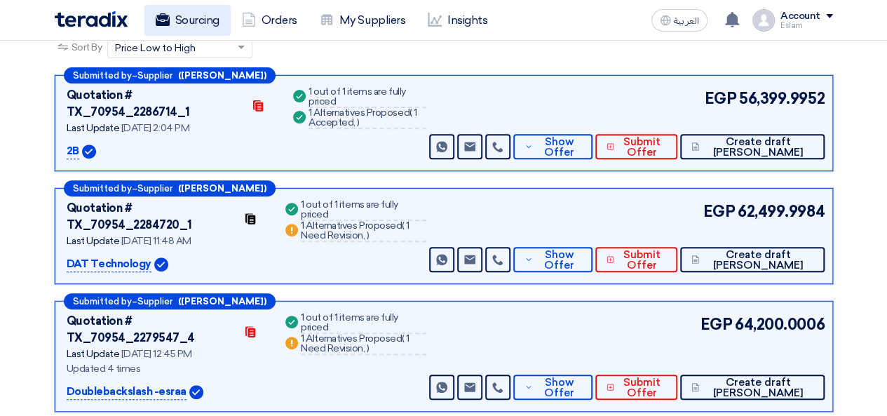
click at [189, 26] on link "Sourcing" at bounding box center [188, 20] width 86 height 31
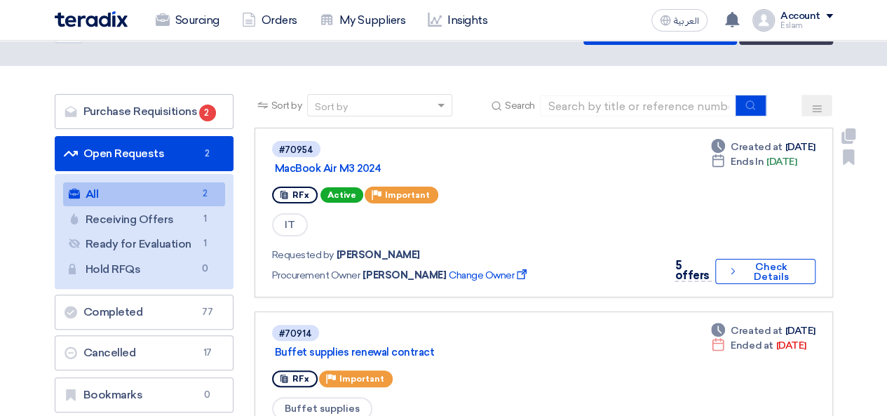
scroll to position [70, 0]
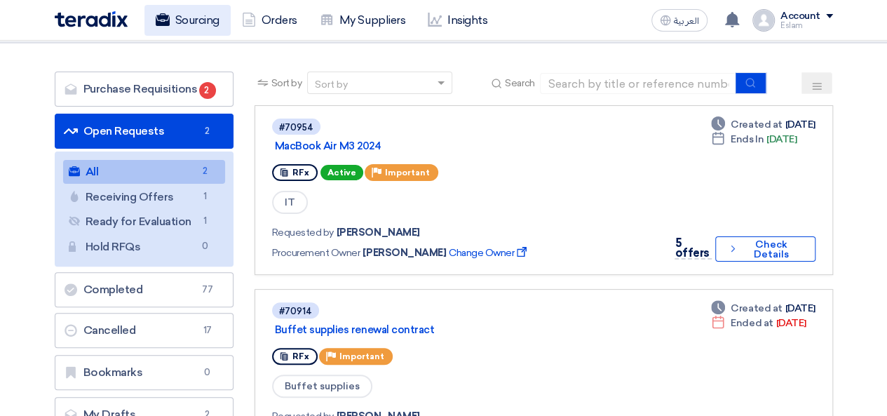
click at [224, 19] on link "Sourcing" at bounding box center [188, 20] width 86 height 31
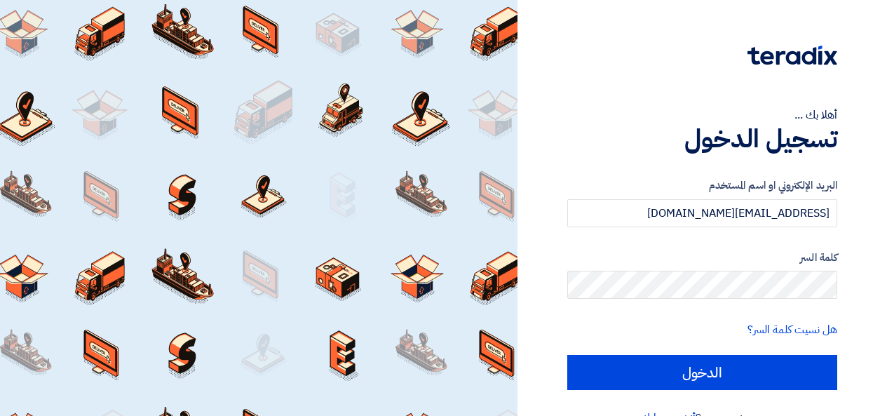
click at [699, 372] on input "الدخول" at bounding box center [703, 372] width 270 height 35
type input "Sign in"
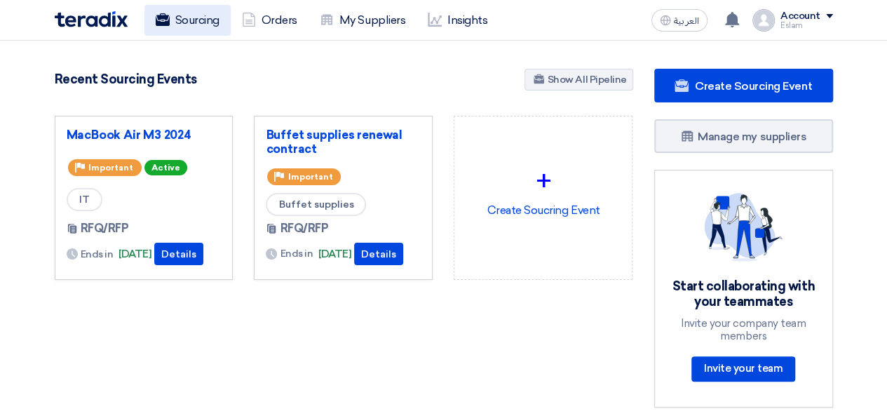
click at [206, 20] on link "Sourcing" at bounding box center [188, 20] width 86 height 31
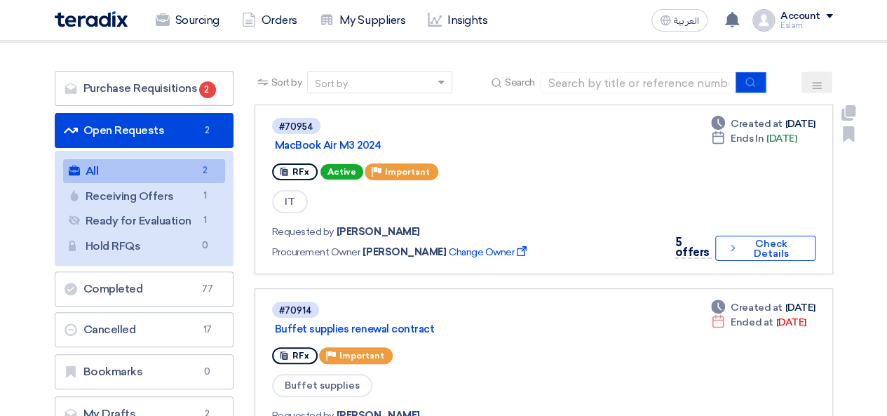
scroll to position [140, 0]
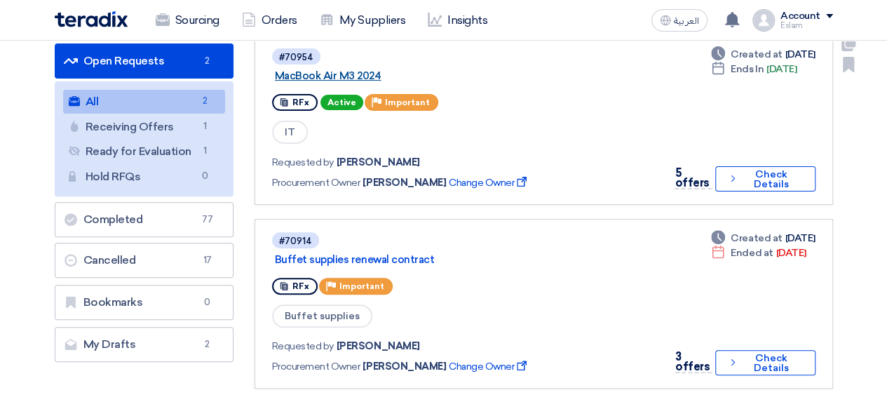
click at [351, 78] on link "MacBook Air M3 2024" at bounding box center [450, 75] width 351 height 13
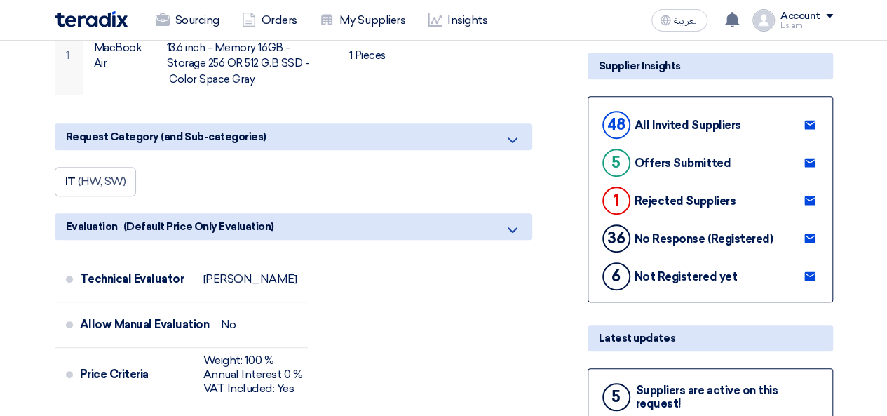
scroll to position [140, 0]
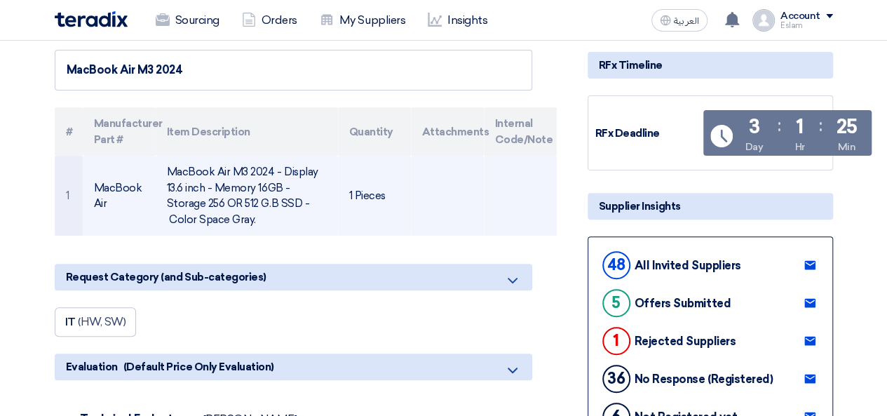
click at [484, 194] on td at bounding box center [520, 196] width 73 height 80
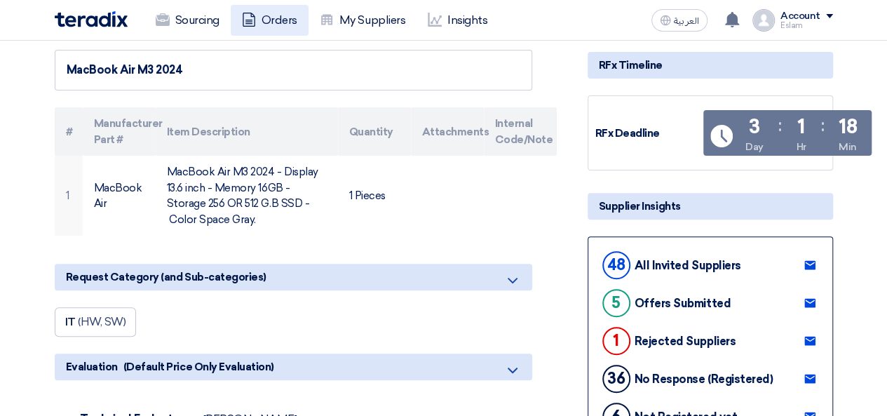
click at [258, 22] on link "Orders" at bounding box center [270, 20] width 78 height 31
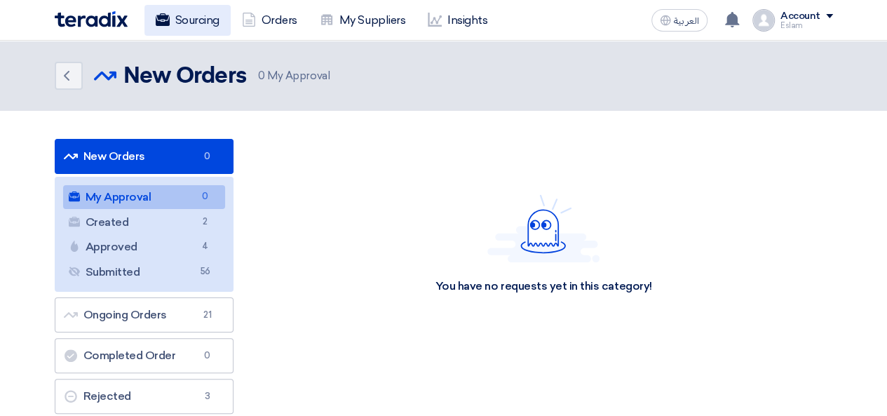
click at [190, 13] on link "Sourcing" at bounding box center [188, 20] width 86 height 31
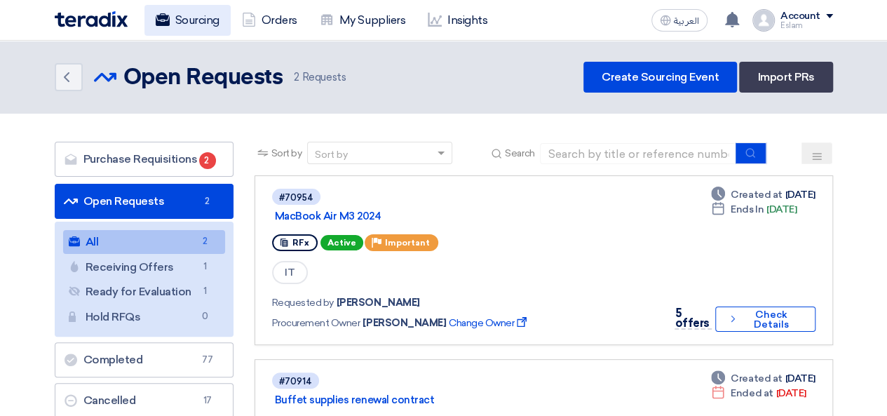
click at [185, 25] on link "Sourcing" at bounding box center [188, 20] width 86 height 31
click at [189, 22] on link "Sourcing" at bounding box center [188, 20] width 86 height 31
click at [180, 30] on link "Sourcing" at bounding box center [188, 20] width 86 height 31
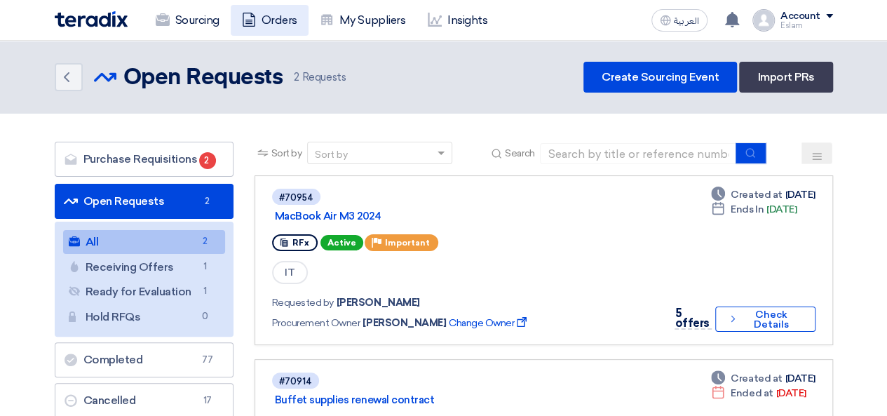
click at [267, 20] on link "Orders" at bounding box center [270, 20] width 78 height 31
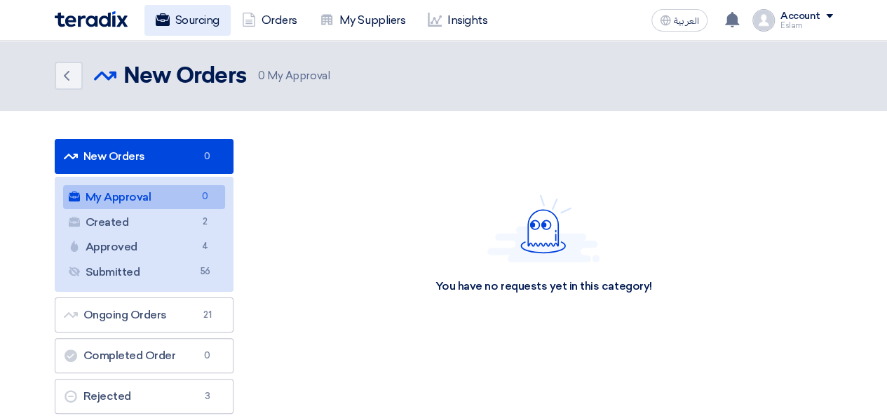
click at [206, 15] on link "Sourcing" at bounding box center [188, 20] width 86 height 31
